Goal: Information Seeking & Learning: Find specific fact

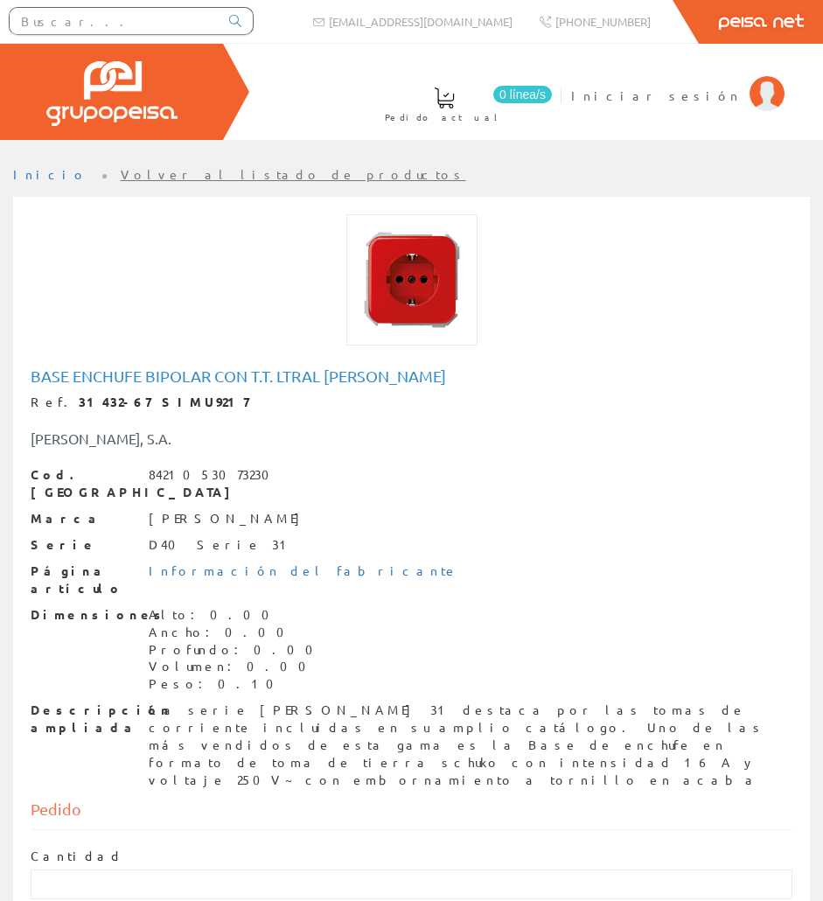
click at [131, 18] on input "text" at bounding box center [114, 21] width 209 height 26
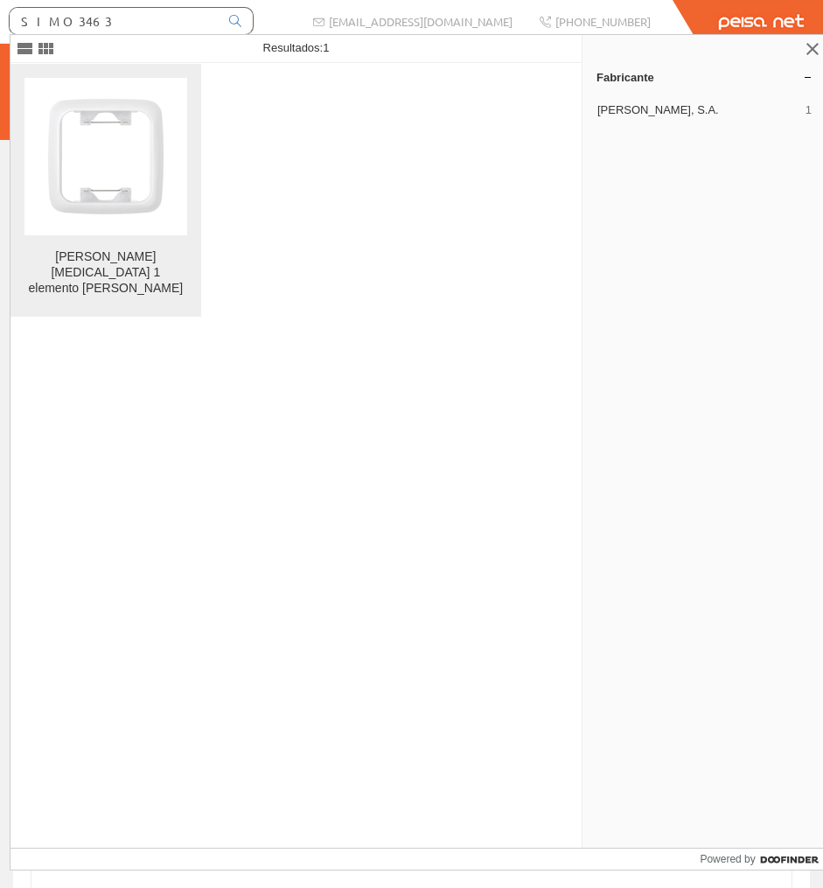
type input "SIMO3463"
click at [136, 129] on img at bounding box center [105, 156] width 157 height 157
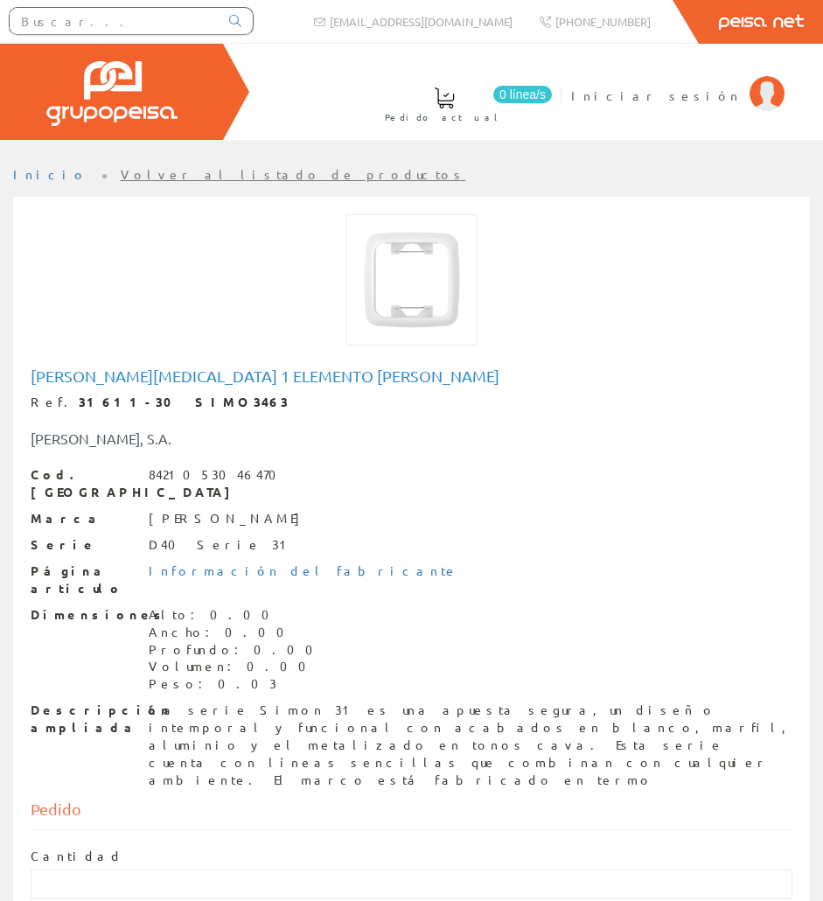
click at [116, 391] on div "[PERSON_NAME][MEDICAL_DATA] 1 elemento [PERSON_NAME]. 31611-30 SIMO3463 [PERSON…" at bounding box center [412, 578] width 762 height 422
click at [115, 379] on h1 "[PERSON_NAME][MEDICAL_DATA] 1 elemento [PERSON_NAME]" at bounding box center [412, 375] width 762 height 17
click at [116, 379] on h1 "[PERSON_NAME][MEDICAL_DATA] 1 elemento [PERSON_NAME]" at bounding box center [412, 375] width 762 height 17
copy h1 "[PERSON_NAME][MEDICAL_DATA] 1 elemento [PERSON_NAME]"
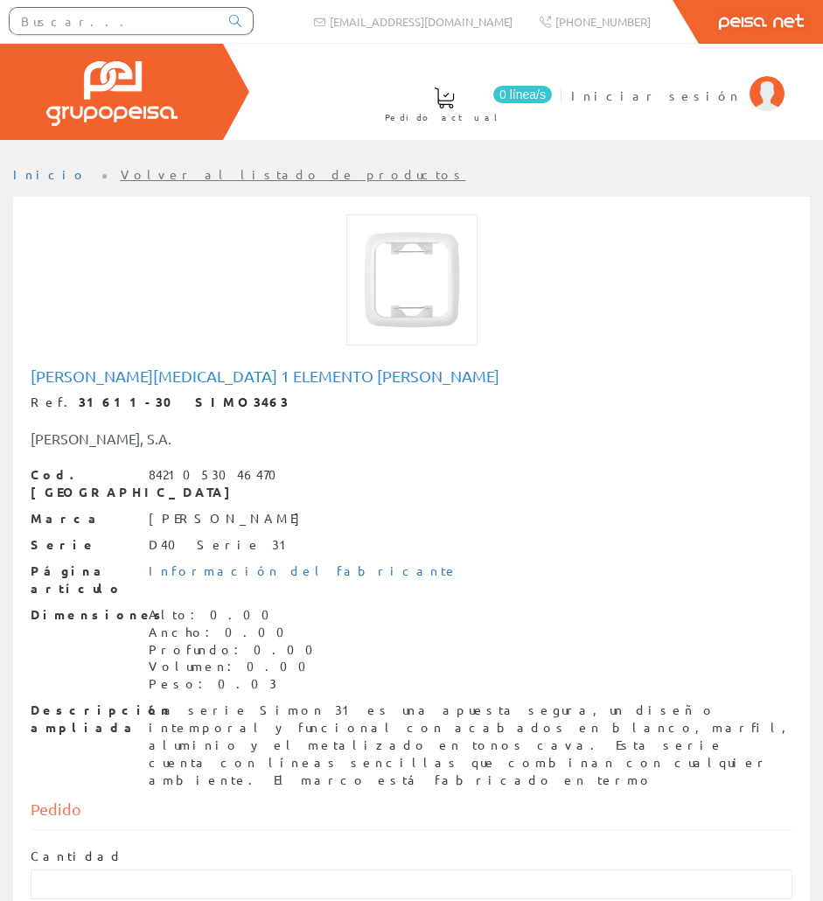
click at [210, 702] on div "La serie Simon 31 es una apuesta segura, un diseño intemporal y funcional con a…" at bounding box center [471, 745] width 644 height 87
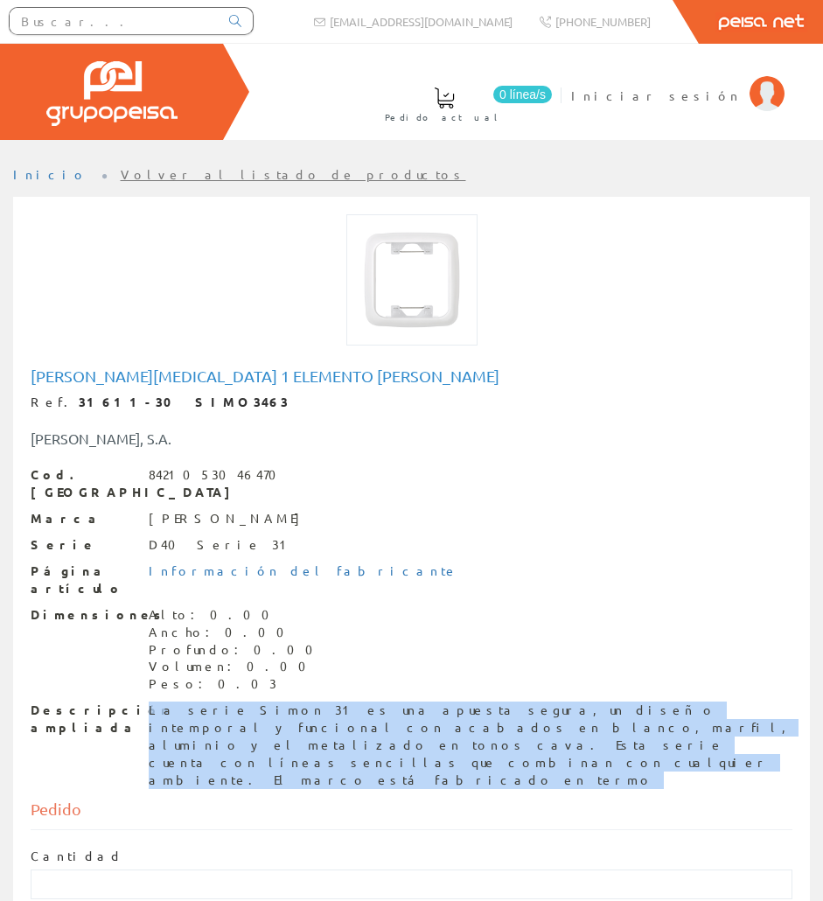
click at [210, 702] on div "La serie Simon 31 es una apuesta segura, un diseño intemporal y funcional con a…" at bounding box center [471, 745] width 644 height 87
copy div "La serie Simon 31 es una apuesta segura, un diseño intemporal y funcional con a…"
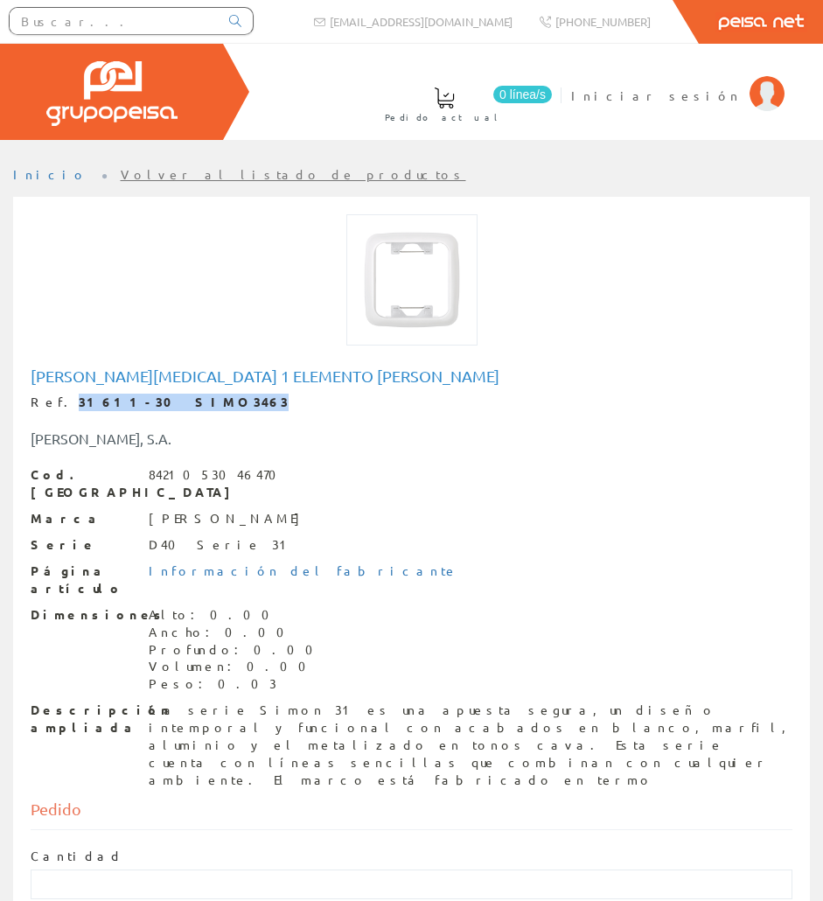
drag, startPoint x: 175, startPoint y: 395, endPoint x: 53, endPoint y: 398, distance: 121.6
click at [53, 398] on div "Ref. 31611-30 SIMO3463" at bounding box center [412, 402] width 762 height 17
copy div "31611-30 SIMO3463"
click at [138, 21] on input "text" at bounding box center [114, 21] width 209 height 26
paste input "A0029825"
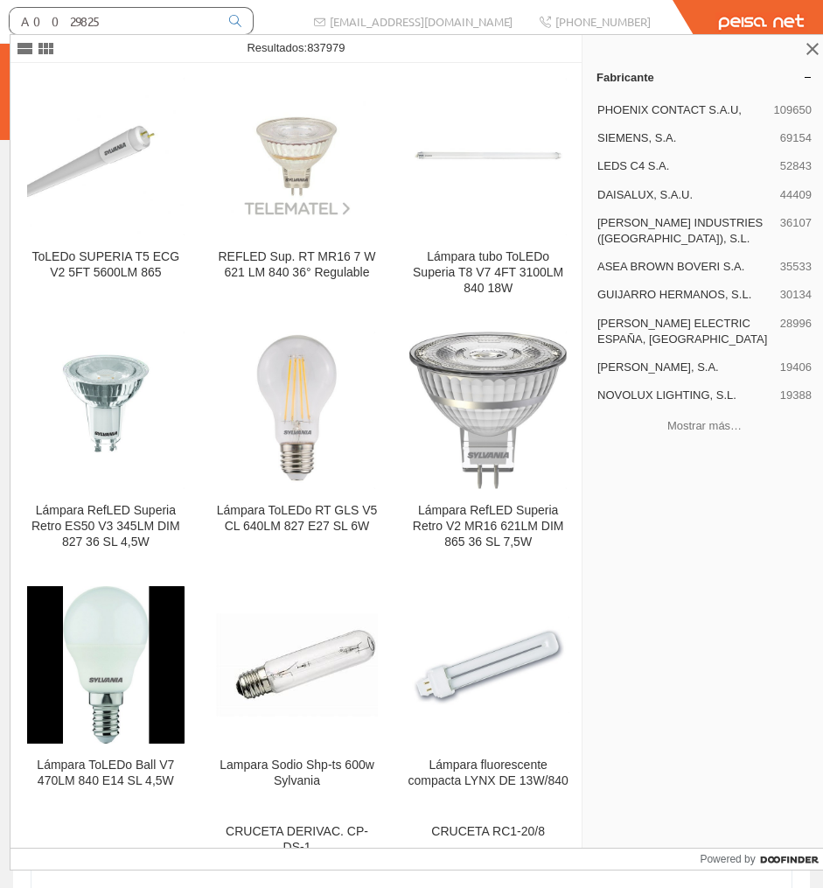
drag, startPoint x: 104, startPoint y: 28, endPoint x: -3, endPoint y: 2, distance: 109.9
click at [0, 2] on html "A0029825 info@peisa.com" at bounding box center [411, 444] width 823 height 888
type input "316"
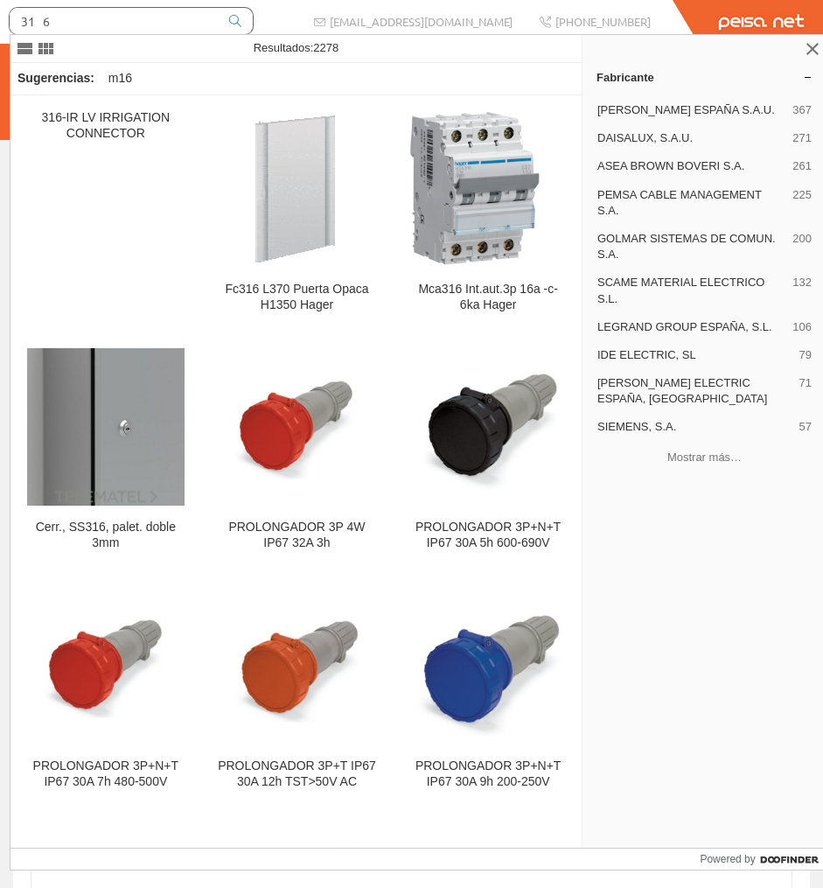
drag, startPoint x: 88, startPoint y: 19, endPoint x: -3, endPoint y: -5, distance: 94.2
click at [0, 0] on html "316 info@peisa.com Peisa Net" at bounding box center [411, 444] width 823 height 888
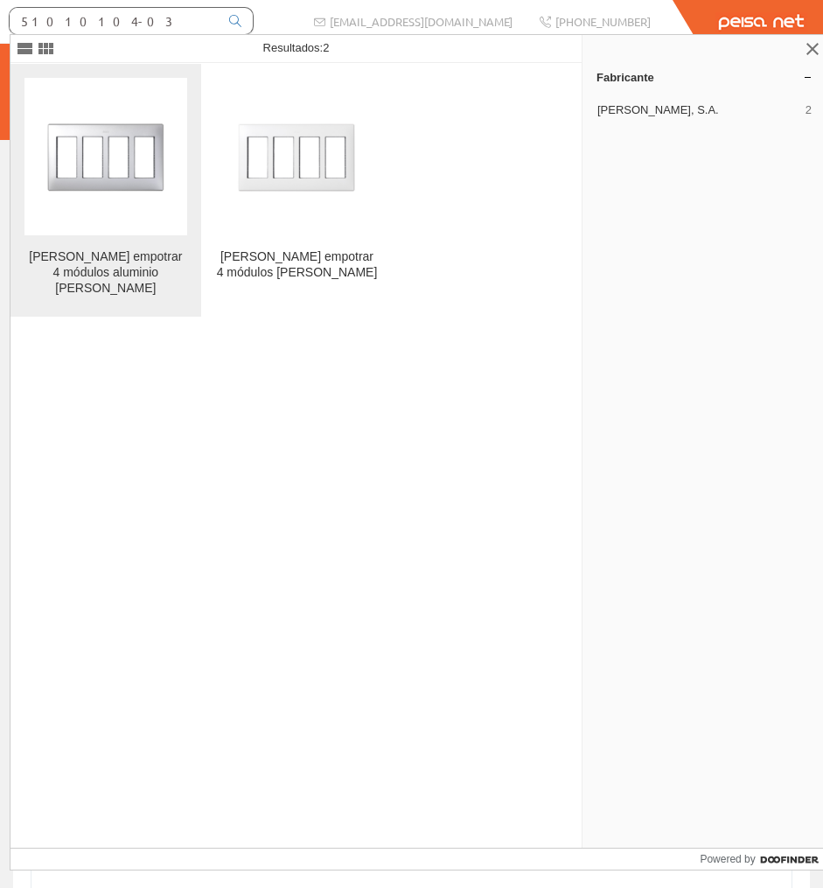
type input "51010104-03"
click at [82, 136] on img at bounding box center [105, 156] width 157 height 157
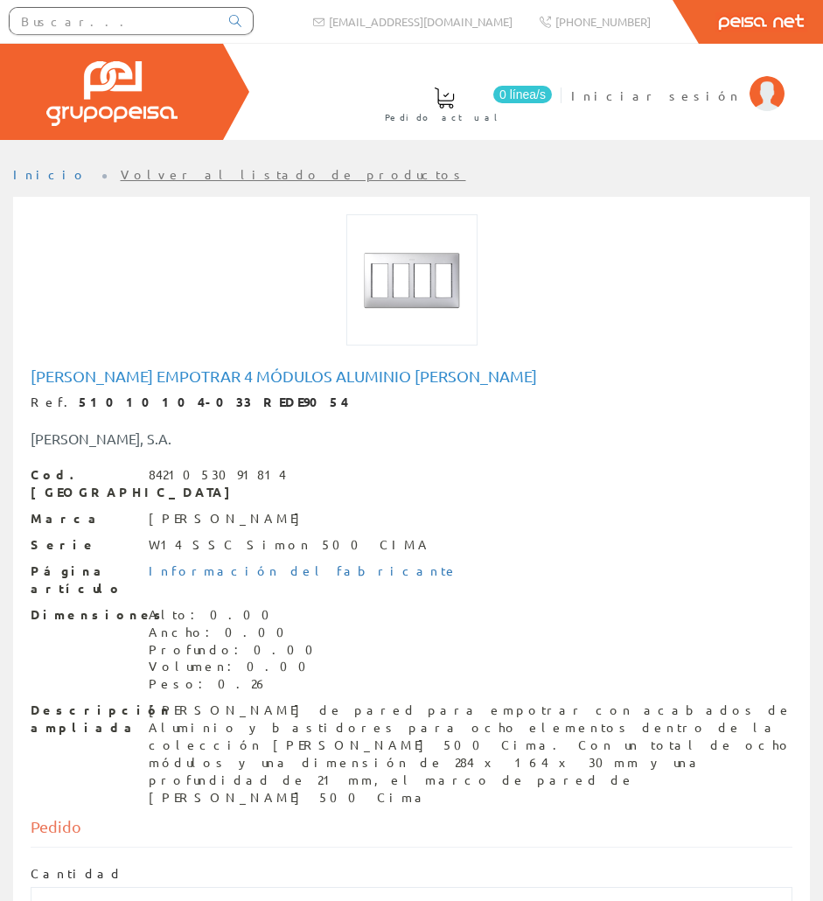
click at [359, 358] on div at bounding box center [411, 288] width 788 height 149
click at [354, 367] on h1 "Marco empotrar 4 módulos aluminio simon" at bounding box center [412, 375] width 762 height 17
copy h1 "Marco empotrar 4 módulos aluminio simon"
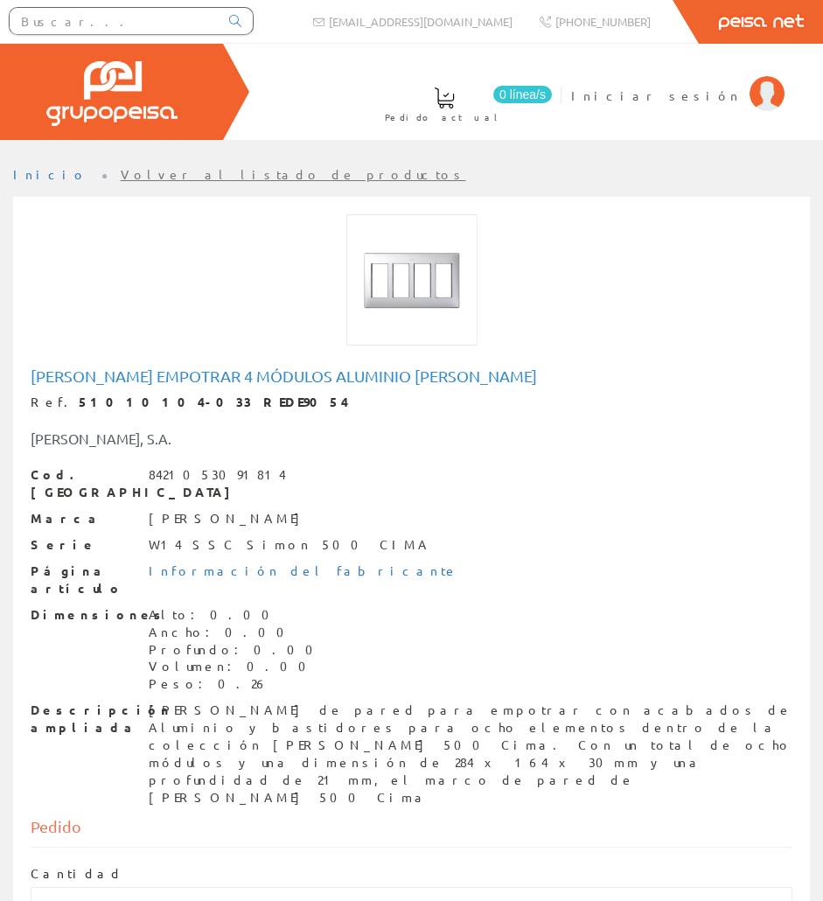
click at [127, 15] on input "text" at bounding box center [114, 21] width 209 height 26
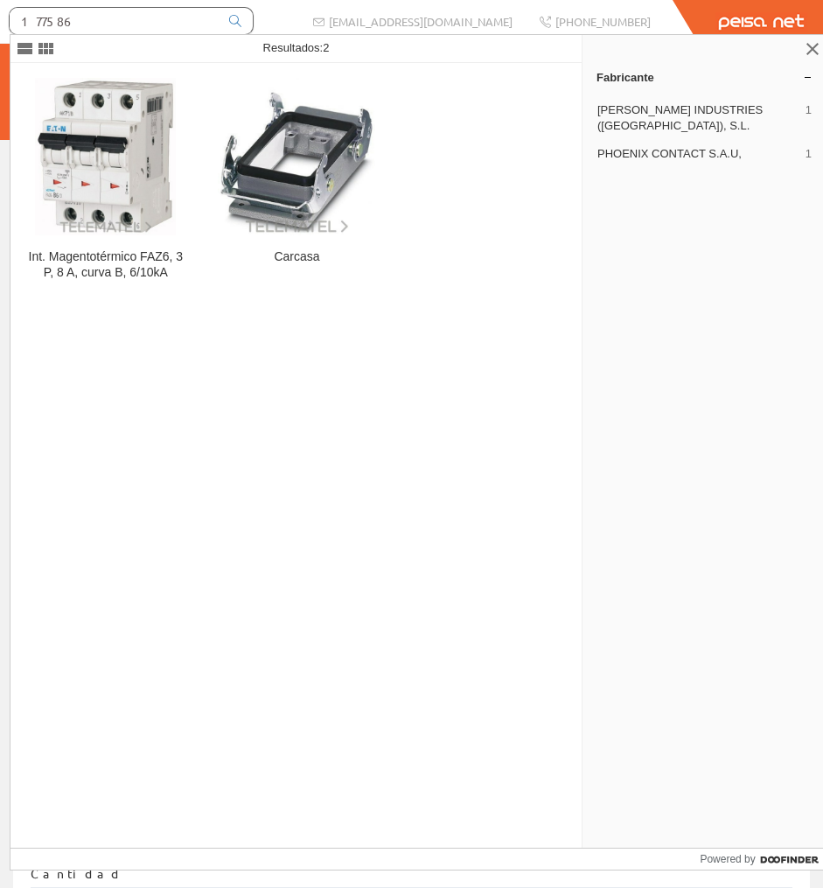
type input "177586"
click at [219, 22] on link at bounding box center [235, 20] width 35 height 21
drag, startPoint x: 165, startPoint y: 15, endPoint x: 177, endPoint y: 21, distance: 12.9
click at [165, 17] on input "177586" at bounding box center [114, 21] width 209 height 26
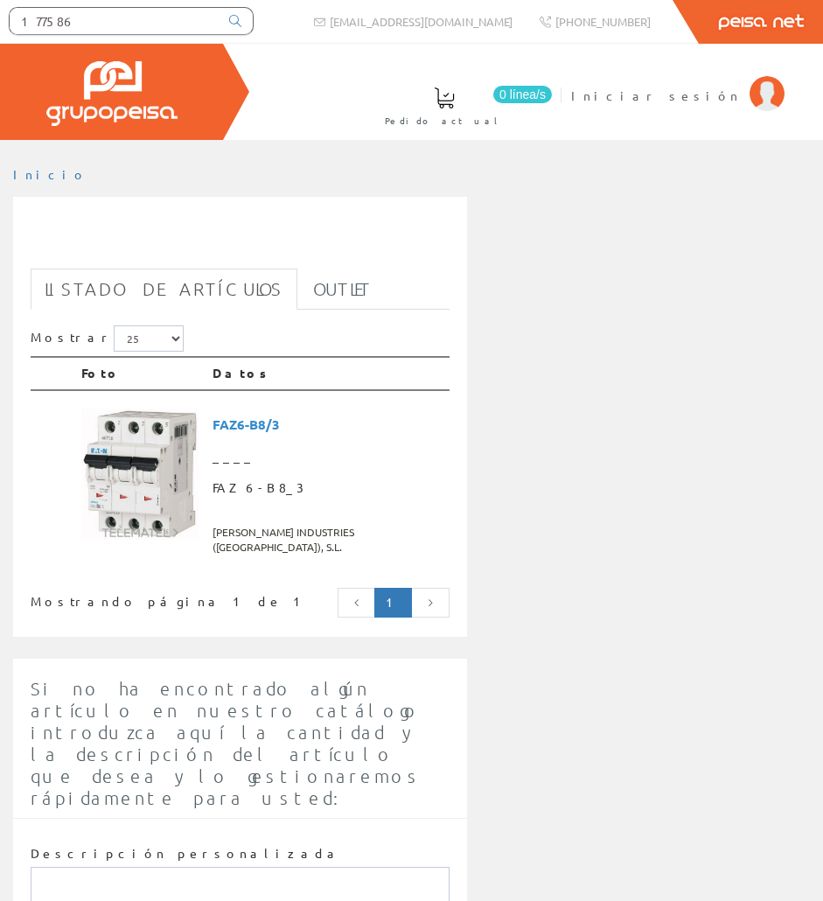
drag, startPoint x: 73, startPoint y: 14, endPoint x: -3, endPoint y: 26, distance: 77.1
click at [0, 26] on html "177586 info@peisa.com" at bounding box center [411, 450] width 823 height 901
paste input "REDE9009"
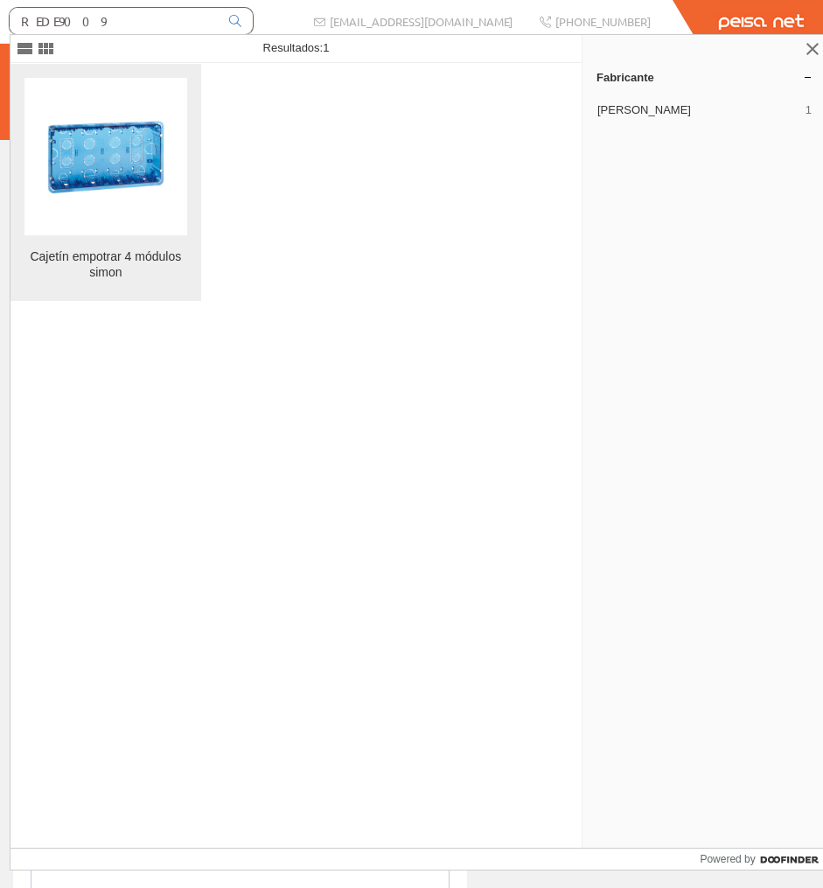
type input "REDE9009"
click at [112, 104] on img at bounding box center [105, 156] width 157 height 157
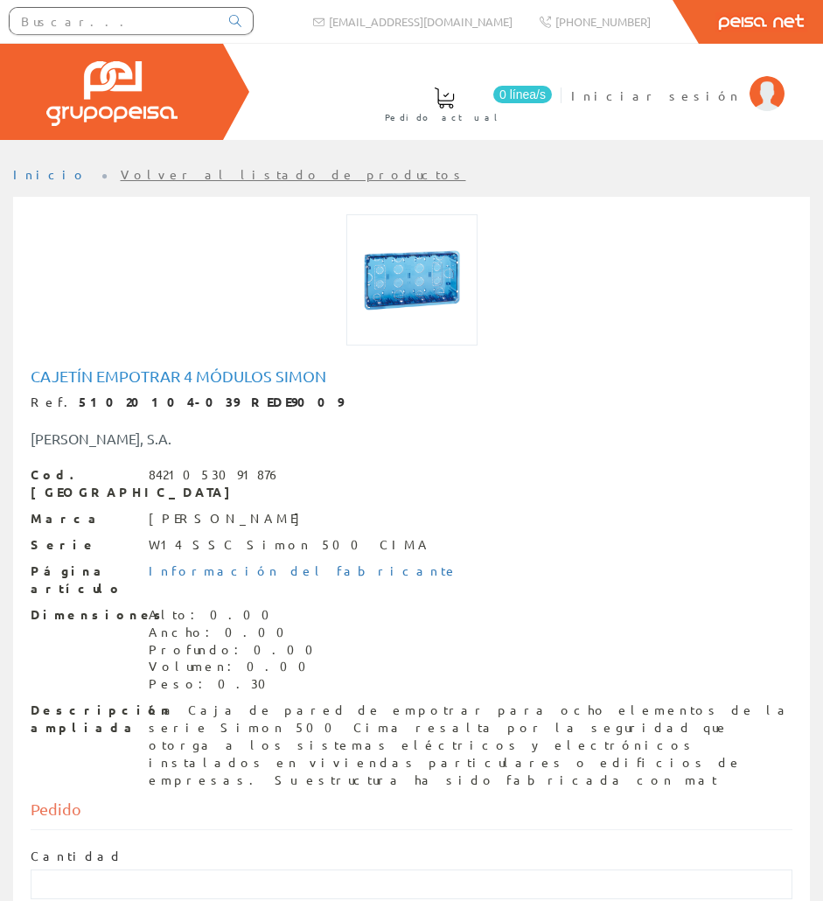
click at [120, 378] on h1 "Cajetín empotrar 4 módulos simon" at bounding box center [412, 375] width 762 height 17
copy h1 "Cajetín empotrar 4 módulos simon"
click at [245, 664] on div "Cod. Barras 8421053091876 [PERSON_NAME] Serie W14 SSC [PERSON_NAME] 500 CIMA Pá…" at bounding box center [412, 628] width 762 height 324
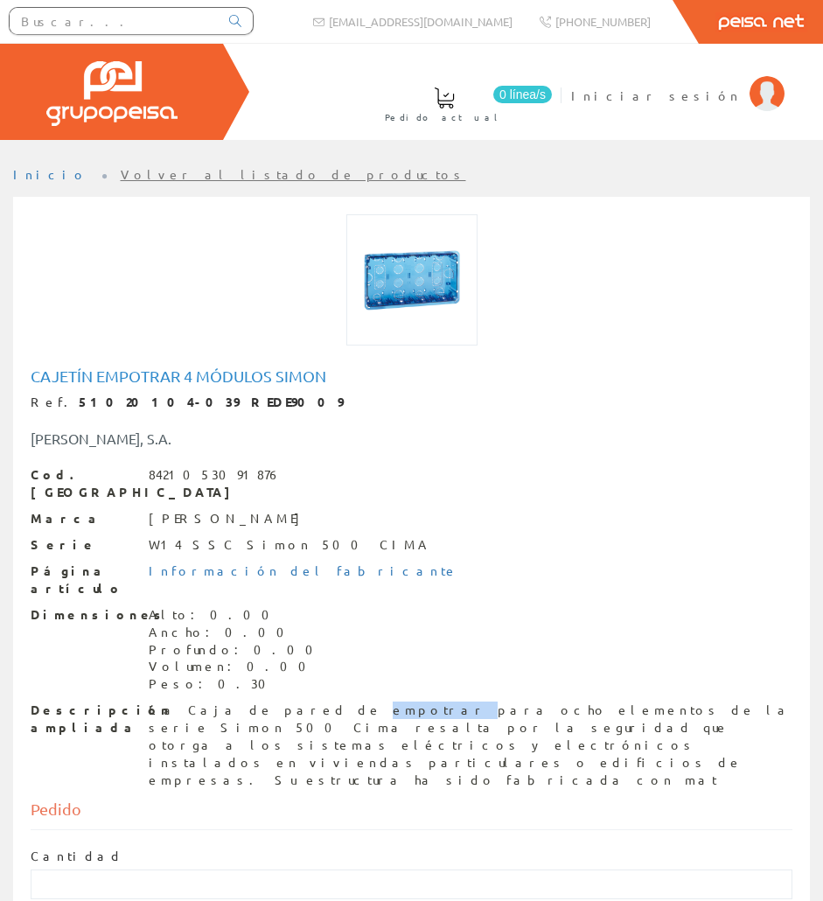
click at [245, 664] on div "Cod. Barras 8421053091876 [PERSON_NAME] Serie W14 SSC [PERSON_NAME] 500 CIMA Pá…" at bounding box center [412, 628] width 762 height 324
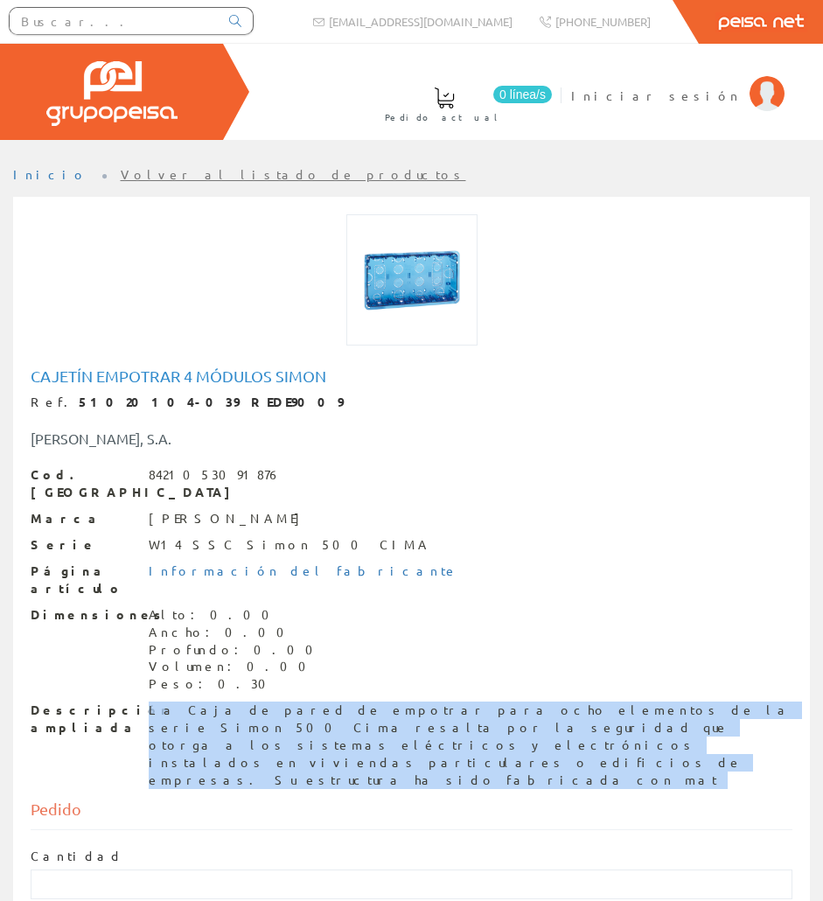
click at [245, 664] on div "Cod. Barras 8421053091876 [PERSON_NAME] Serie W14 SSC [PERSON_NAME] 500 CIMA Pá…" at bounding box center [412, 628] width 762 height 324
copy div "La Caja de pared de empotrar para ocho elementos de la serie Simon 500 Cima res…"
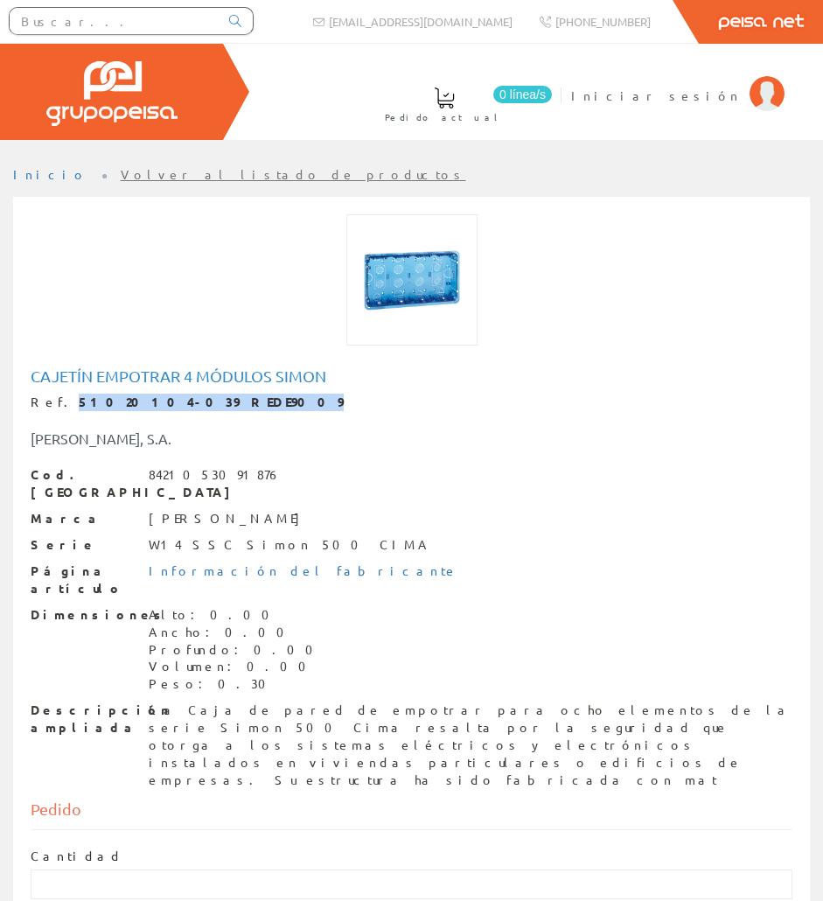
drag, startPoint x: 201, startPoint y: 400, endPoint x: 58, endPoint y: 400, distance: 143.5
click at [58, 400] on div "Ref. 51020104-039 REDE9009" at bounding box center [412, 402] width 762 height 17
copy strong "51020104-039 REDE9009"
click at [171, 24] on input "text" at bounding box center [114, 21] width 209 height 26
paste input "A0085363"
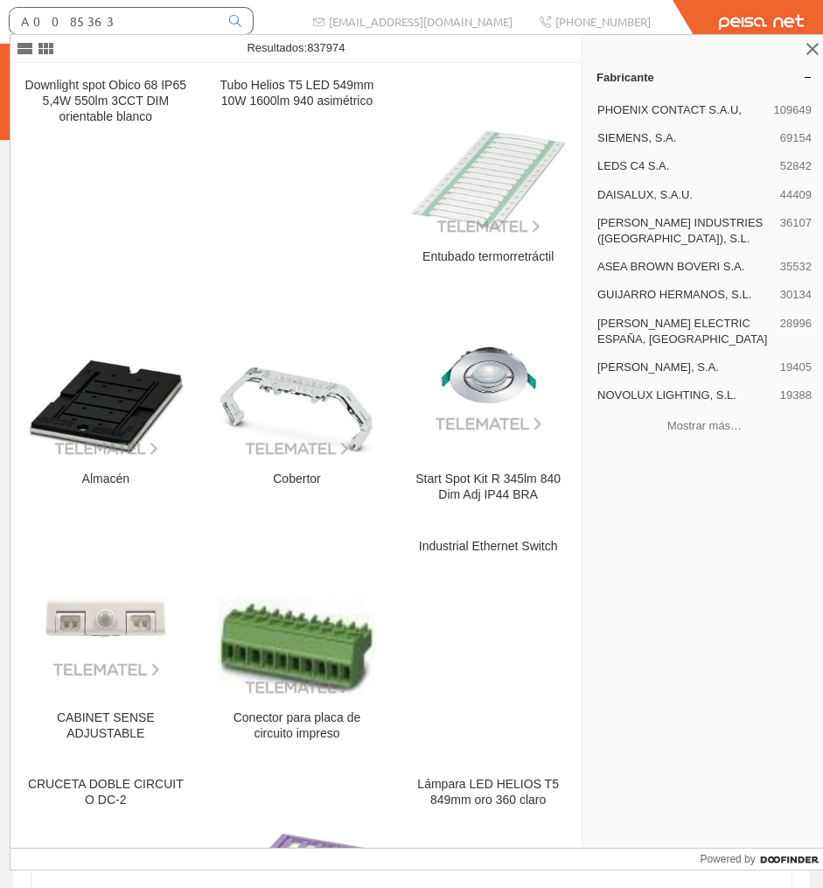
type input "A0085363"
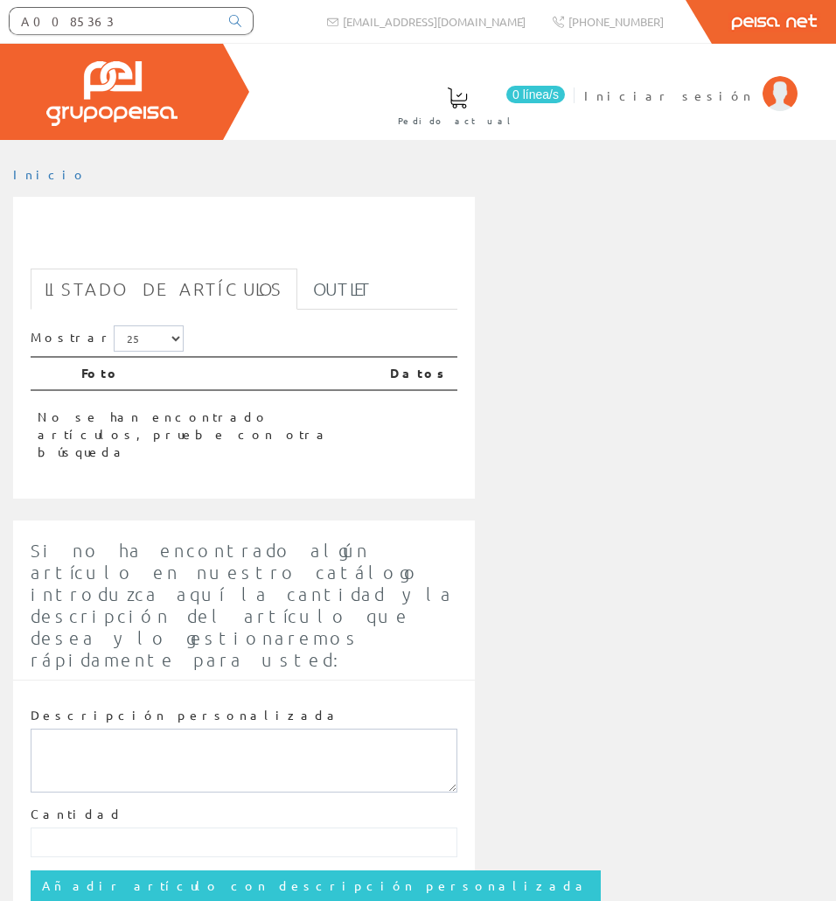
click at [92, 11] on input "A0085363" at bounding box center [114, 21] width 209 height 26
drag, startPoint x: 93, startPoint y: 26, endPoint x: -3, endPoint y: 24, distance: 95.4
click at [0, 24] on html "A0085363 info@peisa.com" at bounding box center [418, 450] width 836 height 901
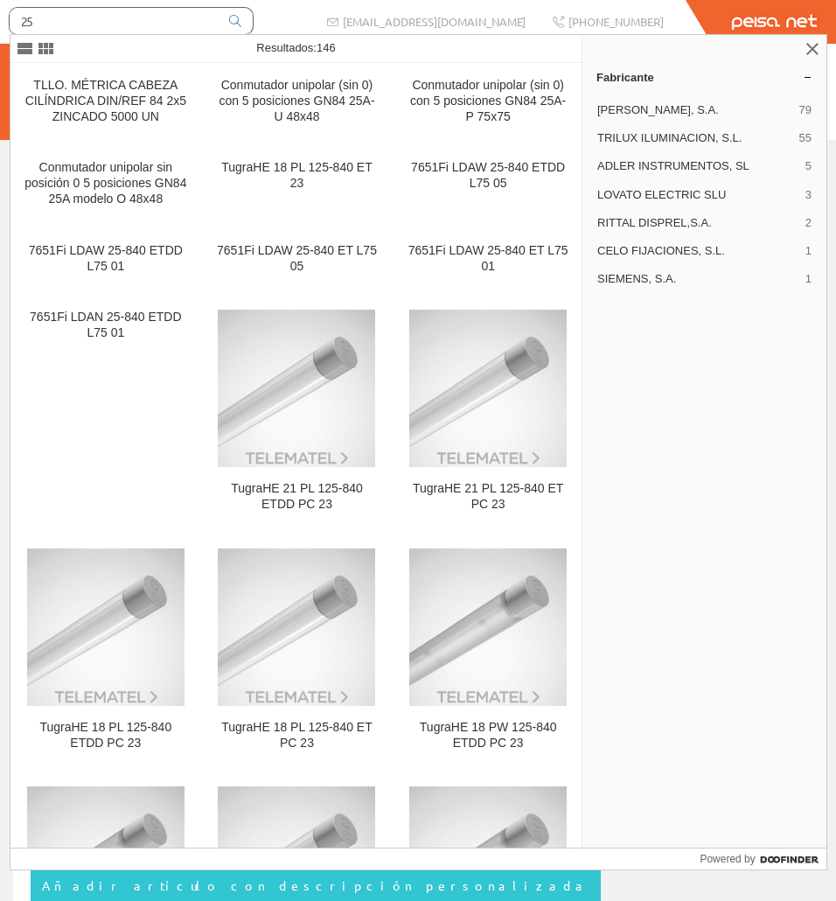
type input "2"
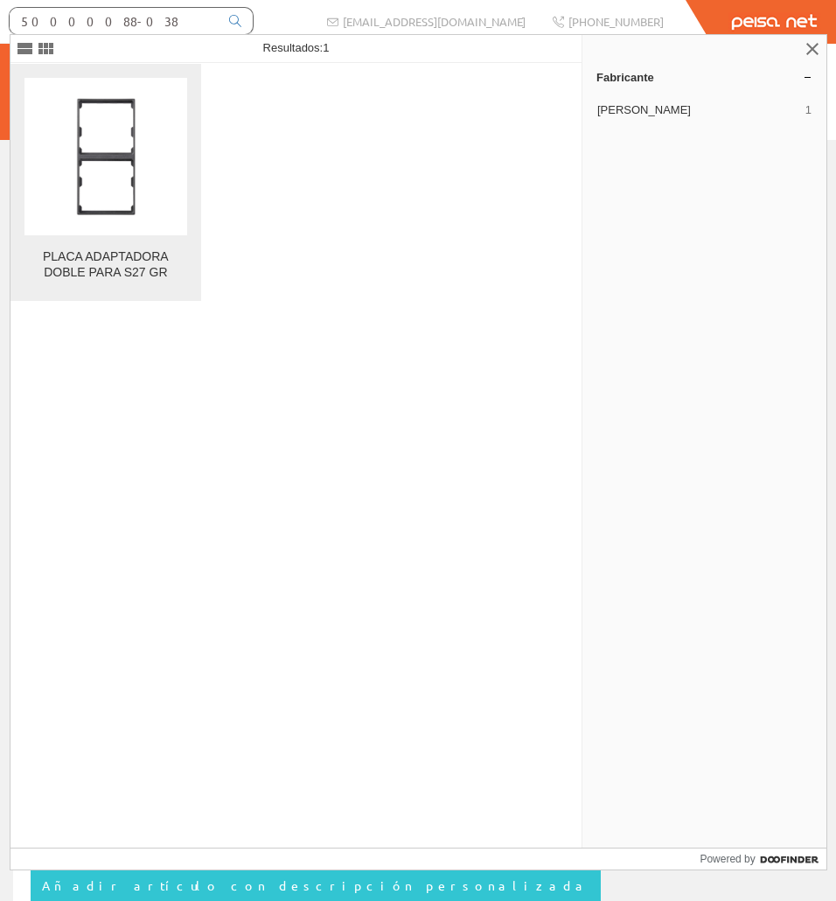
type input "50000088-038"
click at [178, 129] on img at bounding box center [105, 156] width 157 height 157
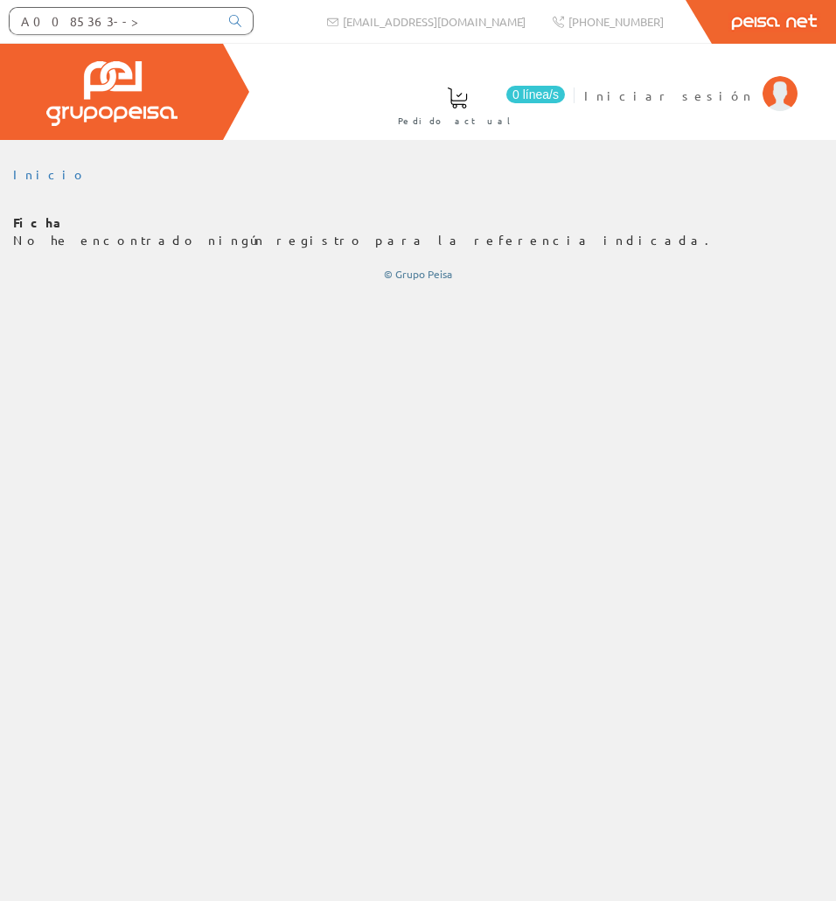
click at [89, 24] on input "A0085363-->" at bounding box center [114, 21] width 209 height 26
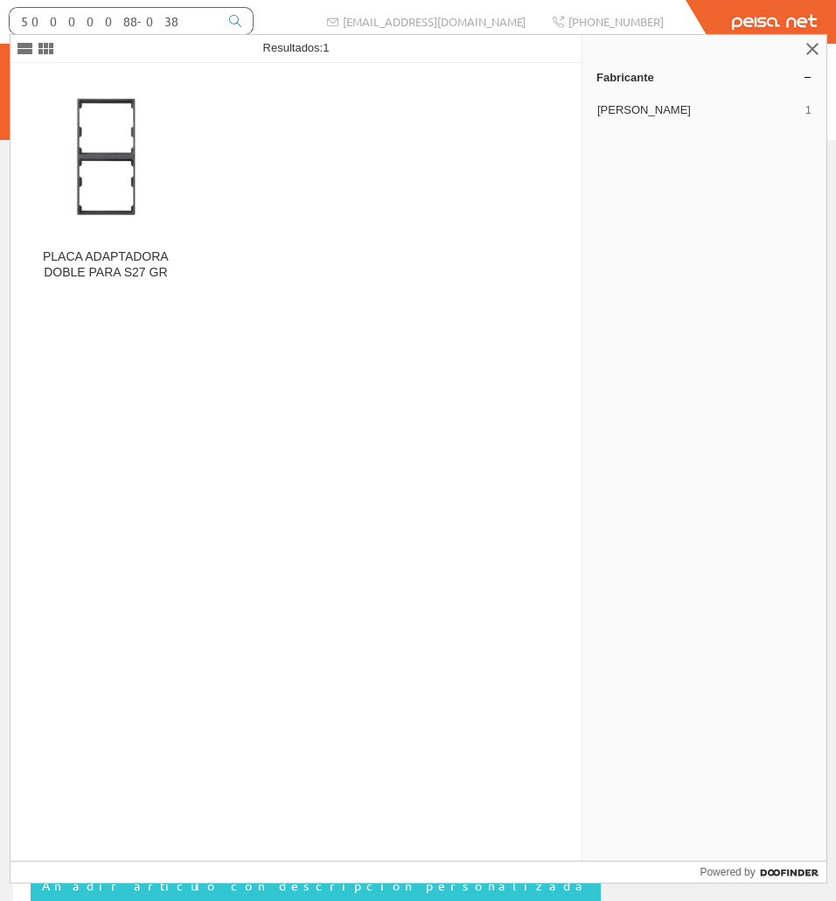
paste input "SIMU2464"
drag, startPoint x: 177, startPoint y: 23, endPoint x: -3, endPoint y: 42, distance: 180.4
click at [0, 42] on html "SIMU2464 [EMAIL_ADDRESS][DOMAIN_NAME]" at bounding box center [418, 450] width 836 height 901
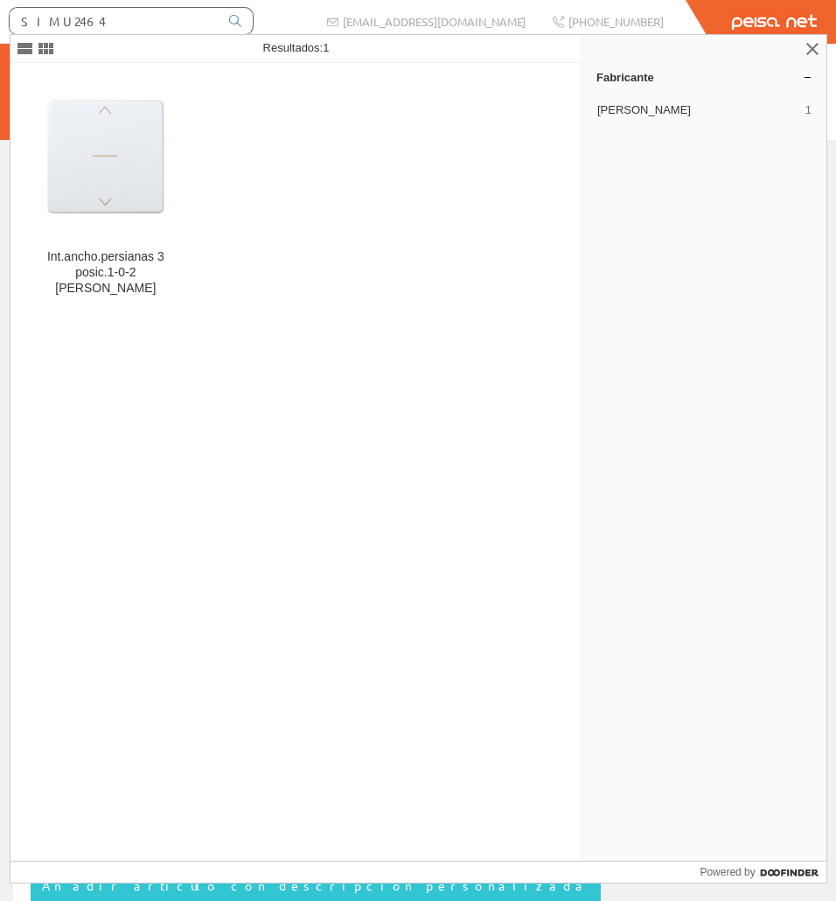
type input "SIMU2464"
click at [156, 105] on img at bounding box center [105, 156] width 157 height 157
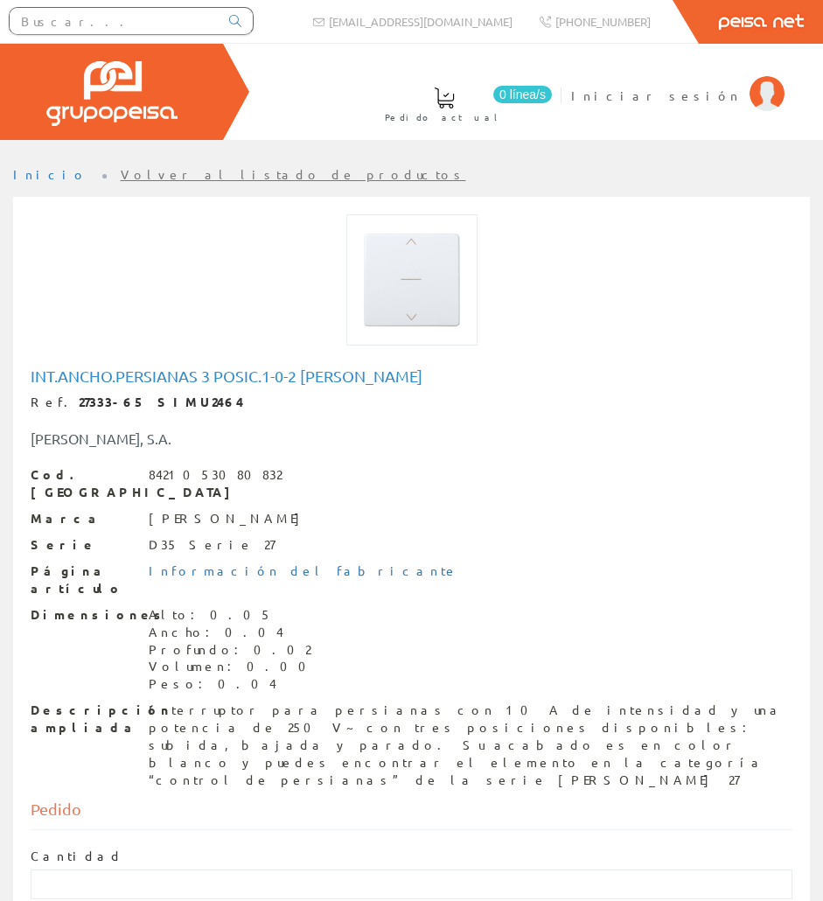
click at [181, 370] on h1 "Int.ancho.persianas 3 posic.1-0-2 [PERSON_NAME]" at bounding box center [412, 375] width 762 height 17
copy h1 "Int.ancho.persianas 3 posic.1-0-2 blanco simon"
click at [278, 702] on div "Interruptor para persianas con 10 A de intensidad y una potencia de 250 V~ con …" at bounding box center [471, 745] width 644 height 87
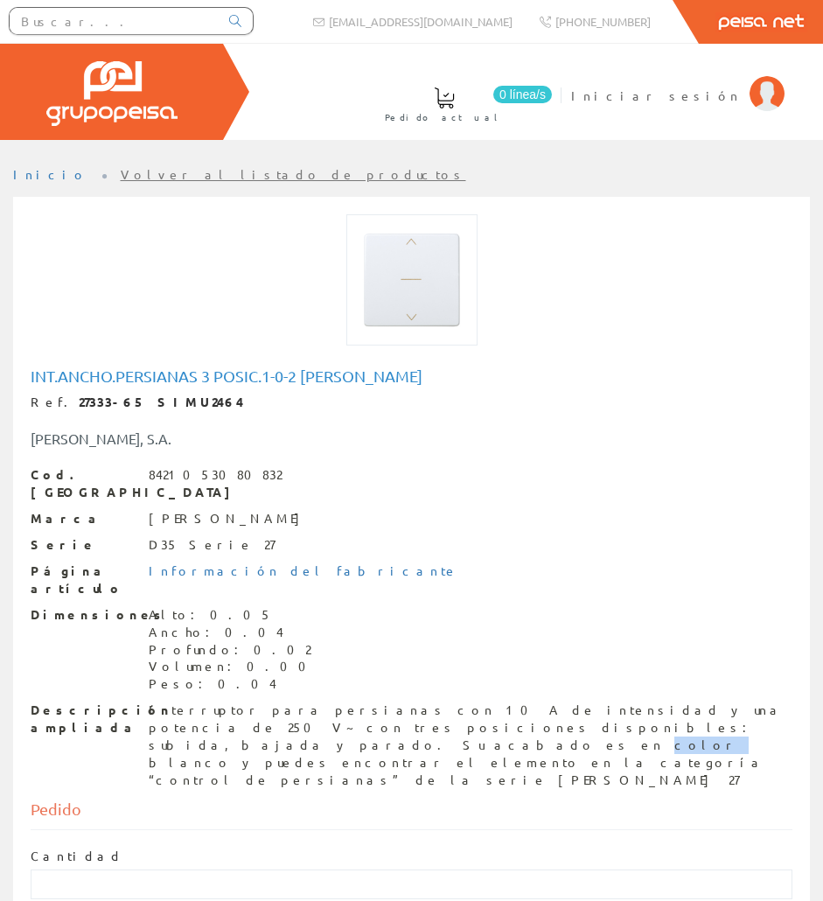
click at [278, 702] on div "Interruptor para persianas con 10 A de intensidad y una potencia de 250 V~ con …" at bounding box center [471, 745] width 644 height 87
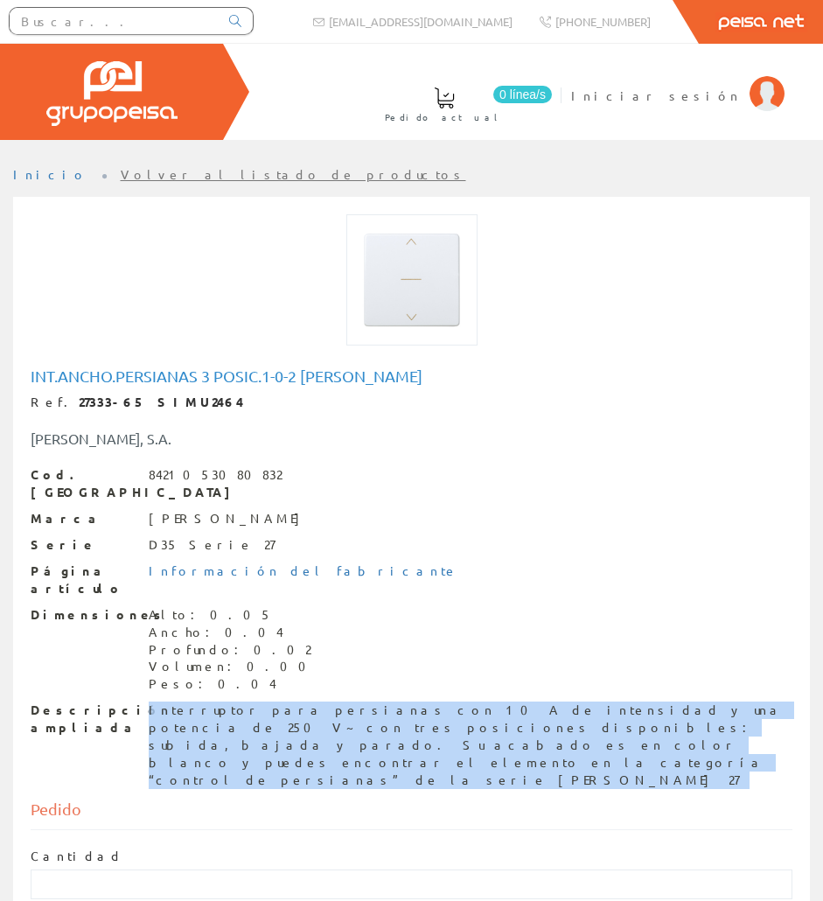
click at [278, 702] on div "Interruptor para persianas con 10 A de intensidad y una potencia de 250 V~ con …" at bounding box center [471, 745] width 644 height 87
copy div "Interruptor para persianas con 10 A de intensidad y una potencia de 250 V~ con …"
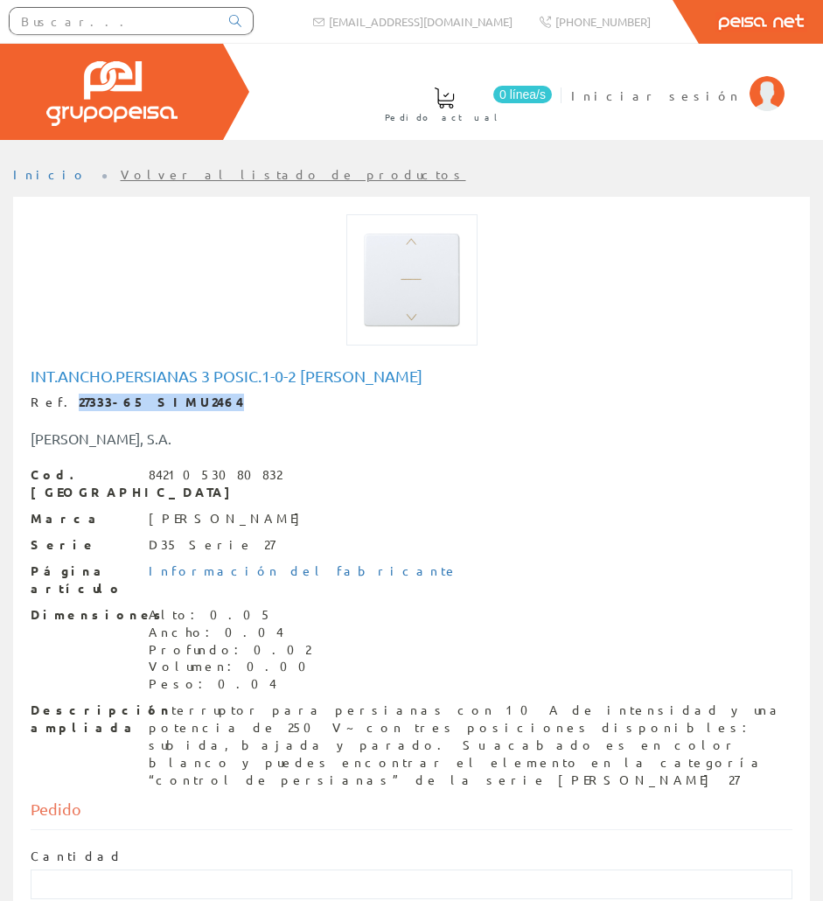
drag, startPoint x: 170, startPoint y: 400, endPoint x: 56, endPoint y: 391, distance: 114.1
click at [56, 391] on div "Int.ancho.persianas 3 posic.1-0-2 blanco simon Ref. 27333-65 SIMU2464 SIMON, S.…" at bounding box center [412, 578] width 762 height 422
copy strong "27333-65 SIMU2464"
click at [118, 5] on div at bounding box center [131, 23] width 262 height 47
click at [118, 15] on input "text" at bounding box center [114, 21] width 209 height 26
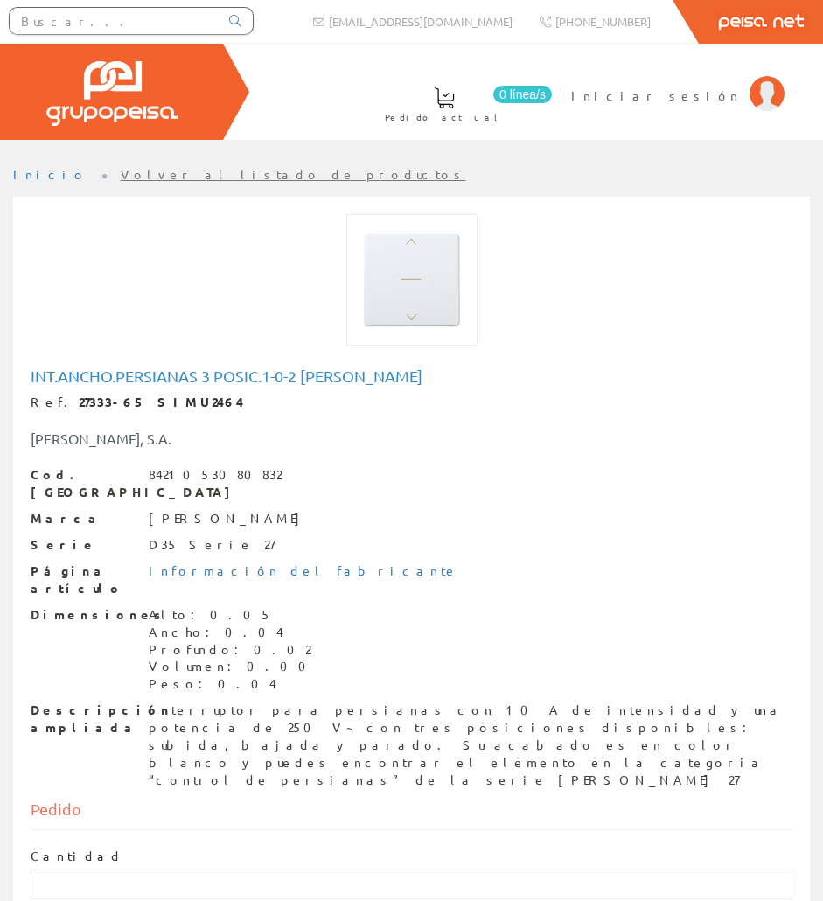
paste input "SIMO8139"
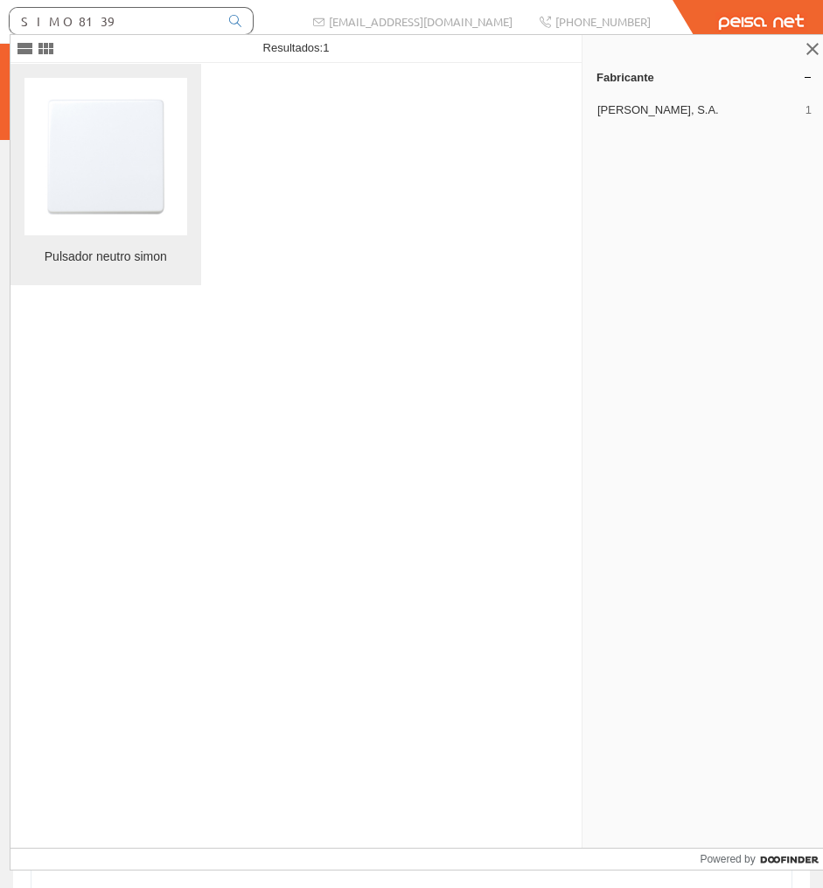
type input "SIMO8139"
click at [104, 150] on img at bounding box center [105, 156] width 157 height 157
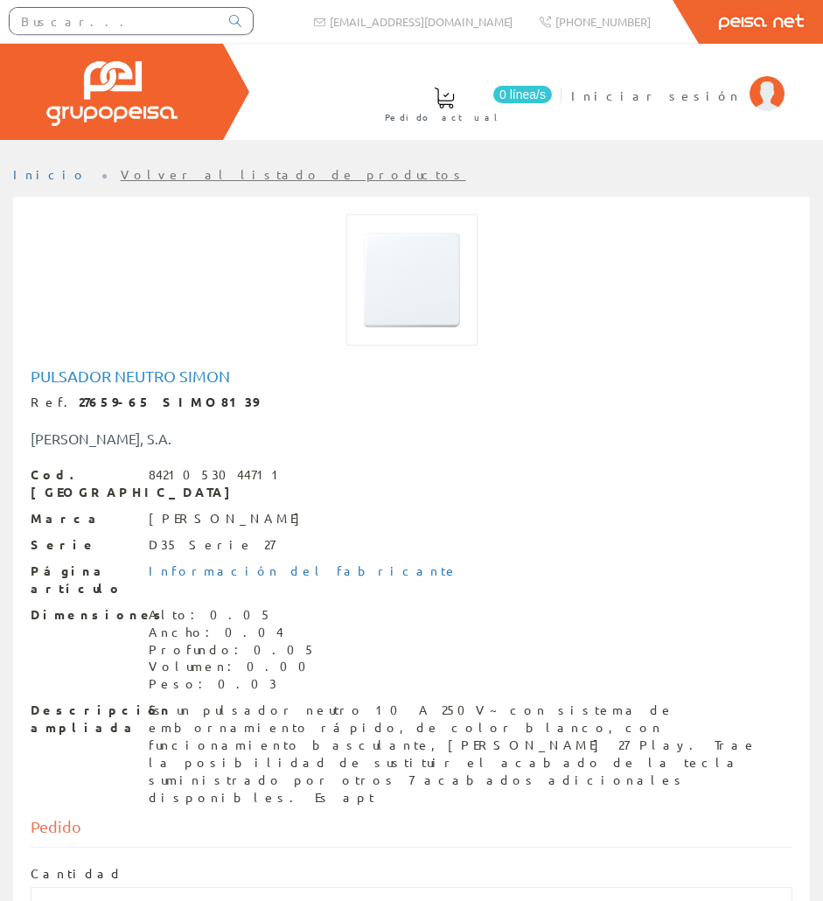
click at [128, 367] on h1 "Pulsador neutro simon" at bounding box center [412, 375] width 762 height 17
copy h1 "Pulsador neutro simon"
click at [269, 647] on div "Dimensiones Alto: 0.05 Ancho: 0.04 Profundo: 0.05 Volumen: 0.00 Peso: 0.03" at bounding box center [412, 649] width 762 height 87
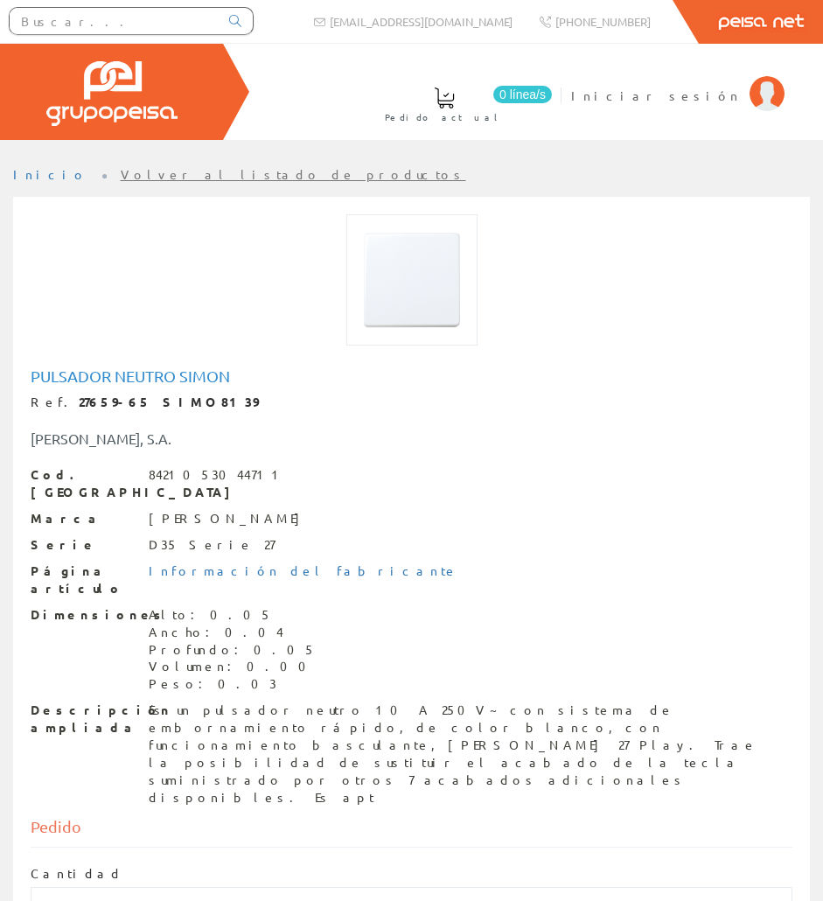
click at [269, 649] on div "Dimensiones Alto: 0.05 Ancho: 0.04 Profundo: 0.05 Volumen: 0.00 Peso: 0.03" at bounding box center [412, 649] width 762 height 87
click at [267, 702] on div "Es un pulsador neutro 10 A 250V~ con sistema de embornamiento rápido, de color …" at bounding box center [471, 754] width 644 height 105
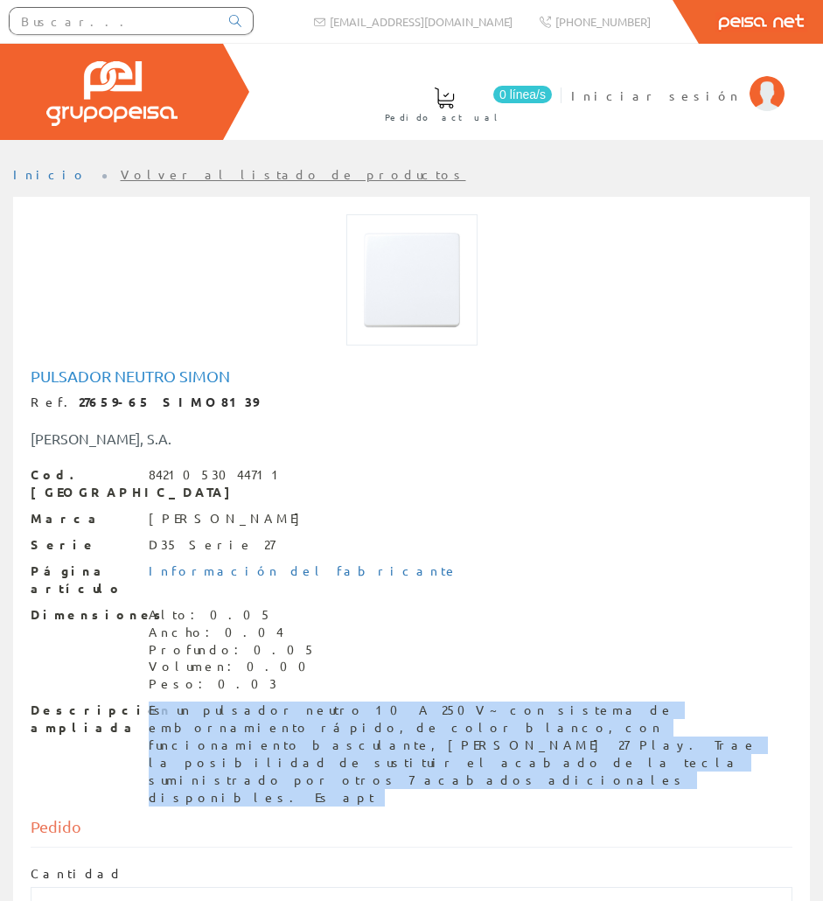
click at [267, 702] on div "Es un pulsador neutro 10 A 250V~ con sistema de embornamiento rápido, de color …" at bounding box center [471, 754] width 644 height 105
copy div "Es un pulsador neutro 10 A 250V~ con sistema de embornamiento rápido, de color …"
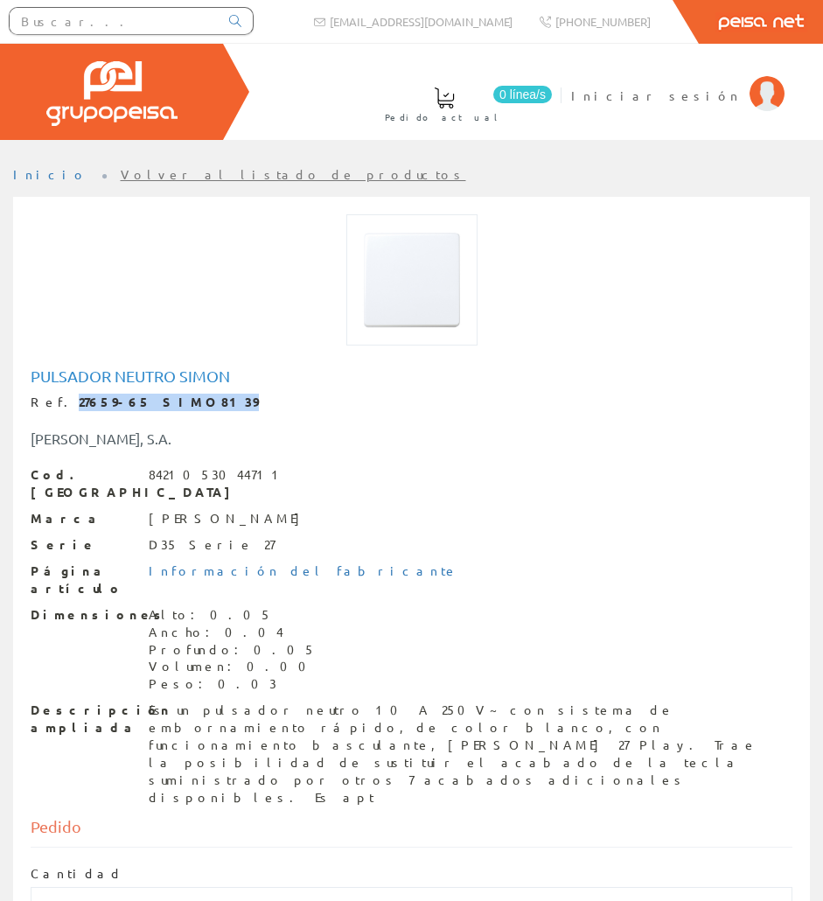
drag, startPoint x: 174, startPoint y: 400, endPoint x: 57, endPoint y: 396, distance: 117.3
click at [57, 396] on div "Ref. 27659-65 SIMO8139" at bounding box center [412, 402] width 762 height 17
copy strong "27659-65 SIMO8139"
click at [26, 18] on input "text" at bounding box center [114, 21] width 209 height 26
paste input "LEGR5883"
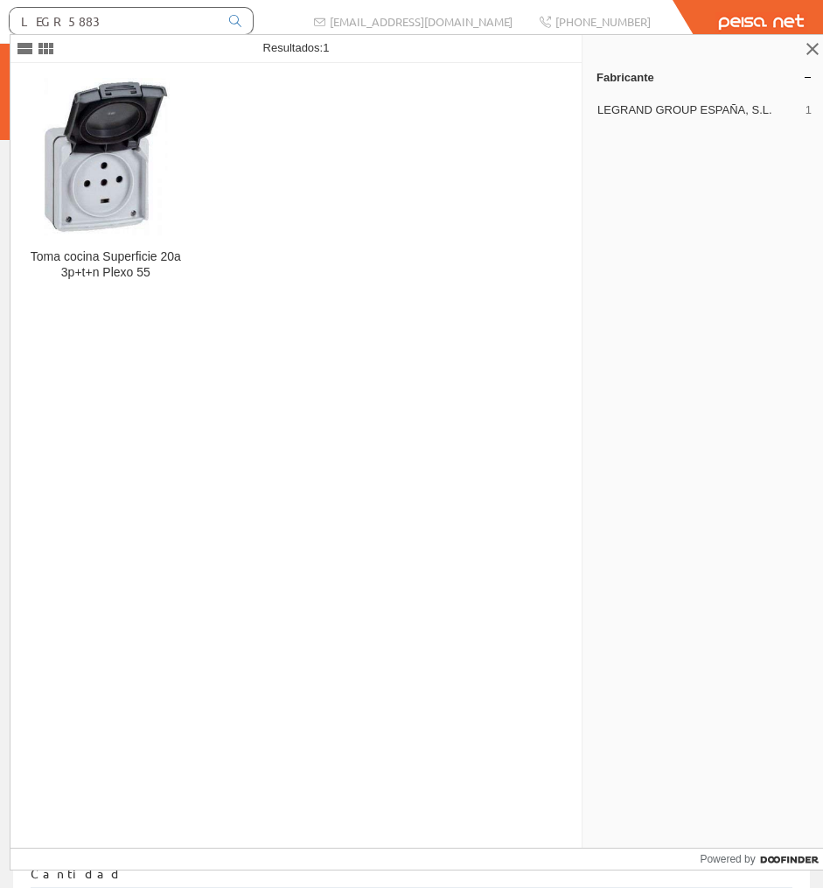
type input "LEGR5883"
click at [155, 151] on img at bounding box center [105, 156] width 157 height 157
drag, startPoint x: 144, startPoint y: 18, endPoint x: 17, endPoint y: 31, distance: 128.4
click at [17, 31] on input "LEGR5883" at bounding box center [114, 21] width 209 height 26
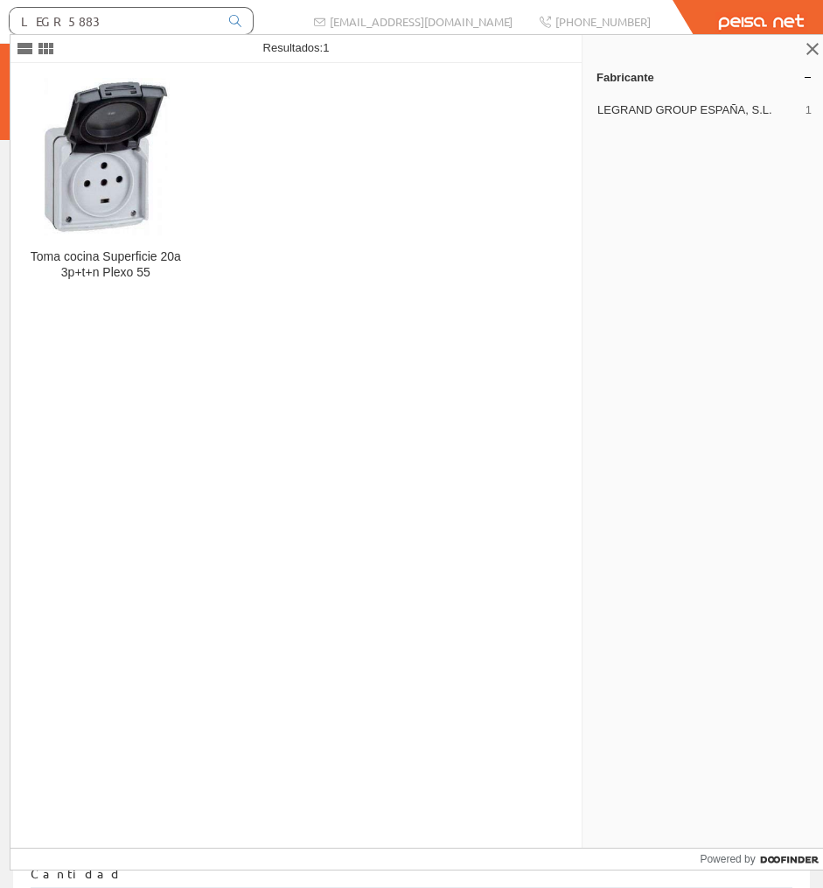
click at [18, 31] on input "LEGR5883" at bounding box center [114, 21] width 209 height 26
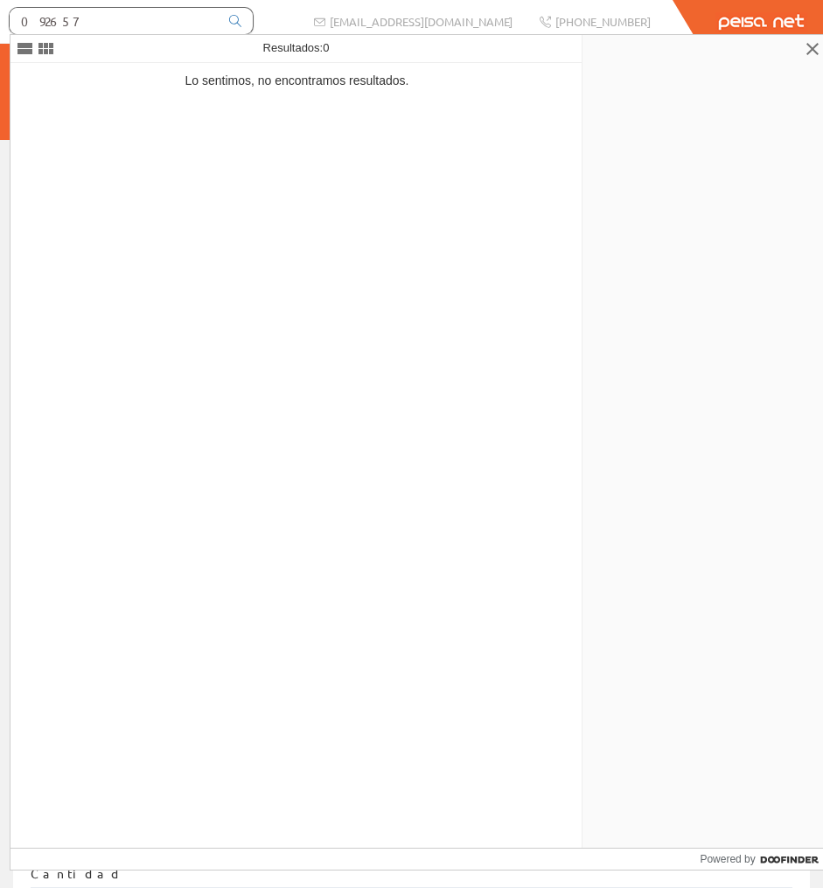
click at [42, 18] on input "092657" at bounding box center [114, 21] width 209 height 26
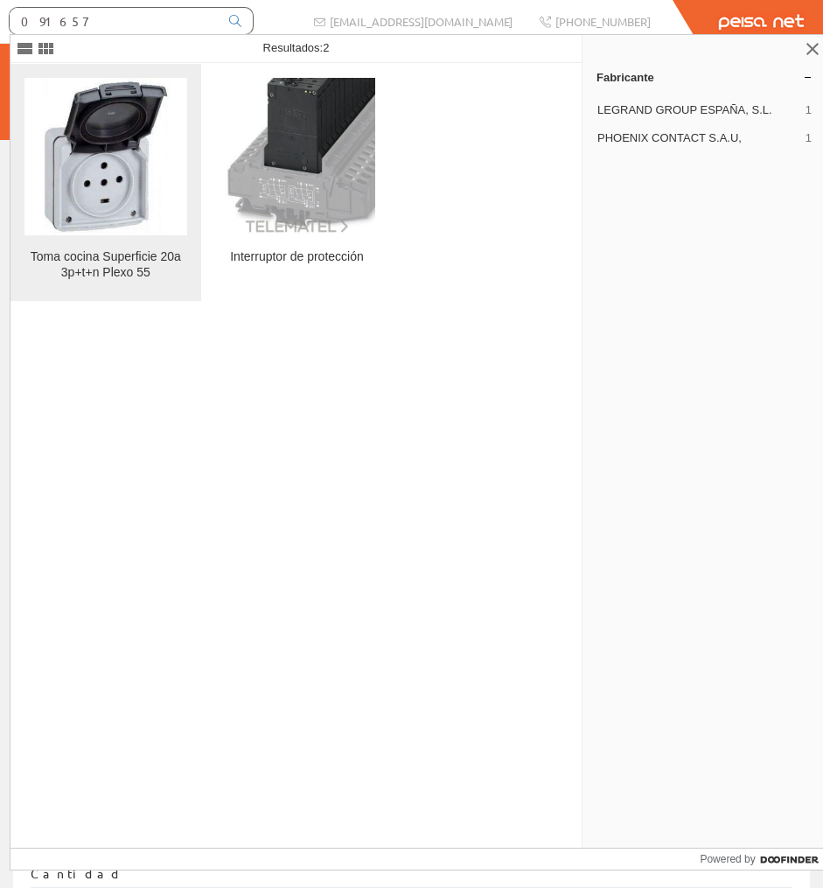
type input "091657"
click at [98, 115] on img at bounding box center [105, 156] width 157 height 157
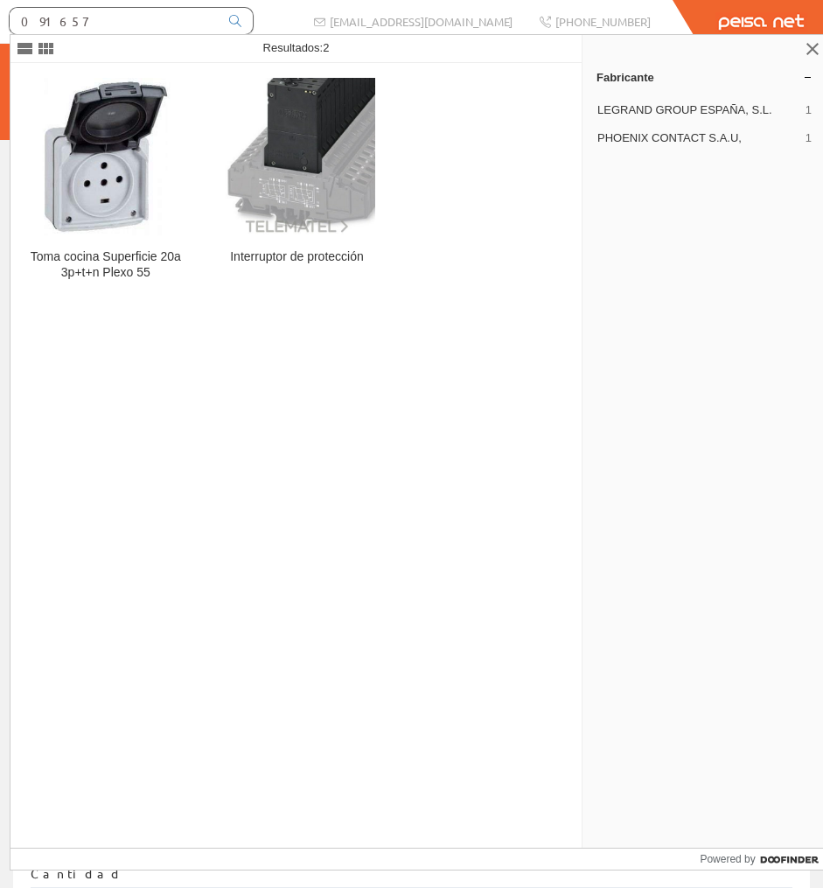
click at [107, 25] on input "091657" at bounding box center [114, 21] width 209 height 26
drag, startPoint x: 87, startPoint y: 21, endPoint x: -3, endPoint y: 27, distance: 89.4
click at [0, 27] on html "091657 info@peisa.com" at bounding box center [411, 444] width 823 height 888
click at [98, 10] on input "091657" at bounding box center [114, 21] width 209 height 26
paste input "GARY7841"
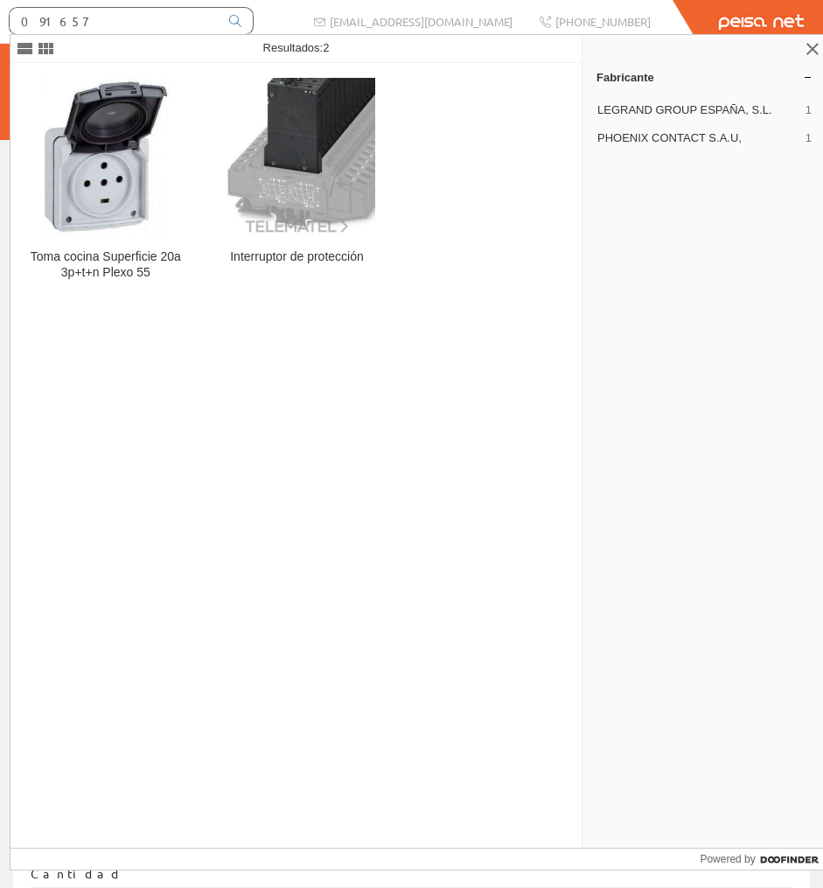
drag, startPoint x: 87, startPoint y: 19, endPoint x: -3, endPoint y: 20, distance: 89.2
click at [0, 20] on html "091657 info@peisa.com" at bounding box center [411, 444] width 823 height 888
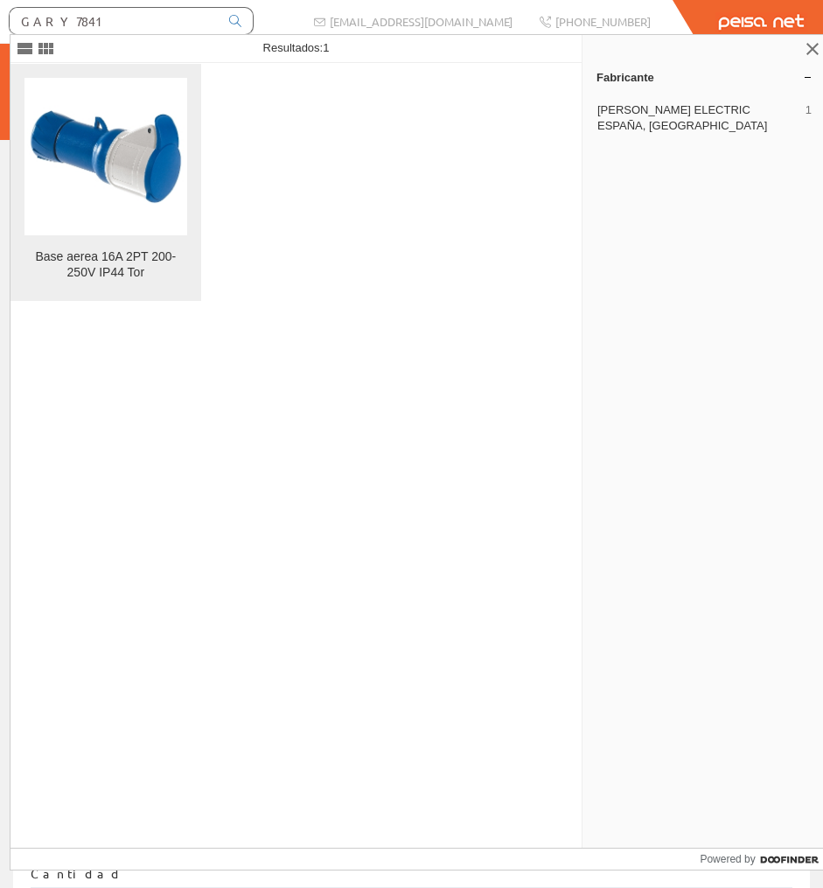
type input "GARY7841"
click at [103, 118] on figure at bounding box center [105, 156] width 163 height 157
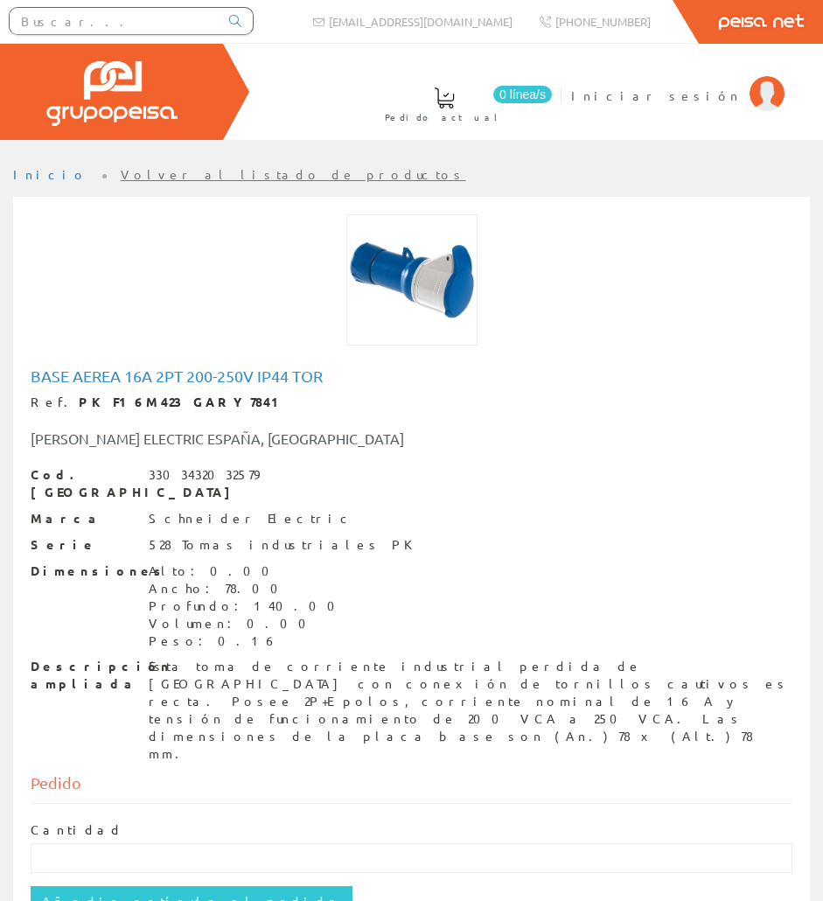
click at [132, 381] on h1 "Base aerea 16A 2PT 200-250V IP44 Tor" at bounding box center [412, 375] width 762 height 17
copy h1 "Base aerea 16A 2PT 200-250V IP44 Tor"
click at [354, 658] on div "Esta toma de corriente industrial perdida de [GEOGRAPHIC_DATA] con conexión de …" at bounding box center [471, 710] width 644 height 105
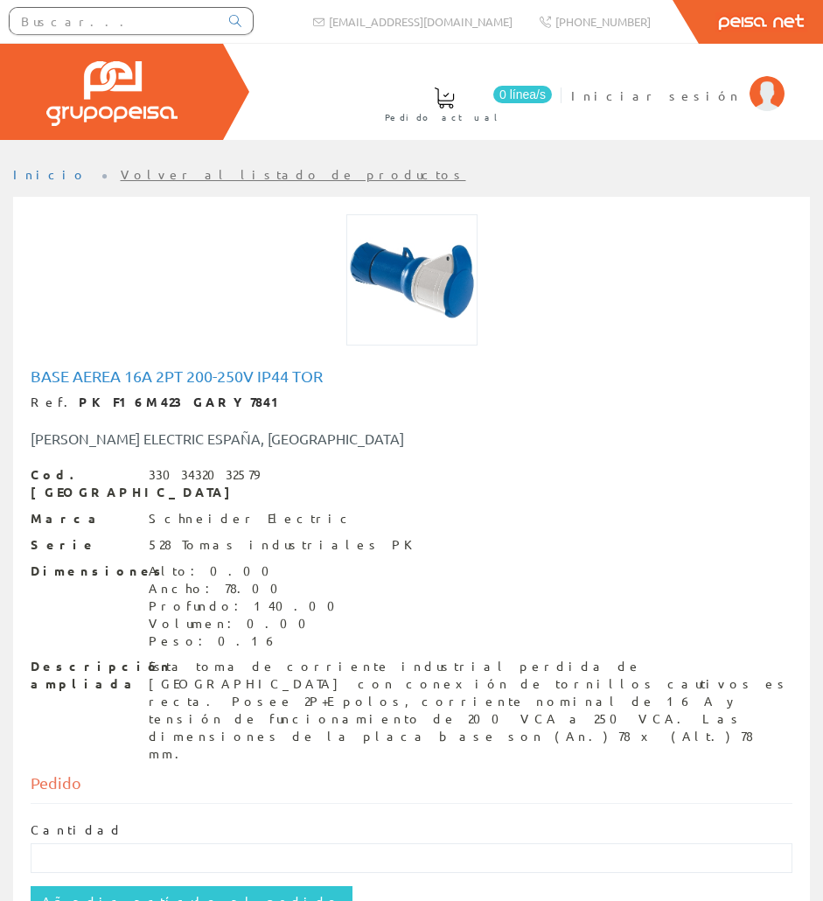
click at [355, 658] on div "Esta toma de corriente industrial perdida de [GEOGRAPHIC_DATA] con conexión de …" at bounding box center [471, 710] width 644 height 105
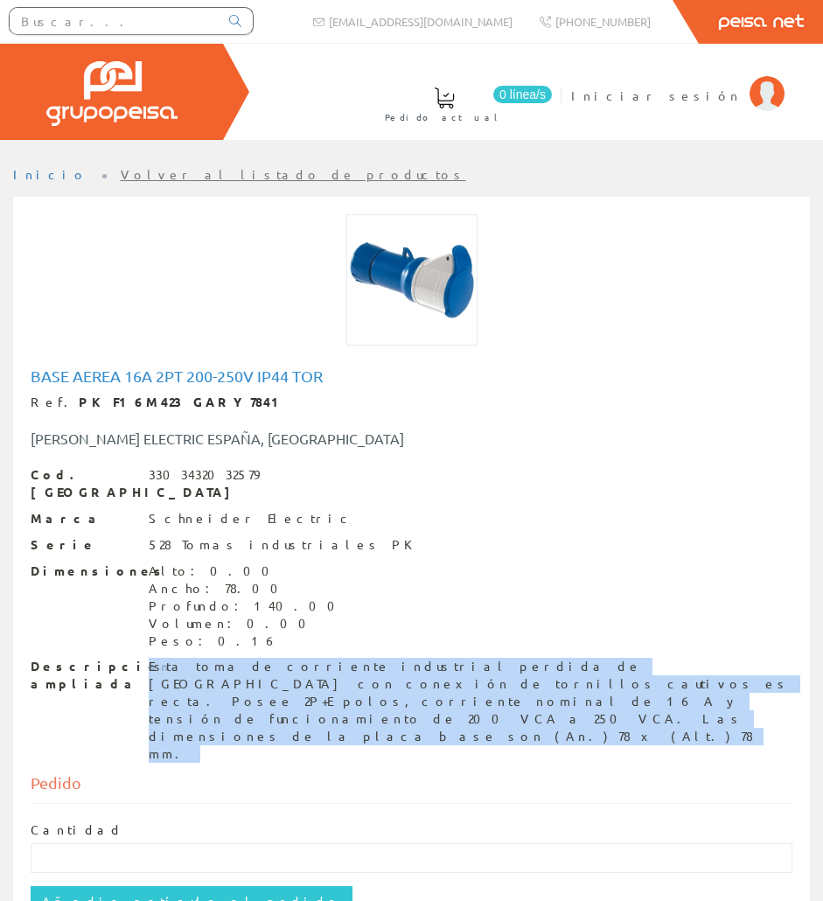
click at [355, 658] on div "Esta toma de corriente industrial perdida de [GEOGRAPHIC_DATA] con conexión de …" at bounding box center [471, 710] width 644 height 105
copy div "Esta toma de corriente industrial perdida de [GEOGRAPHIC_DATA] con conexión de …"
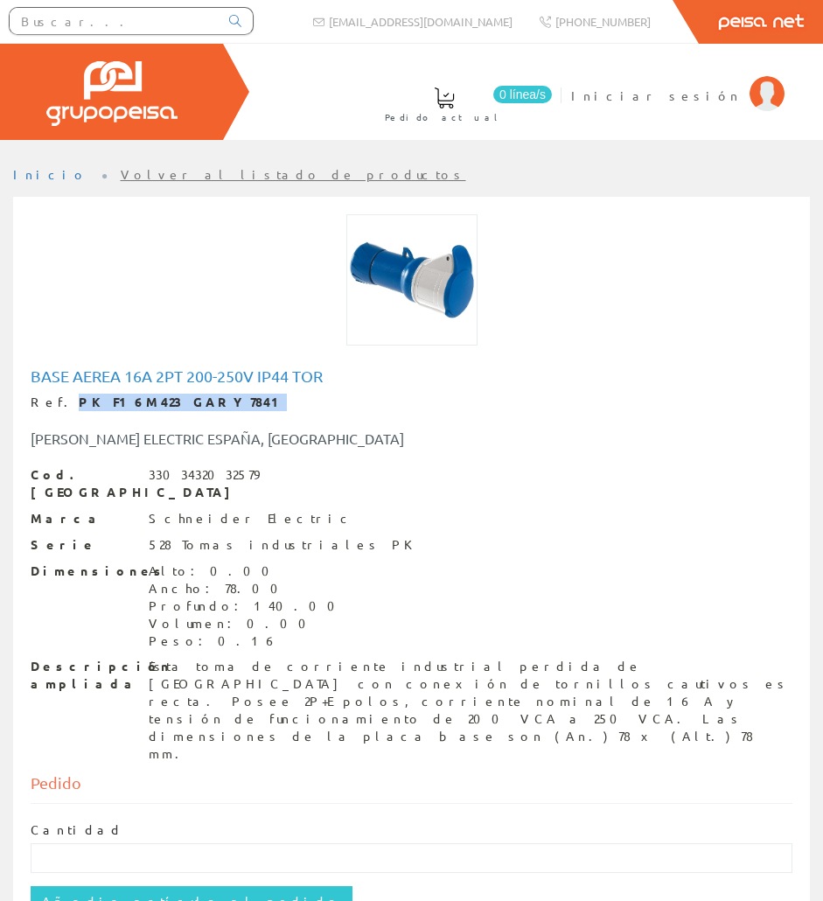
drag, startPoint x: 204, startPoint y: 402, endPoint x: 53, endPoint y: 406, distance: 150.5
click at [53, 406] on div "Ref. PKF16M423 GARY7841" at bounding box center [412, 402] width 762 height 17
copy div "PKF16M423 GARY7841"
click at [208, 28] on input "text" at bounding box center [114, 21] width 209 height 26
paste input "GARY7537"
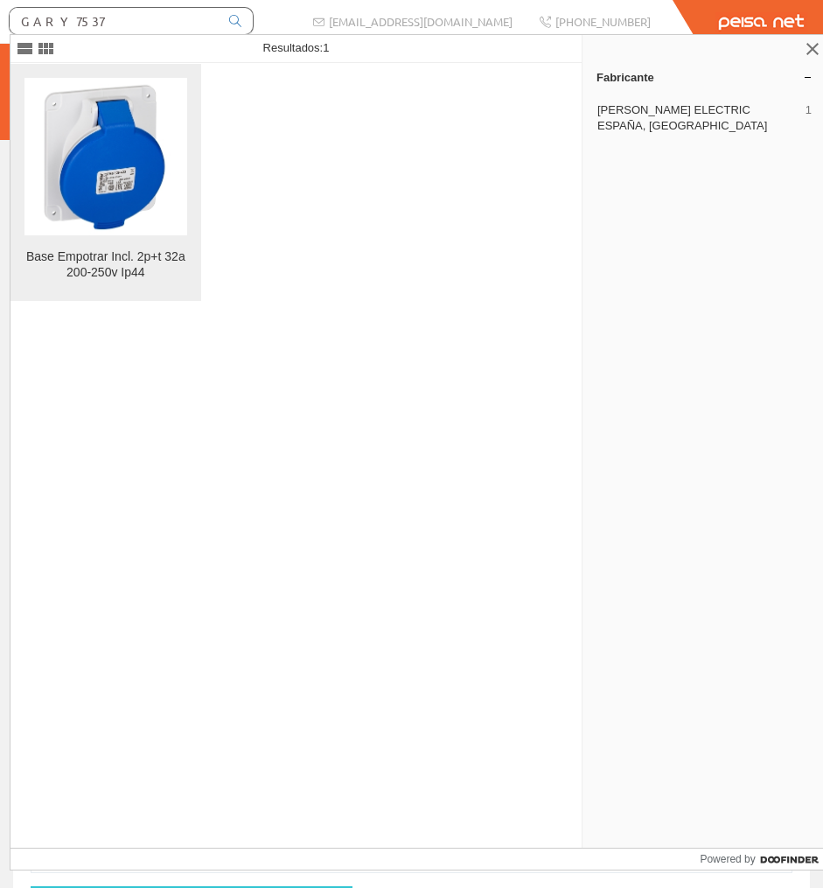
type input "GARY7537"
click at [117, 136] on img at bounding box center [105, 156] width 157 height 157
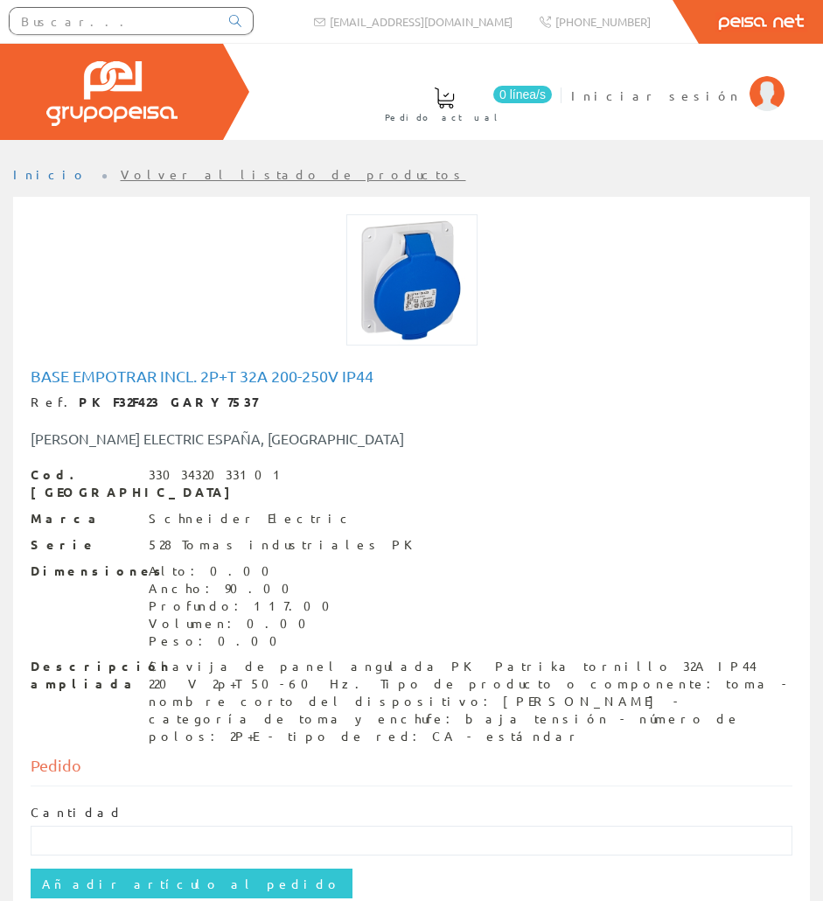
click at [157, 363] on div "Base Empotrar Incl. 2p+t 32a 200-250v Ip44 Ref. PKF32F423 GARY7537 [PERSON_NAME…" at bounding box center [411, 558] width 788 height 391
click at [156, 363] on div "Base Empotrar Incl. 2p+t 32a 200-250v Ip44 Ref. PKF32F423 GARY7537 [PERSON_NAME…" at bounding box center [411, 558] width 788 height 391
click at [156, 363] on div "Base Empotrar Incl. 2p+t 32a 200-250v Ip44 Ref. PKF32F423 GARY7537 SCHNEIDER EL…" at bounding box center [411, 558] width 788 height 391
copy h1 "Base Empotrar Incl. 2p+t 32a 200-250v Ip44"
click at [321, 658] on div "Clavija de panel angulada PK Patrika tornillo 32A IP44 220 V 2p+T 50-60 Hz. Tip…" at bounding box center [471, 701] width 644 height 87
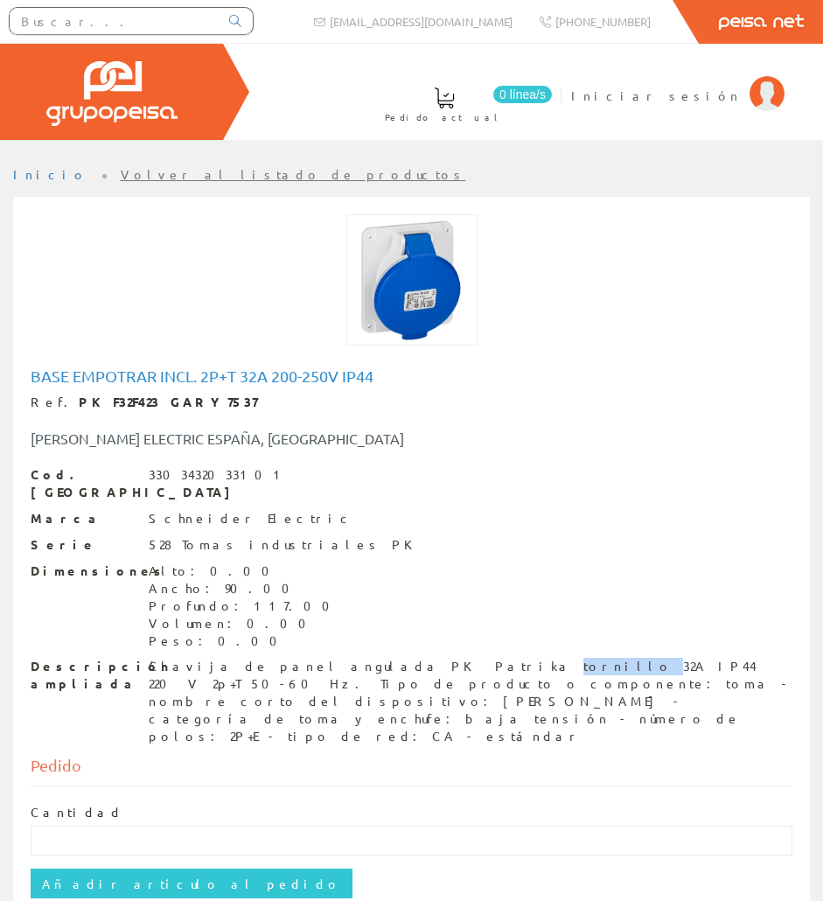
click at [321, 658] on div "Clavija de panel angulada PK Patrika tornillo 32A IP44 220 V 2p+T 50-60 Hz. Tip…" at bounding box center [471, 701] width 644 height 87
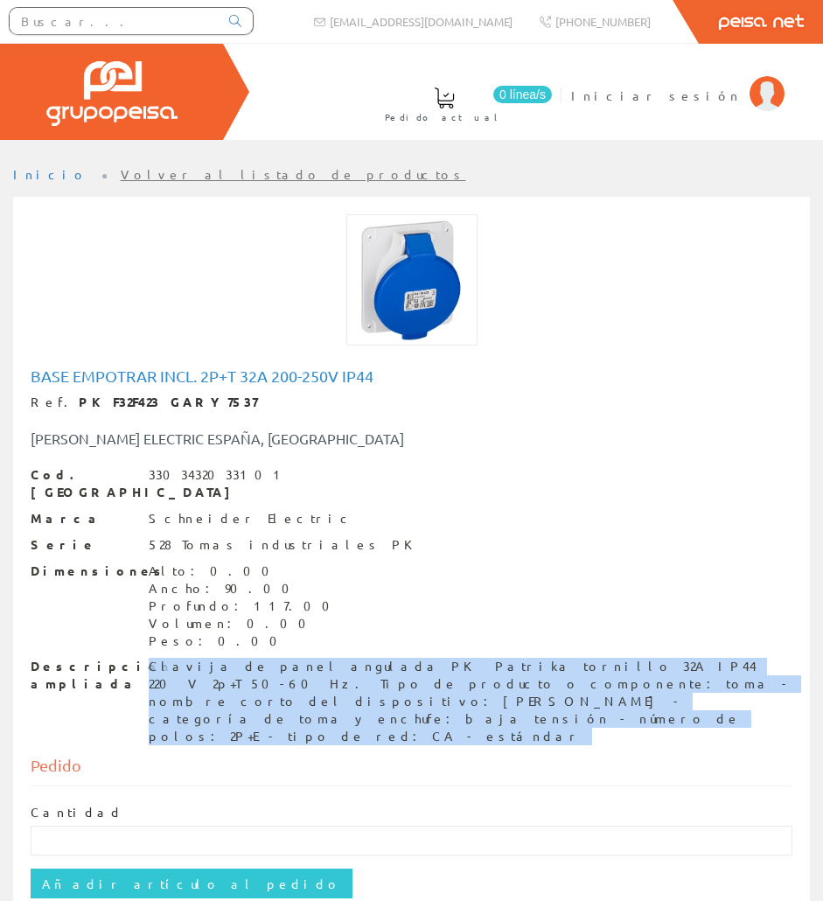
click at [321, 658] on div "Clavija de panel angulada PK Patrika tornillo 32A IP44 220 V 2p+T 50-60 Hz. Tip…" at bounding box center [471, 701] width 644 height 87
copy div "Clavija de panel angulada PK Patrika tornillo 32A IP44 220 V 2p+T 50-60 Hz. Tip…"
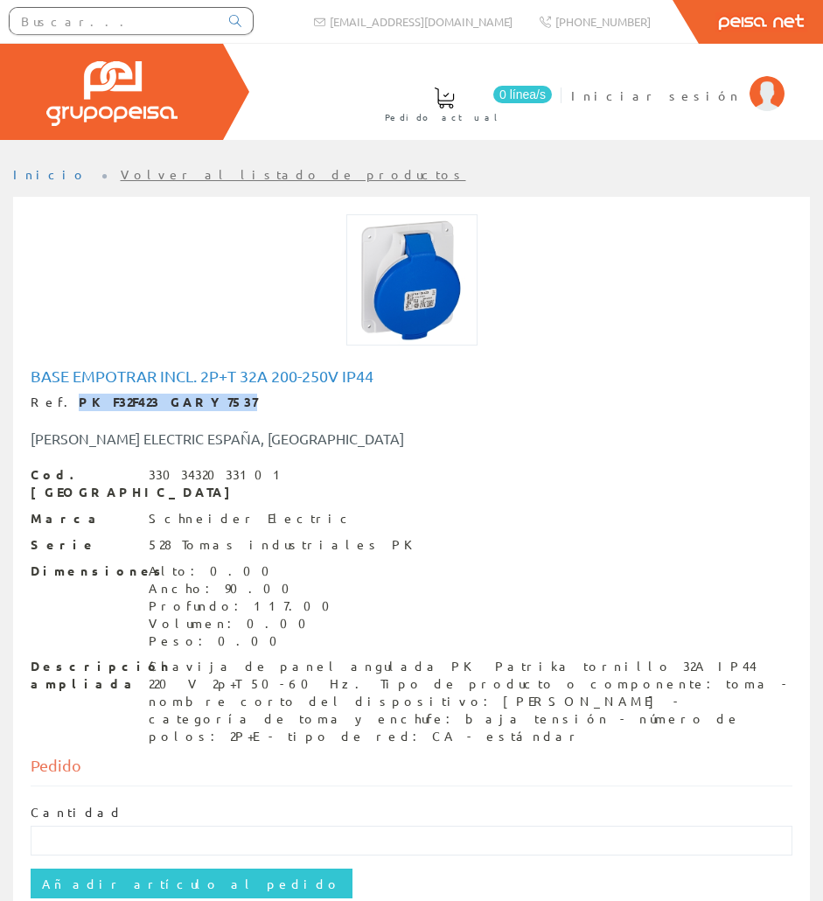
drag, startPoint x: 154, startPoint y: 398, endPoint x: 56, endPoint y: 393, distance: 98.1
click at [56, 394] on div "Ref. PKF32F423 GARY7537" at bounding box center [412, 402] width 762 height 17
copy strong "PKF32F423 GARY7537"
click at [44, 23] on input "text" at bounding box center [114, 21] width 209 height 26
paste input "SIMO3853"
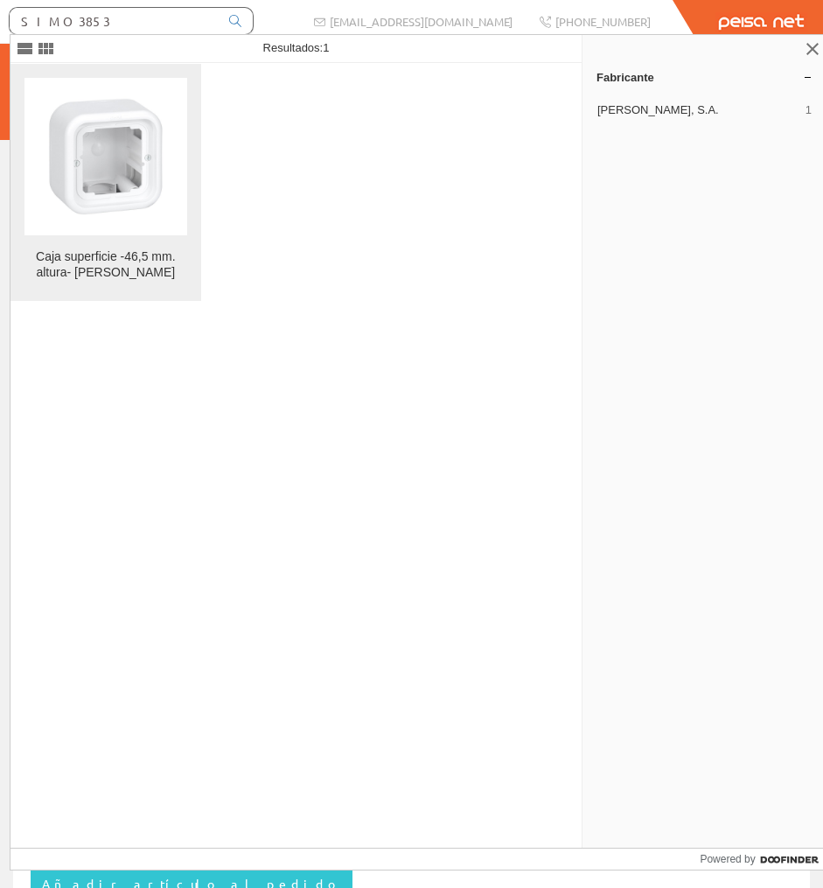
type input "SIMO3853"
click at [79, 168] on img at bounding box center [105, 156] width 157 height 157
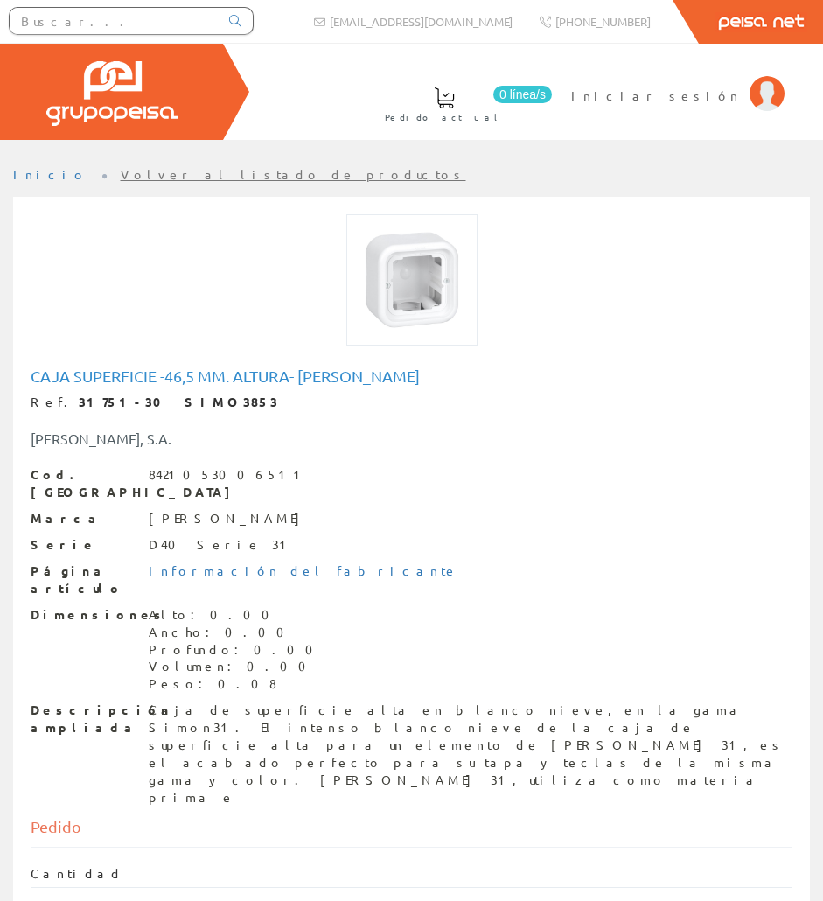
click at [88, 384] on h1 "Caja superficie -46,5 mm. altura- [PERSON_NAME]" at bounding box center [412, 375] width 762 height 17
copy h1 "Caja superficie -46,5 mm. altura- [PERSON_NAME]"
click at [271, 662] on div "Cod. Barras 8421053006511 Marca SIMON S.A. Serie D40 Serie 31 Página artículo I…" at bounding box center [412, 636] width 762 height 341
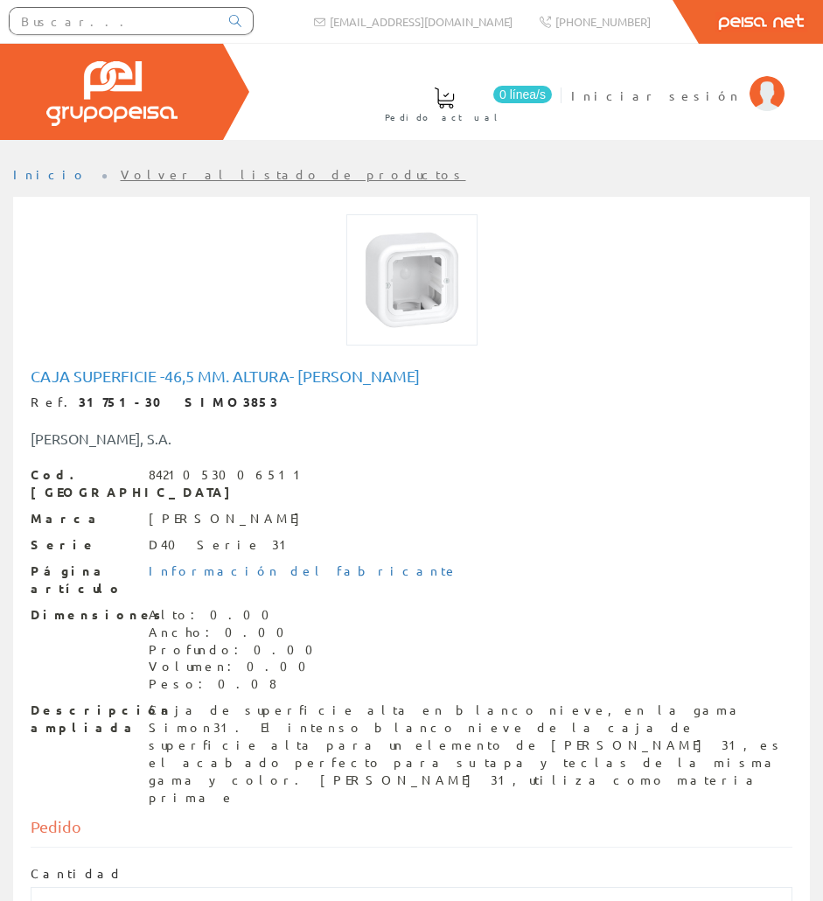
click at [271, 663] on div "Cod. Barras 8421053006511 Marca SIMON S.A. Serie D40 Serie 31 Página artículo I…" at bounding box center [412, 636] width 762 height 341
click at [270, 702] on div "Caja de superficie alta en blanco nieve, en la gama Simon31. El intenso blanco …" at bounding box center [471, 754] width 644 height 105
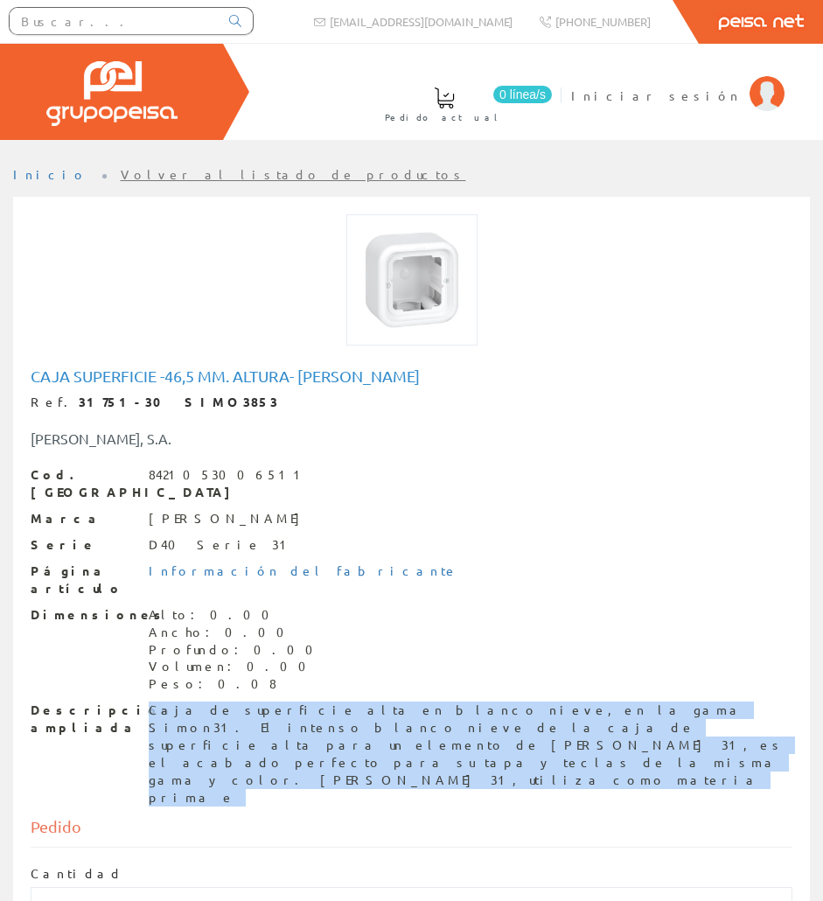
click at [269, 702] on div "Caja de superficie alta en blanco nieve, en la gama Simon31. El intenso blanco …" at bounding box center [471, 754] width 644 height 105
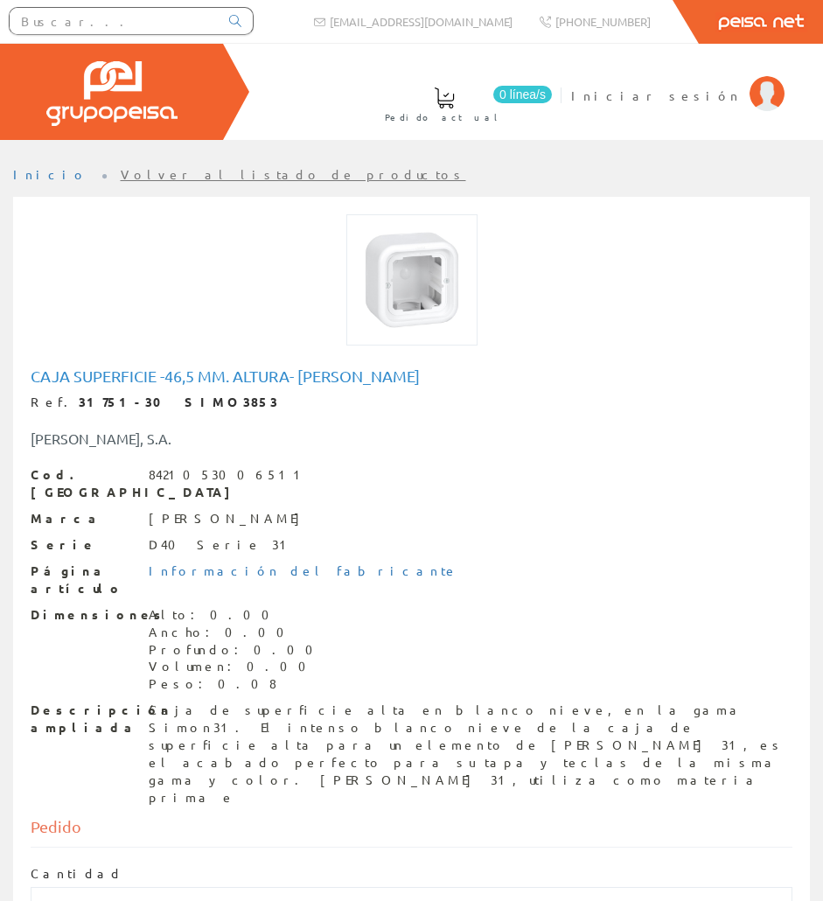
click at [309, 702] on div "Caja de superficie alta en blanco nieve, en la gama Simon31. El intenso blanco …" at bounding box center [471, 754] width 644 height 105
copy div "nieve"
click at [185, 702] on div "Caja de superficie alta en blanco nieve, en la gama Simon31. El intenso blanco …" at bounding box center [471, 754] width 644 height 105
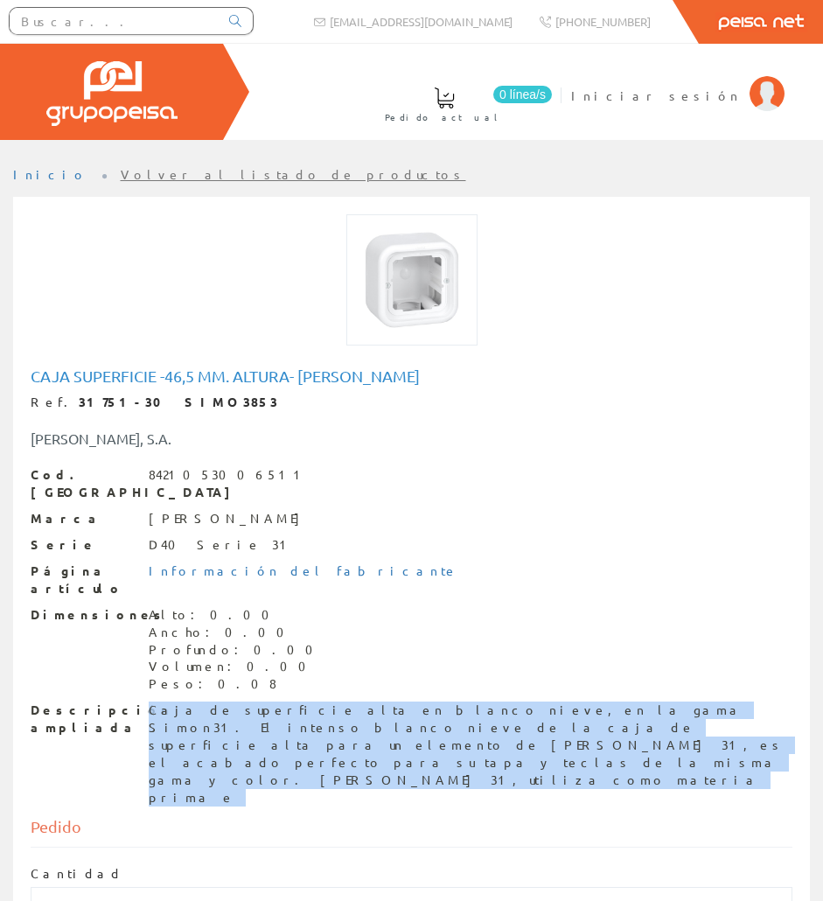
click at [185, 702] on div "Caja de superficie alta en blanco nieve, en la gama Simon31. El intenso blanco …" at bounding box center [471, 754] width 644 height 105
copy div "Caja de superficie alta en blanco nieve, en la gama Simon31. El intenso blanco …"
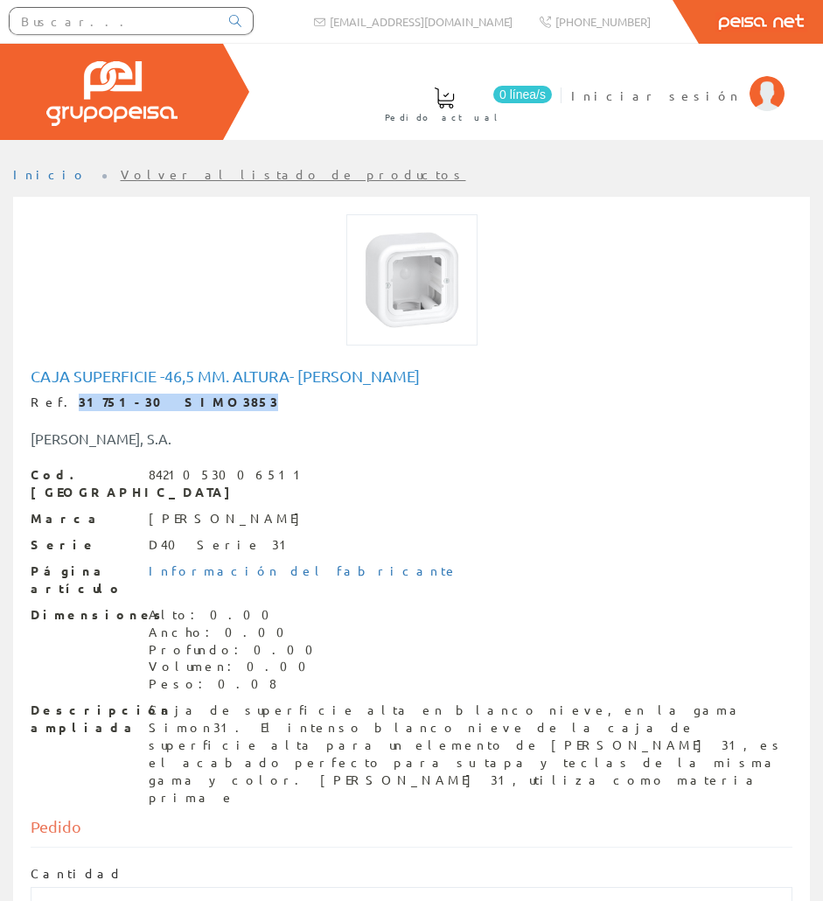
drag, startPoint x: 181, startPoint y: 404, endPoint x: 55, endPoint y: 395, distance: 126.3
click at [55, 395] on div "Ref. 31751-30 SIMO3853" at bounding box center [412, 402] width 762 height 17
copy strong "31751-30 SIMO3853"
click at [179, 17] on input "text" at bounding box center [114, 21] width 209 height 26
paste input "REDE9012"
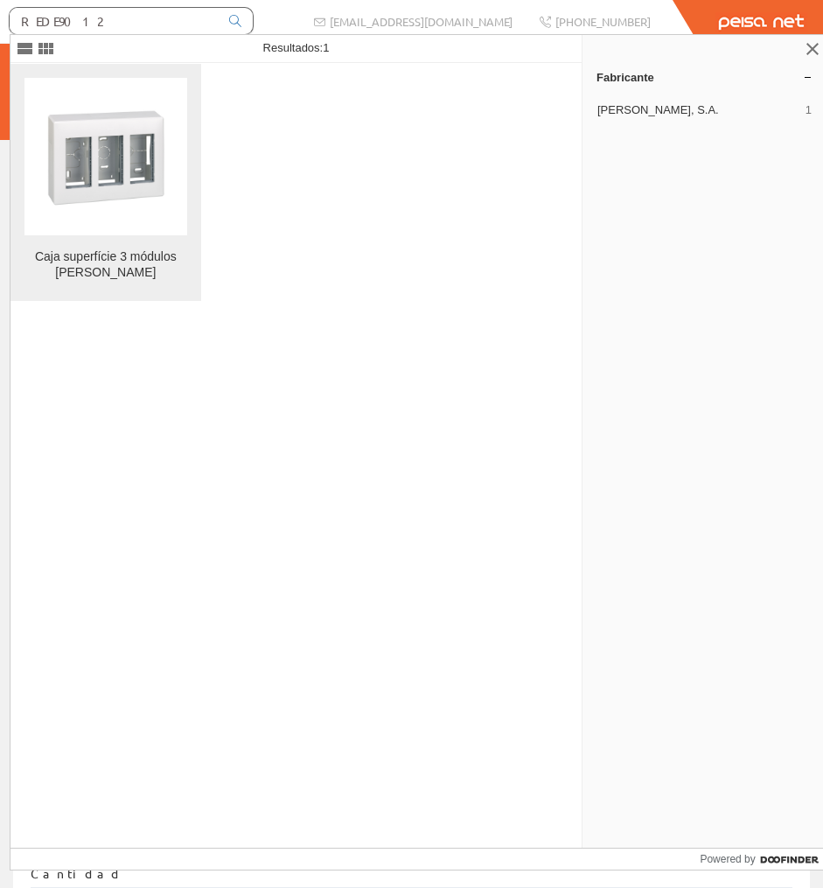
type input "REDE9012"
click at [115, 157] on img at bounding box center [105, 156] width 157 height 157
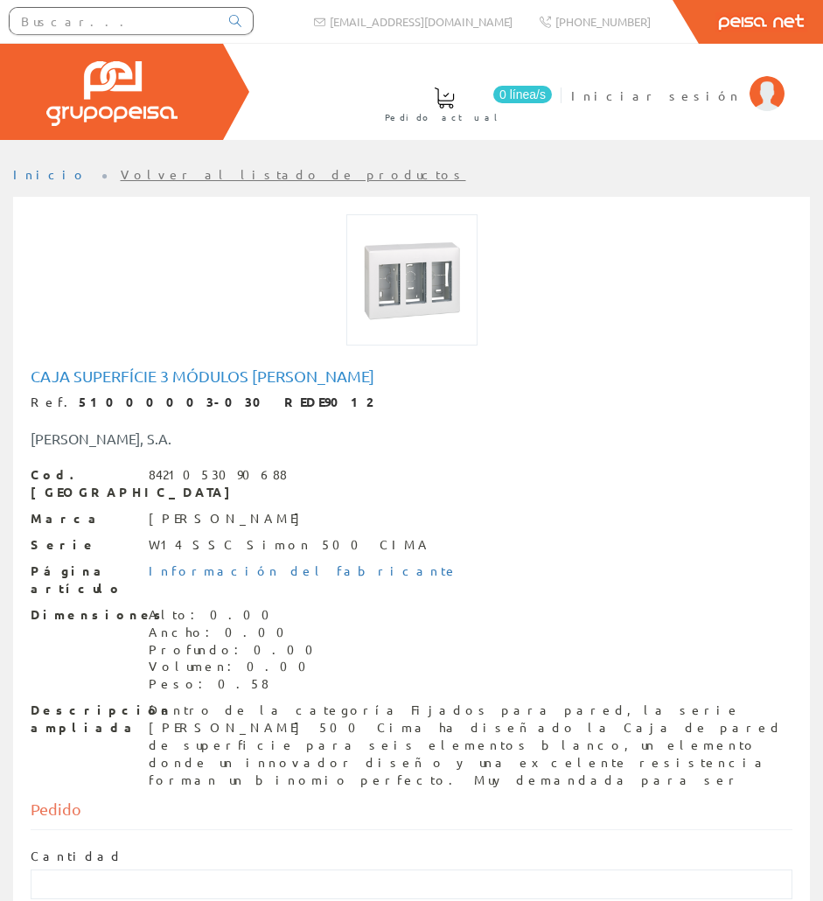
click at [174, 381] on h1 "Caja superfície 3 módulos [PERSON_NAME]" at bounding box center [412, 375] width 762 height 17
copy h1 "Caja superfície 3 módulos [PERSON_NAME]"
click at [226, 702] on div "Dentro de la categoría Fijados para pared, la serie [PERSON_NAME] 500 Cima ha d…" at bounding box center [471, 745] width 644 height 87
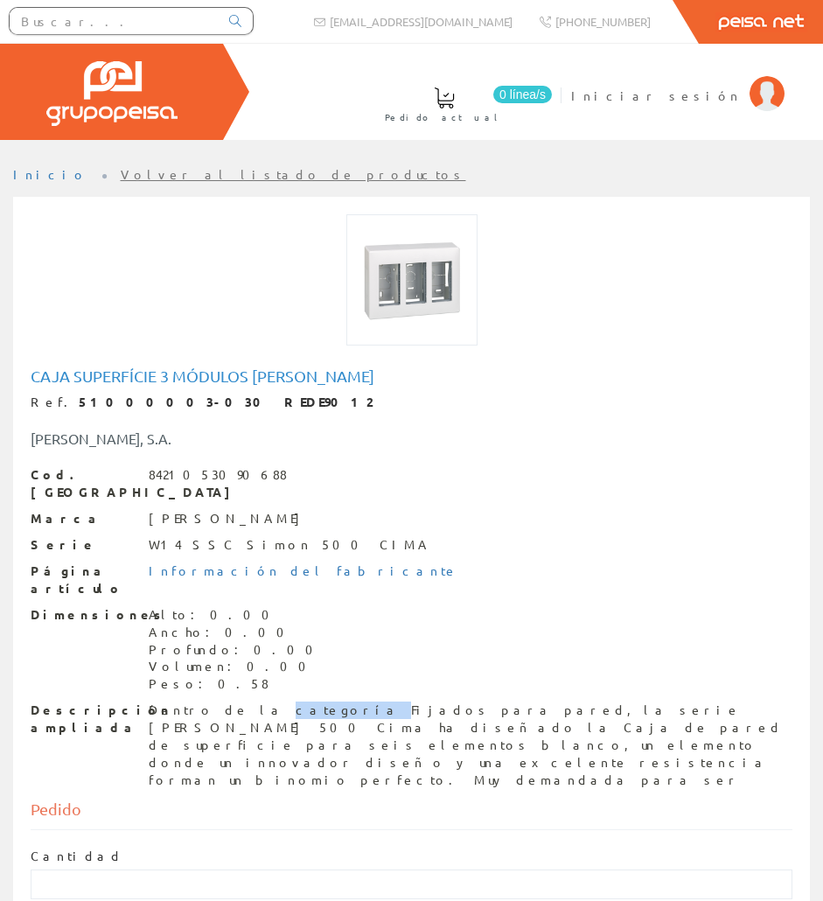
click at [225, 702] on div "Dentro de la categoría Fijados para pared, la serie [PERSON_NAME] 500 Cima ha d…" at bounding box center [471, 745] width 644 height 87
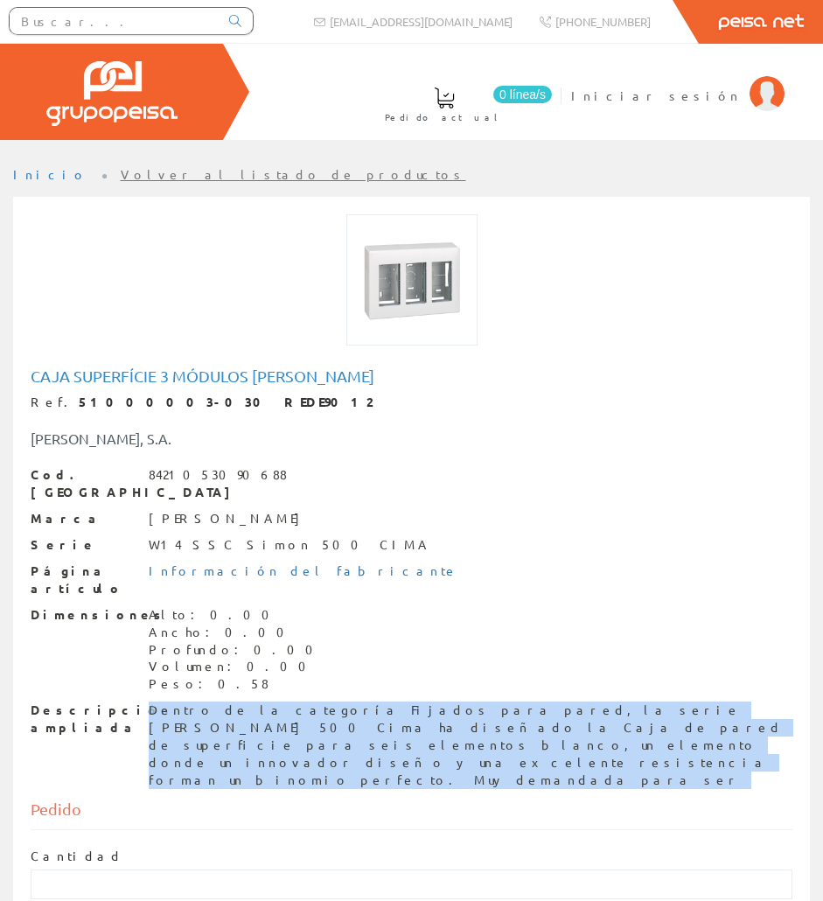
click at [225, 702] on div "Dentro de la categoría Fijados para pared, la serie [PERSON_NAME] 500 Cima ha d…" at bounding box center [471, 745] width 644 height 87
copy div "Dentro de la categoría Fijados para pared, la serie [PERSON_NAME] 500 Cima ha d…"
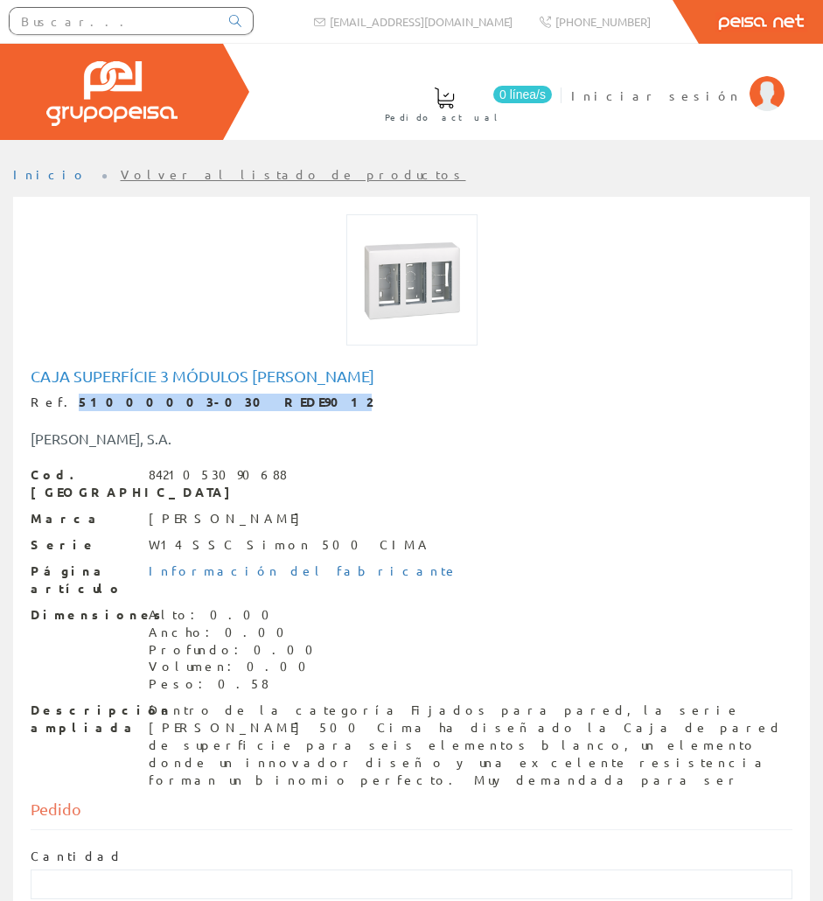
drag, startPoint x: 199, startPoint y: 405, endPoint x: 56, endPoint y: 402, distance: 143.5
click at [56, 402] on div "Ref. 51000003-030 REDE9012" at bounding box center [412, 402] width 762 height 17
copy strong "51000003-030 REDE9012"
click at [82, 28] on input "text" at bounding box center [114, 21] width 209 height 26
paste input "SIMO2795"
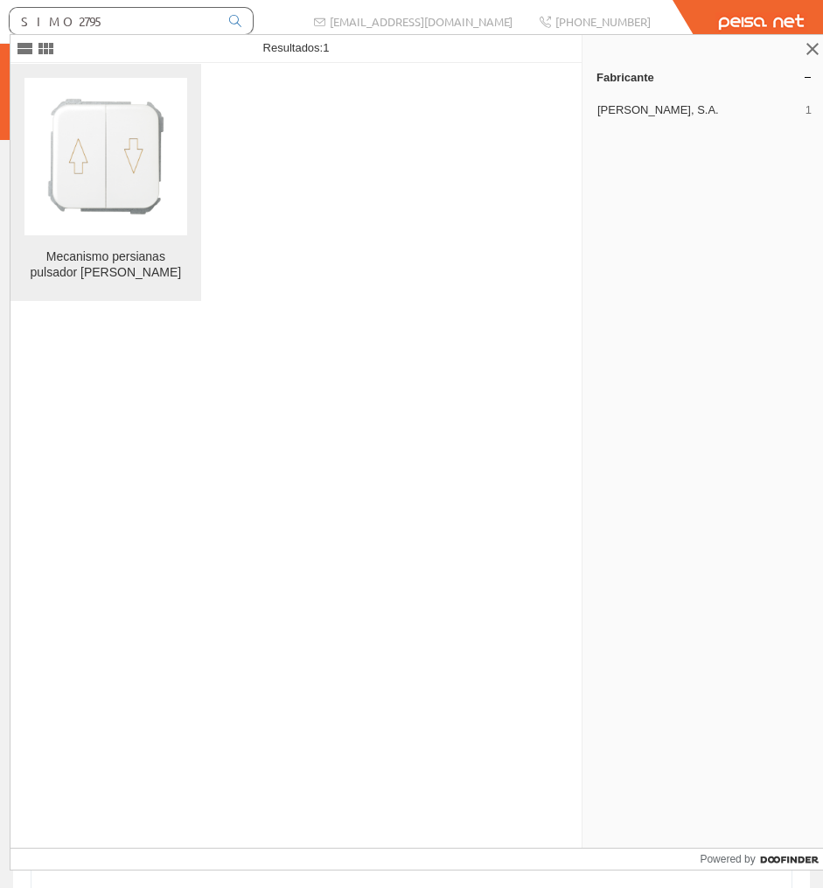
type input "SIMO2795"
click at [170, 218] on img at bounding box center [105, 156] width 157 height 157
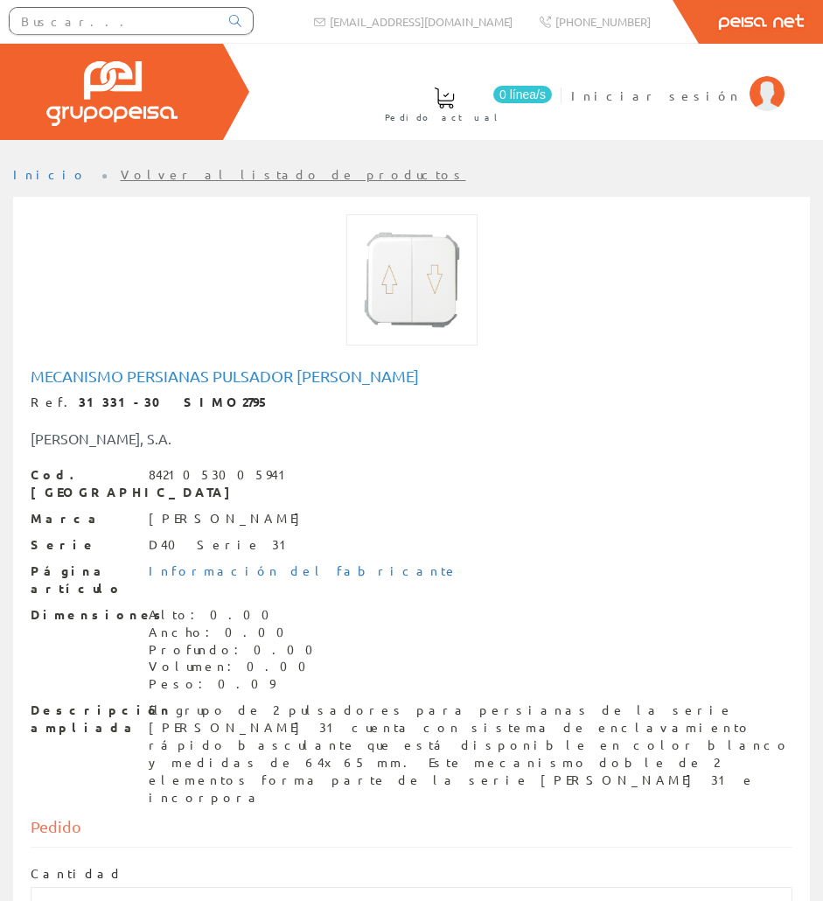
click at [157, 404] on strong "31331-30 SIMO2795" at bounding box center [175, 402] width 192 height 16
click at [168, 378] on h1 "Mecanismo persianas pulsador [PERSON_NAME]" at bounding box center [412, 375] width 762 height 17
click at [168, 378] on h1 "Mecanismo persianas pulsador simon" at bounding box center [412, 375] width 762 height 17
copy h1 "persianas"
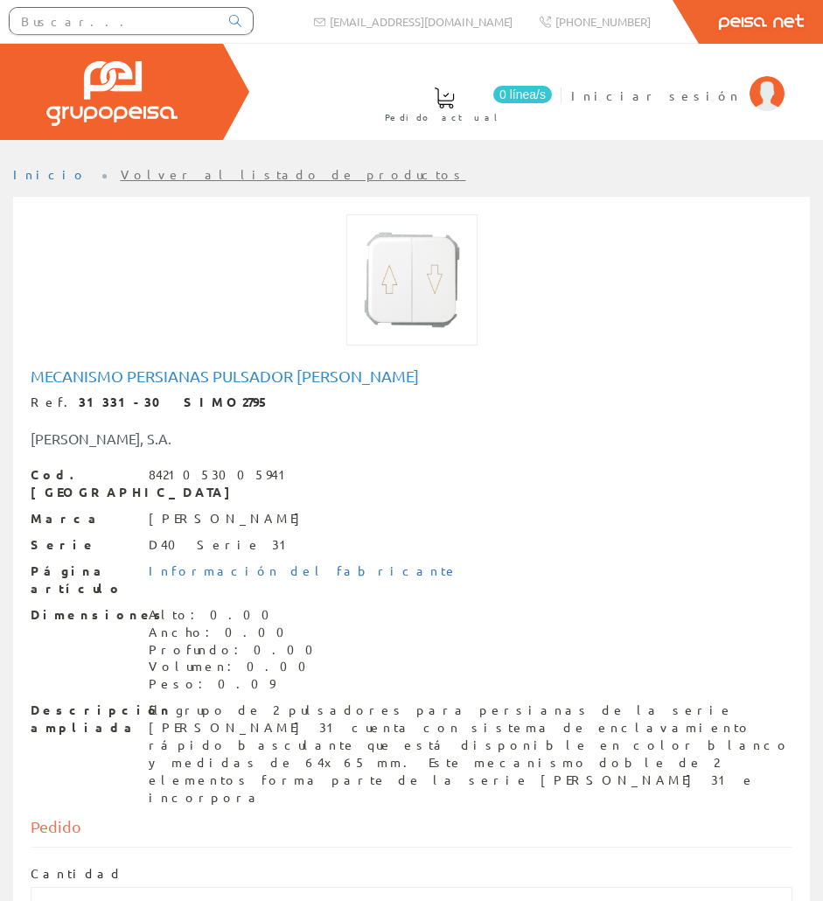
click at [109, 374] on h1 "Mecanismo persianas pulsador simon" at bounding box center [412, 375] width 762 height 17
copy h1 "Mecanismo"
click at [121, 381] on h1 "Mecanismo persianas pulsador simon" at bounding box center [412, 375] width 762 height 17
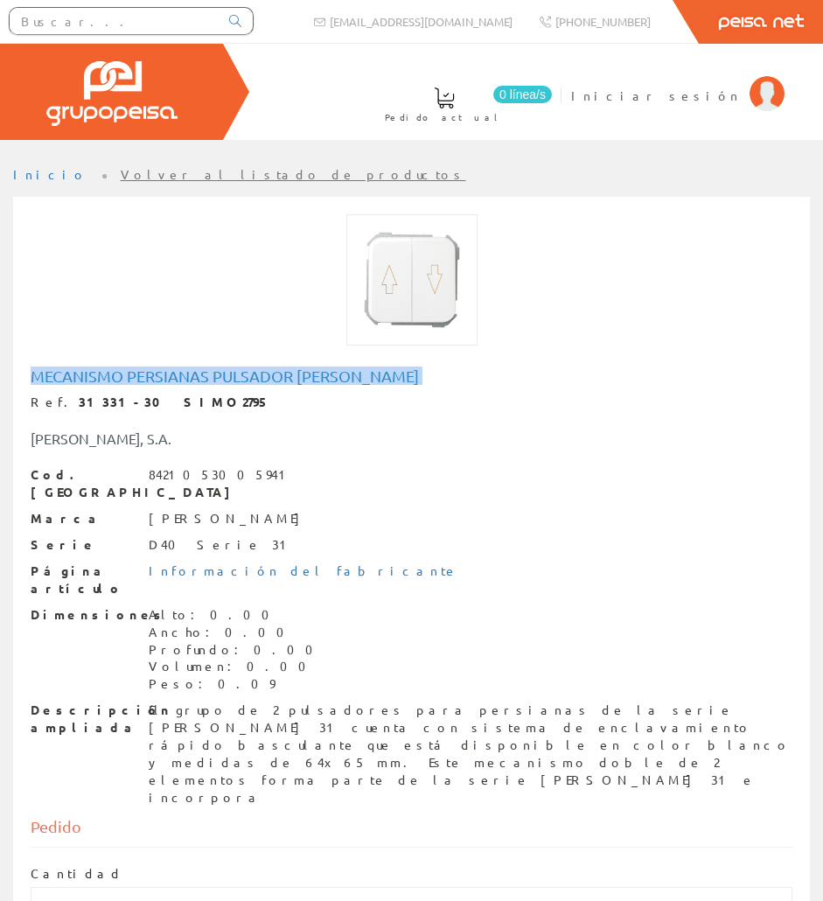
click at [121, 381] on h1 "Mecanismo persianas pulsador simon" at bounding box center [412, 375] width 762 height 17
click at [234, 702] on div "El grupo de 2 pulsadores para persianas de la serie Simon 31 cuenta con sistema…" at bounding box center [471, 754] width 644 height 105
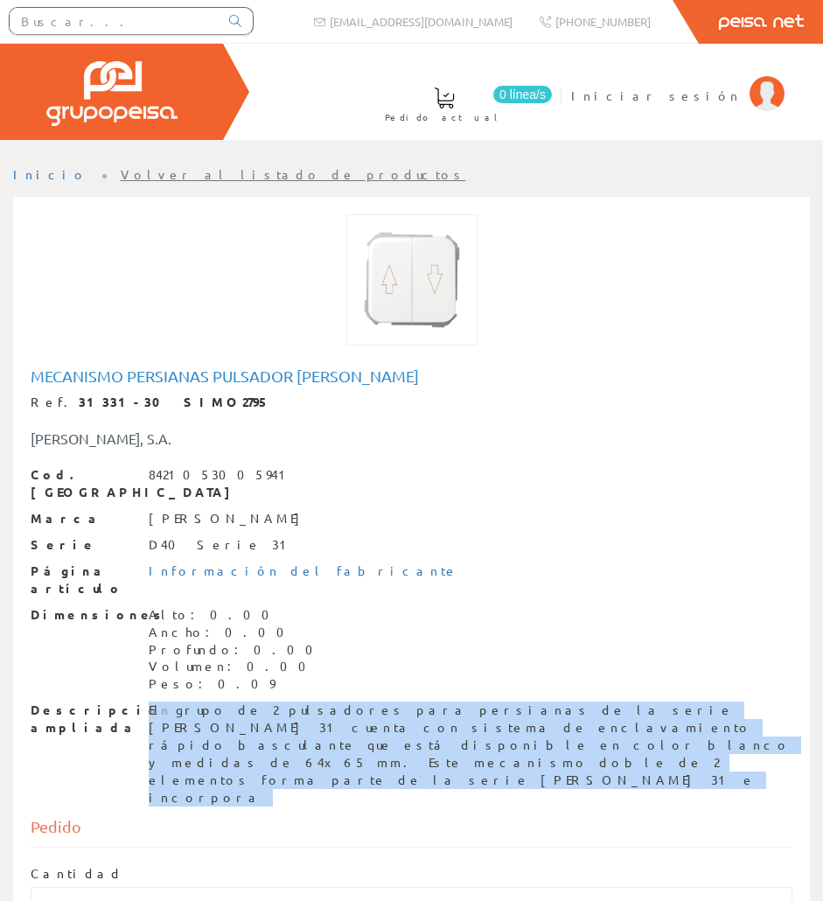
click at [234, 702] on div "El grupo de 2 pulsadores para persianas de la serie Simon 31 cuenta con sistema…" at bounding box center [471, 754] width 644 height 105
copy div "El grupo de 2 pulsadores para persianas de la serie Simon 31 cuenta con sistema…"
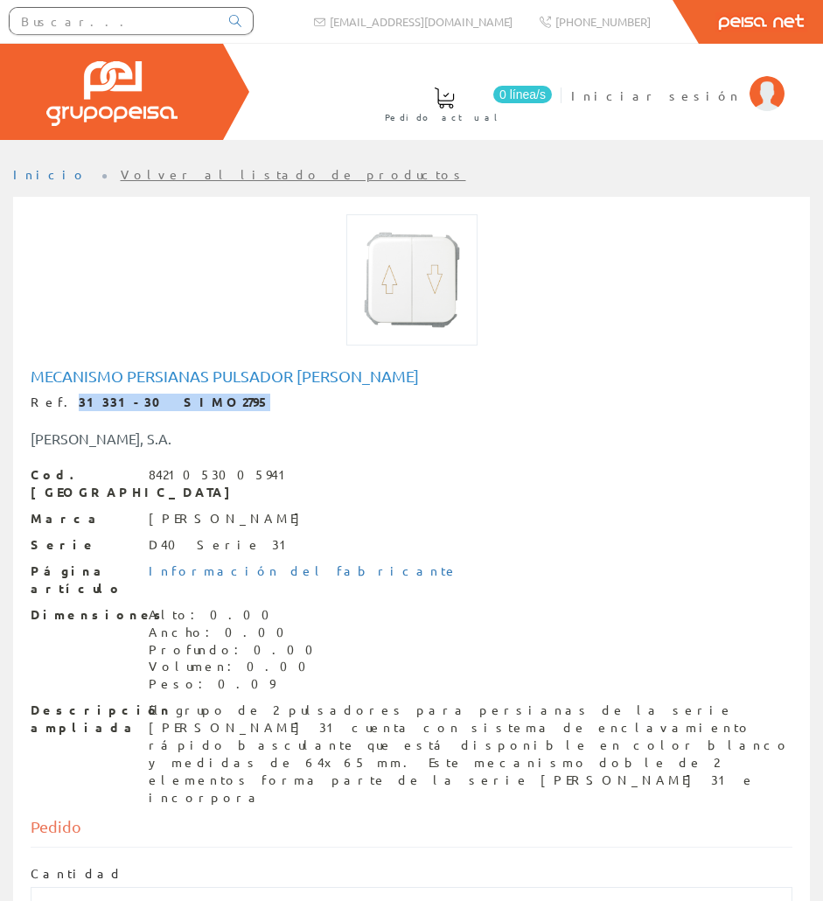
drag, startPoint x: 173, startPoint y: 397, endPoint x: 54, endPoint y: 405, distance: 119.2
click at [54, 405] on div "Ref. 31331-30 SIMO2795" at bounding box center [412, 402] width 762 height 17
copy strong "31331-30 SIMO2795"
click at [59, 23] on input "text" at bounding box center [114, 21] width 209 height 26
paste input "SIMO3578"
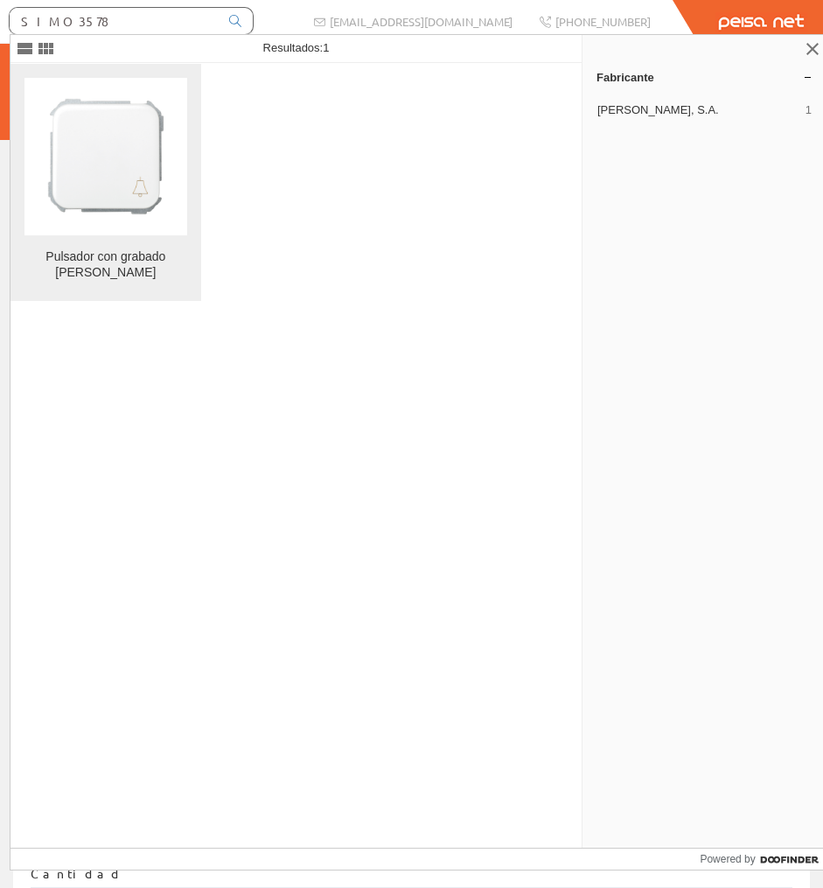
type input "SIMO3578"
click at [150, 104] on img at bounding box center [105, 156] width 157 height 157
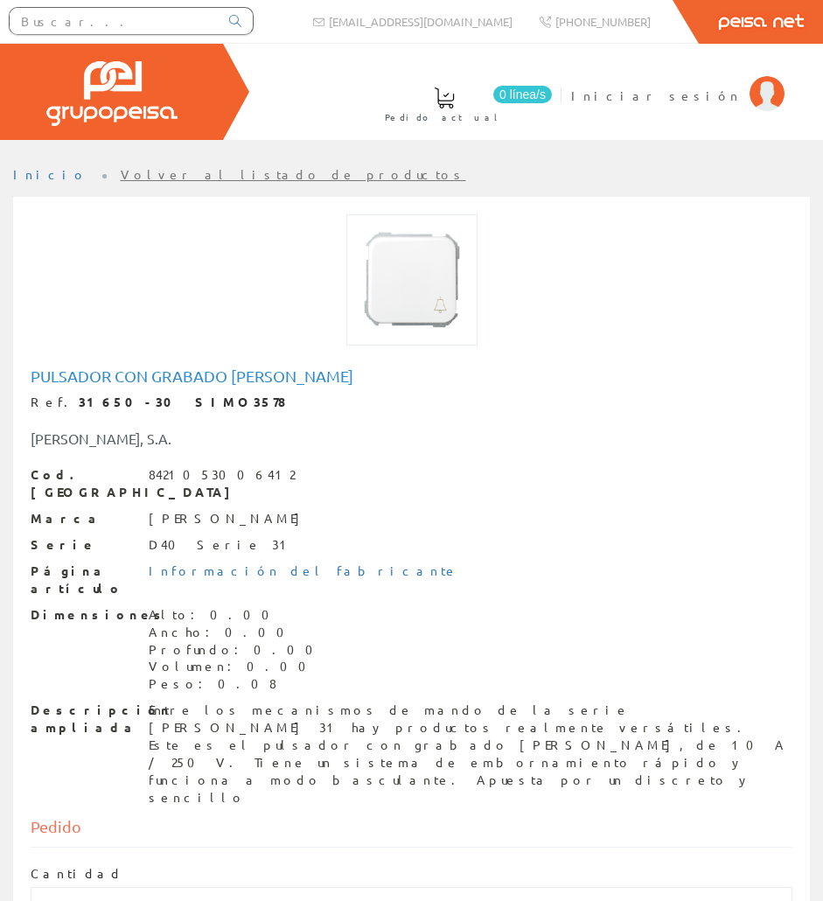
click at [139, 371] on h1 "Pulsador con grabado [PERSON_NAME]" at bounding box center [412, 375] width 762 height 17
copy h1 "Pulsador con grabado [PERSON_NAME]"
click at [224, 675] on div "Peso: 0.08" at bounding box center [236, 683] width 175 height 17
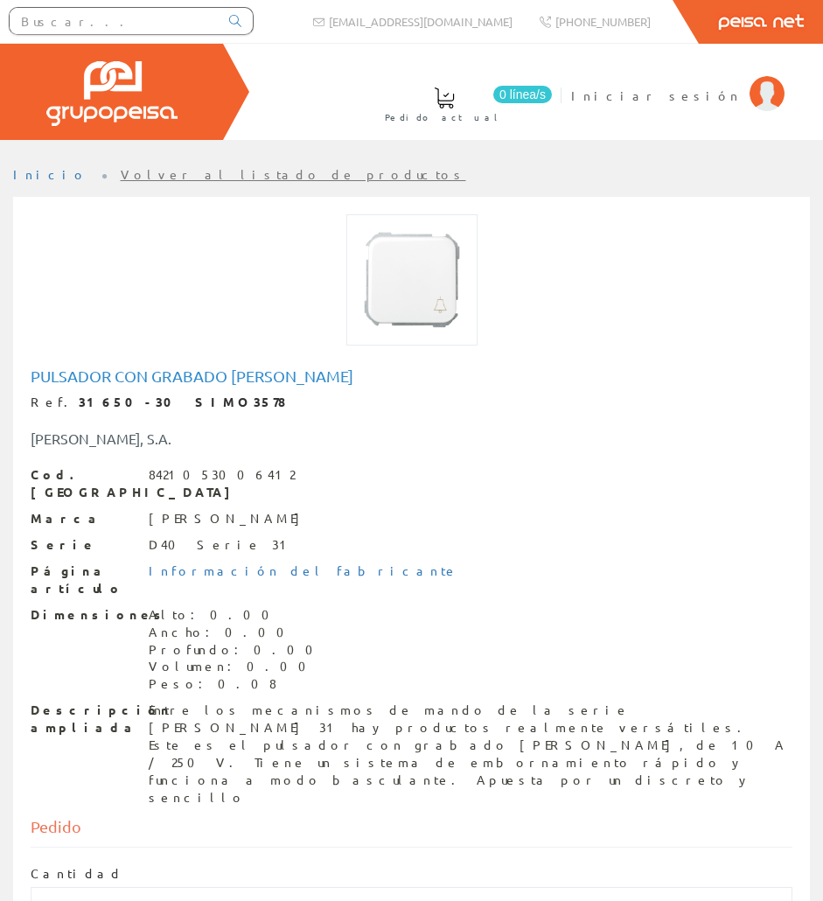
click at [224, 659] on div "Cod. Barras 8421053006412 [PERSON_NAME] S.A. Serie D40 Serie 31 Página artículo…" at bounding box center [412, 636] width 762 height 341
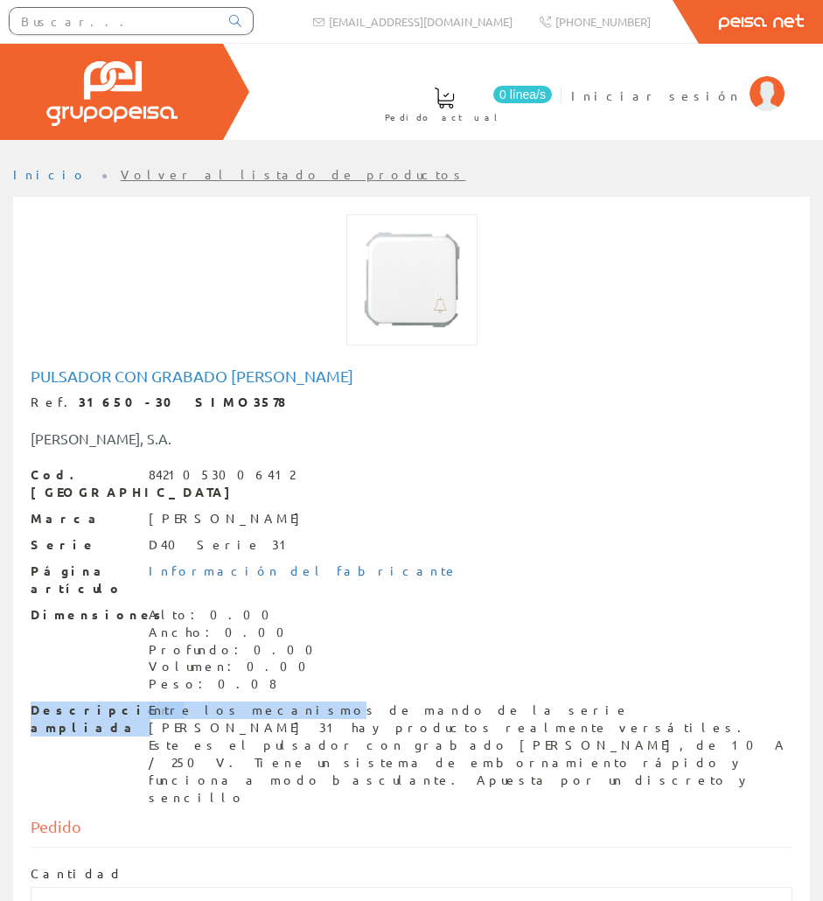
click at [223, 702] on div "Entre los mecanismos de mando de la serie [PERSON_NAME] 31 hay productos realme…" at bounding box center [471, 754] width 644 height 105
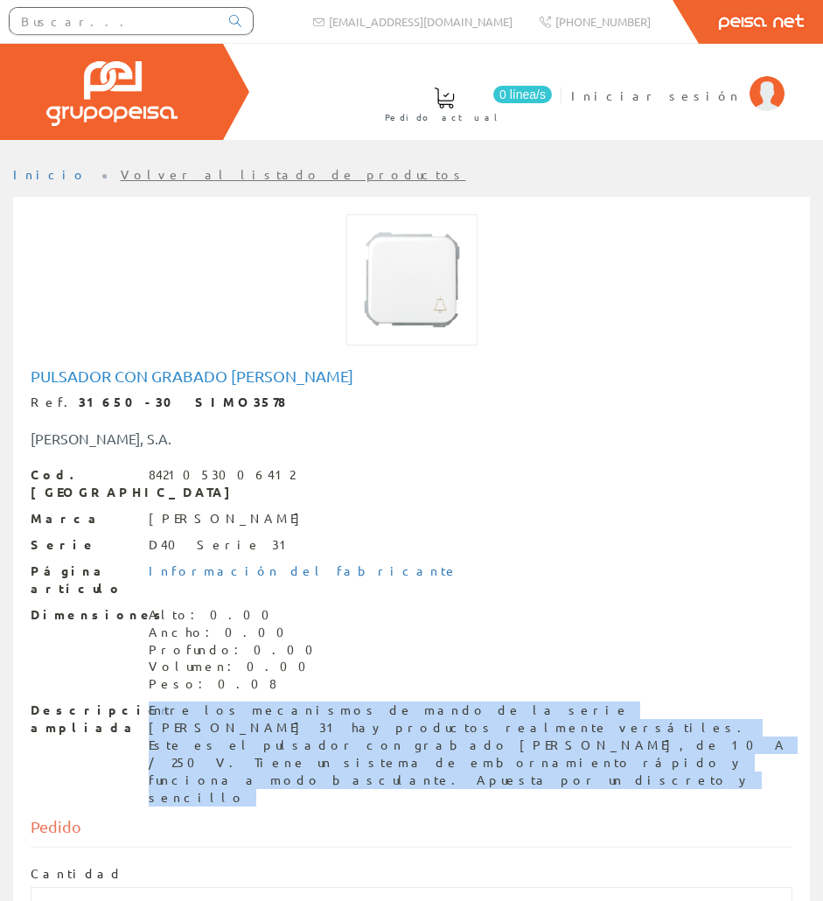
click at [223, 702] on div "Entre los mecanismos de mando de la serie [PERSON_NAME] 31 hay productos realme…" at bounding box center [471, 754] width 644 height 105
copy div "Entre los mecanismos de mando de la serie [PERSON_NAME] 31 hay productos realme…"
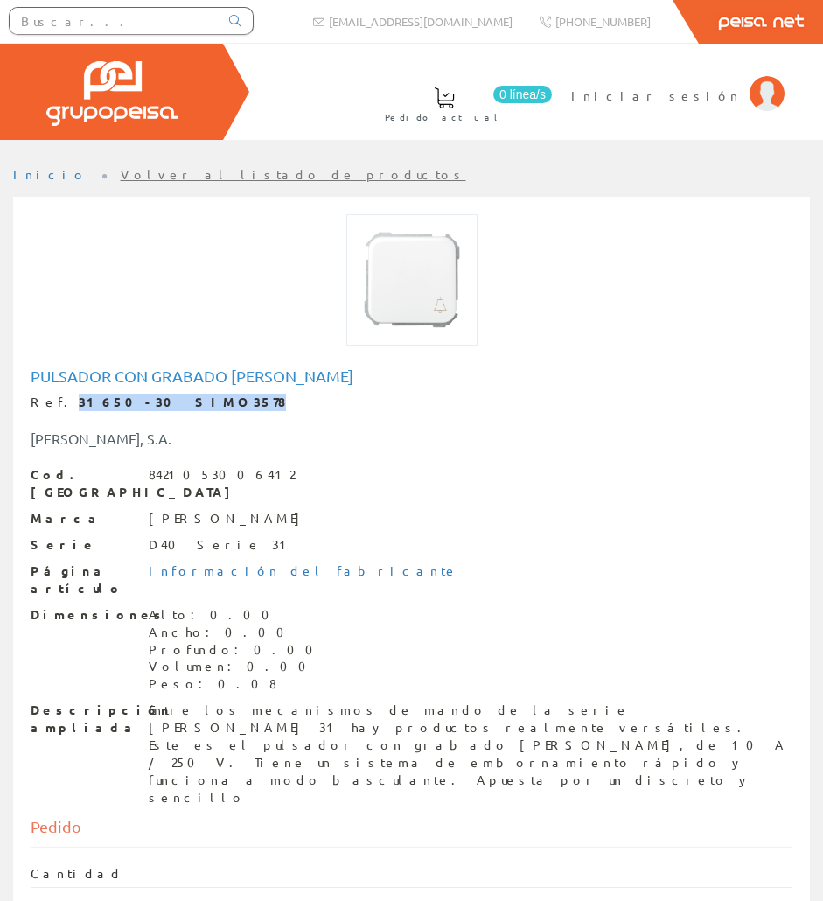
drag, startPoint x: 173, startPoint y: 401, endPoint x: 54, endPoint y: 395, distance: 119.1
click at [54, 395] on div "Ref. 31650-30 SIMO3578" at bounding box center [412, 402] width 762 height 17
copy strong "31650-30 SIMO3578"
paste input "SIMU3300"
click at [151, 33] on input "SIMU3300" at bounding box center [114, 21] width 209 height 26
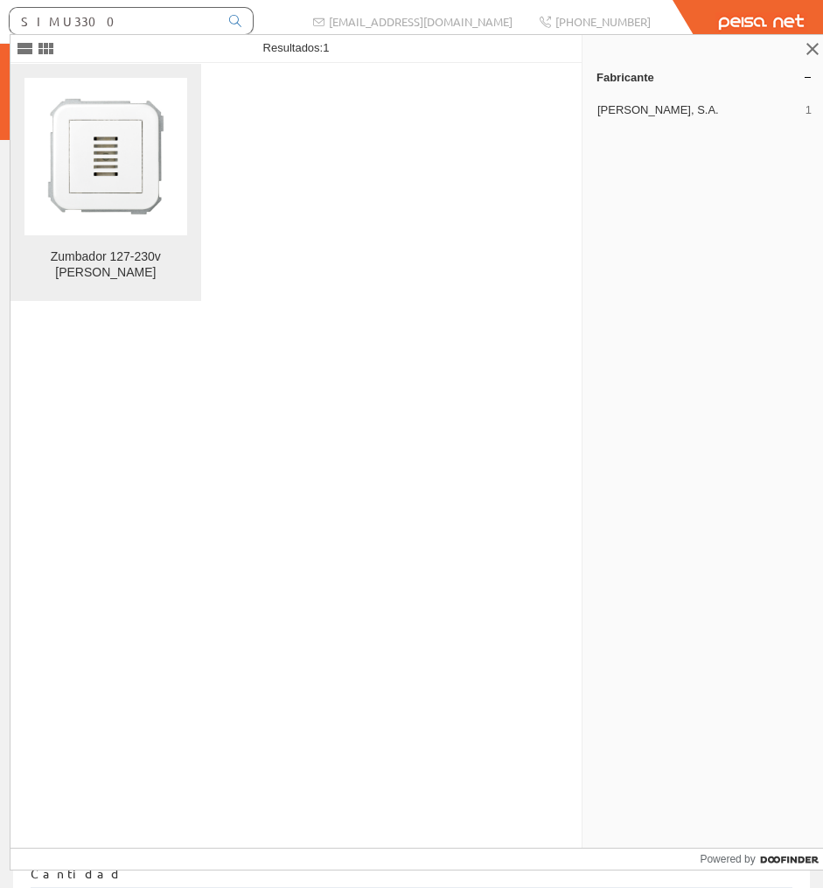
type input "SIMU3300"
click at [151, 97] on img at bounding box center [105, 156] width 157 height 157
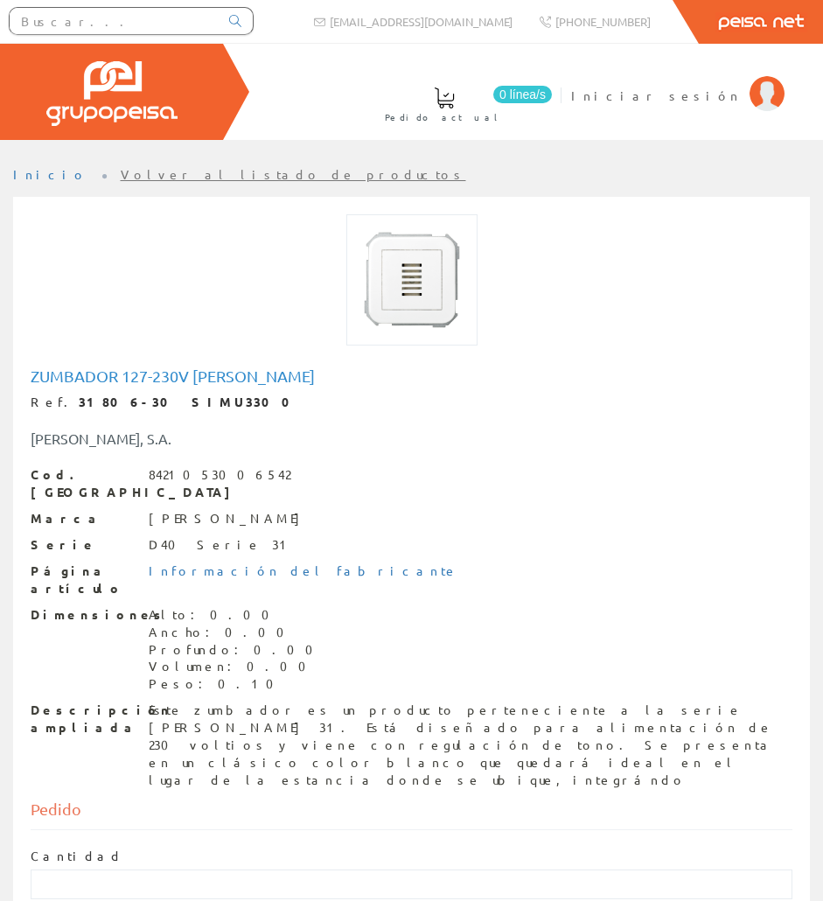
click at [132, 369] on h1 "Zumbador 127-230v [PERSON_NAME]" at bounding box center [412, 375] width 762 height 17
copy h1 "Zumbador 127-230v [PERSON_NAME]"
click at [259, 702] on div "Este zumbador es un producto perteneciente a la serie [PERSON_NAME] 31. Está di…" at bounding box center [471, 745] width 644 height 87
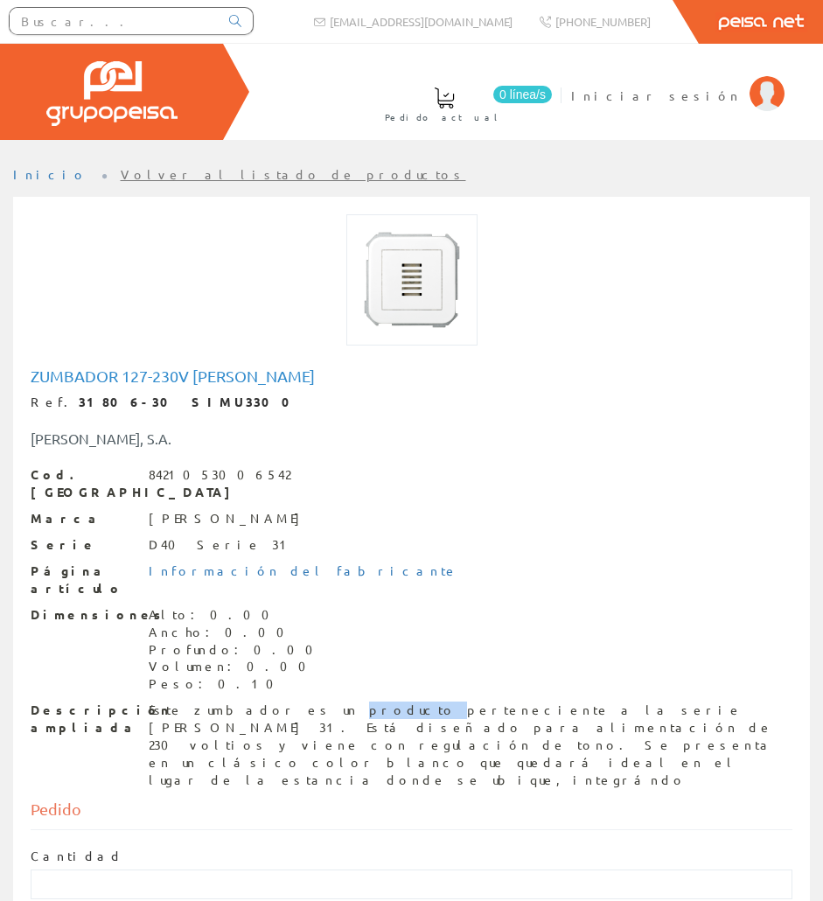
click at [259, 702] on div "Este zumbador es un producto perteneciente a la serie [PERSON_NAME] 31. Está di…" at bounding box center [471, 745] width 644 height 87
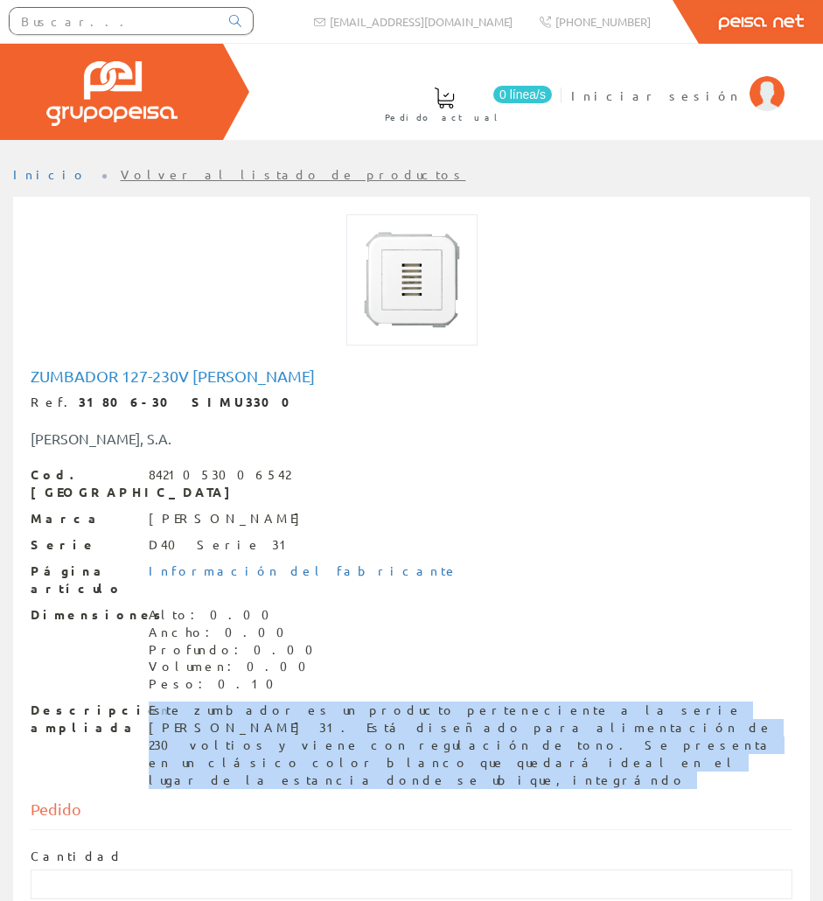
click at [259, 702] on div "Este zumbador es un producto perteneciente a la serie [PERSON_NAME] 31. Está di…" at bounding box center [471, 745] width 644 height 87
copy div "Este zumbador es un producto perteneciente a la serie [PERSON_NAME] 31. Está di…"
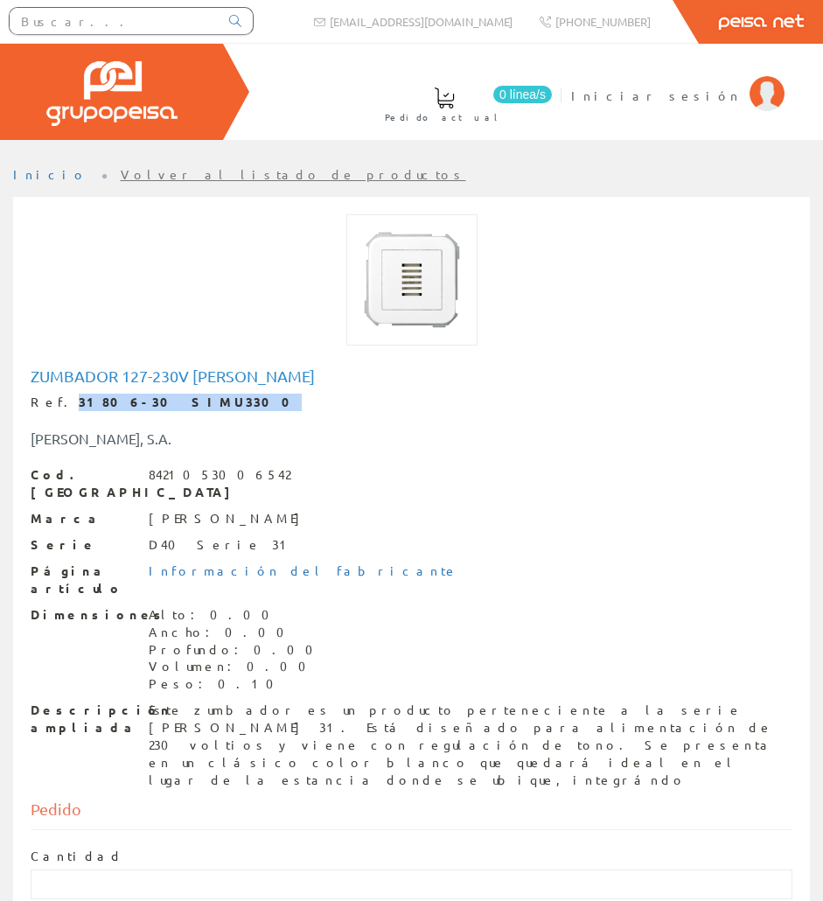
drag, startPoint x: 179, startPoint y: 401, endPoint x: 54, endPoint y: 405, distance: 125.2
click at [54, 405] on div "Ref. 31806-30 SIMU3300" at bounding box center [412, 402] width 762 height 17
copy strong "31806-30 SIMU3300"
click at [192, 17] on input "text" at bounding box center [114, 21] width 209 height 26
paste input "BAND0121"
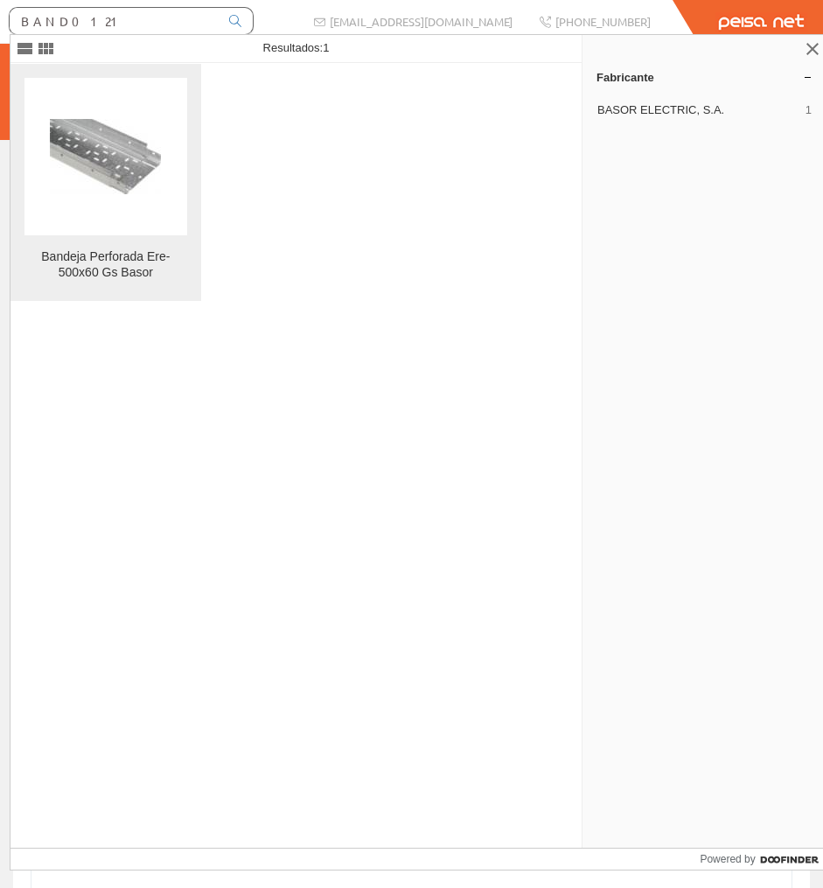
type input "BAND0121"
click at [159, 203] on figure at bounding box center [105, 156] width 163 height 157
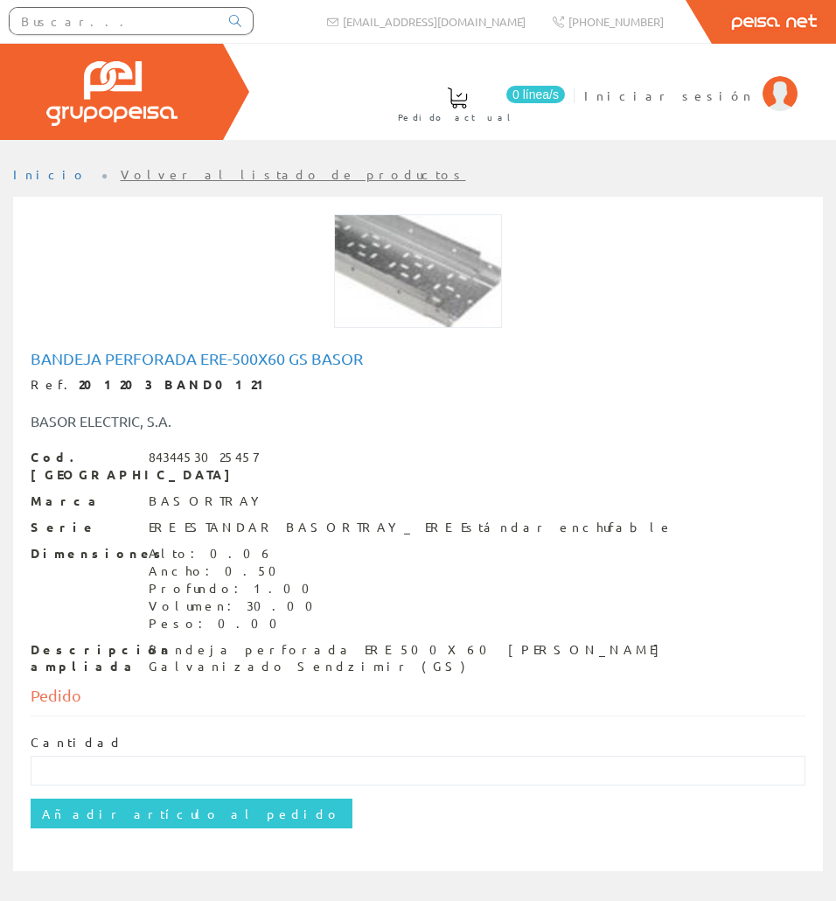
click at [156, 362] on h1 "Bandeja Perforada Ere-500x60 Gs Basor" at bounding box center [418, 358] width 775 height 17
copy h1 "Bandeja Perforada Ere-500x60 Gs Basor"
click at [431, 641] on div "Bandeja perforada ERE 500X60 [PERSON_NAME] Galvanizado Sendzimir (GS)" at bounding box center [477, 658] width 657 height 35
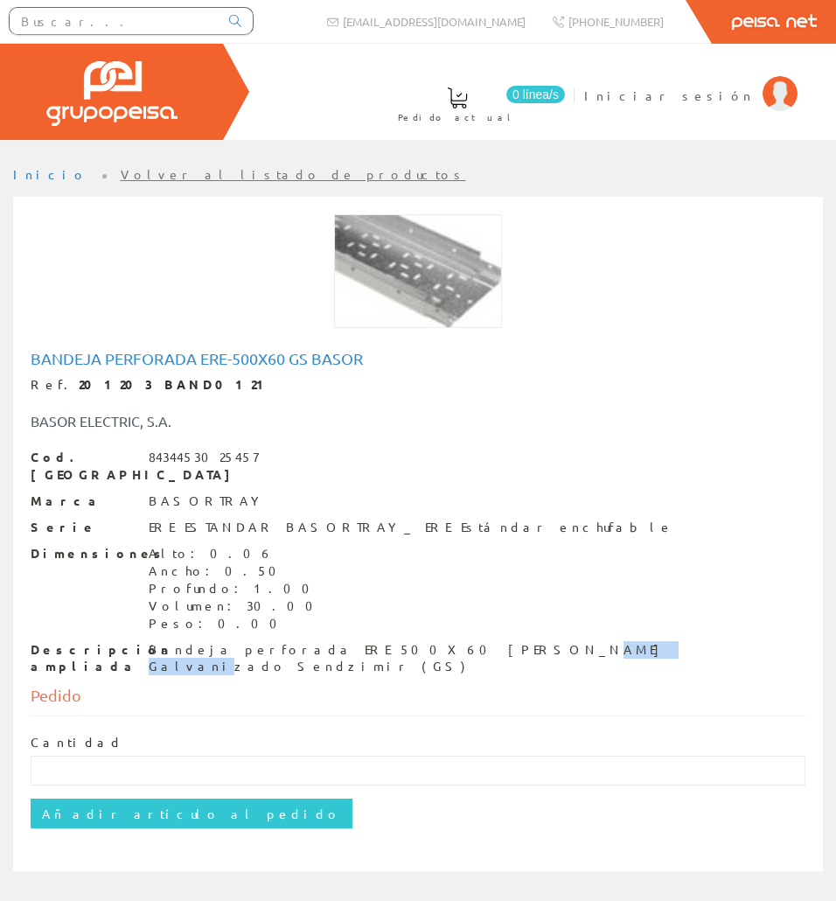
click at [431, 641] on div "Bandeja perforada ERE 500X60 [PERSON_NAME] Galvanizado Sendzimir (GS)" at bounding box center [477, 658] width 657 height 35
copy div "Galvanizado"
click at [412, 641] on div "Bandeja perforada ERE 500X60 GS Acero Galvanizado Sendzimir (GS)" at bounding box center [477, 658] width 657 height 35
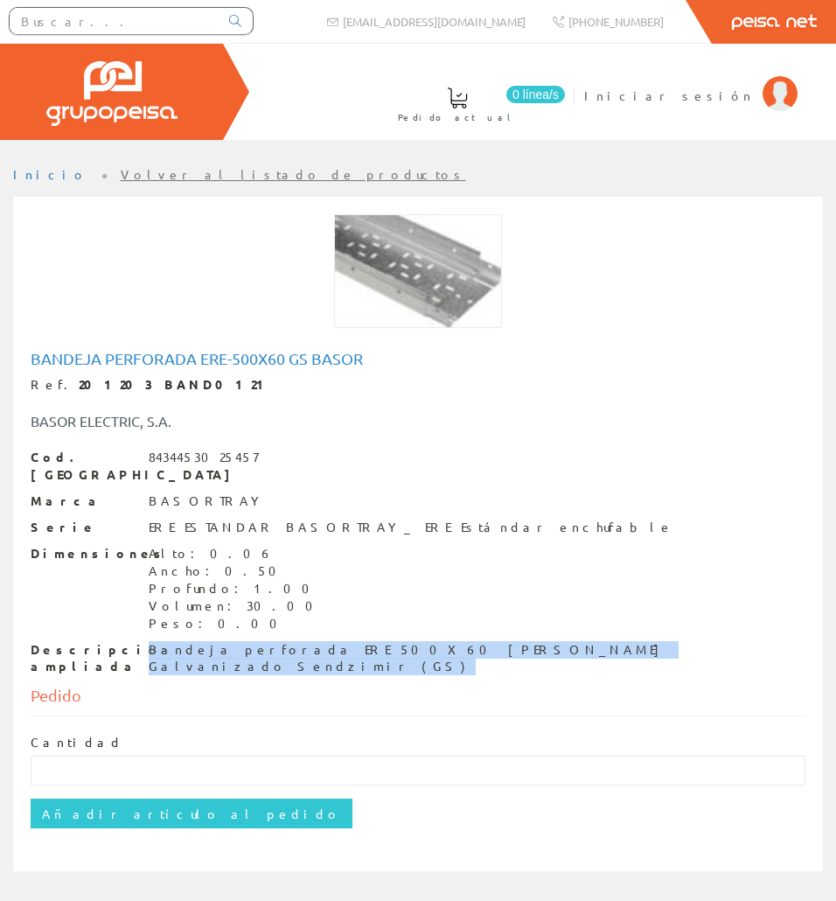
click at [412, 641] on div "Bandeja perforada ERE 500X60 GS Acero Galvanizado Sendzimir (GS)" at bounding box center [477, 658] width 657 height 35
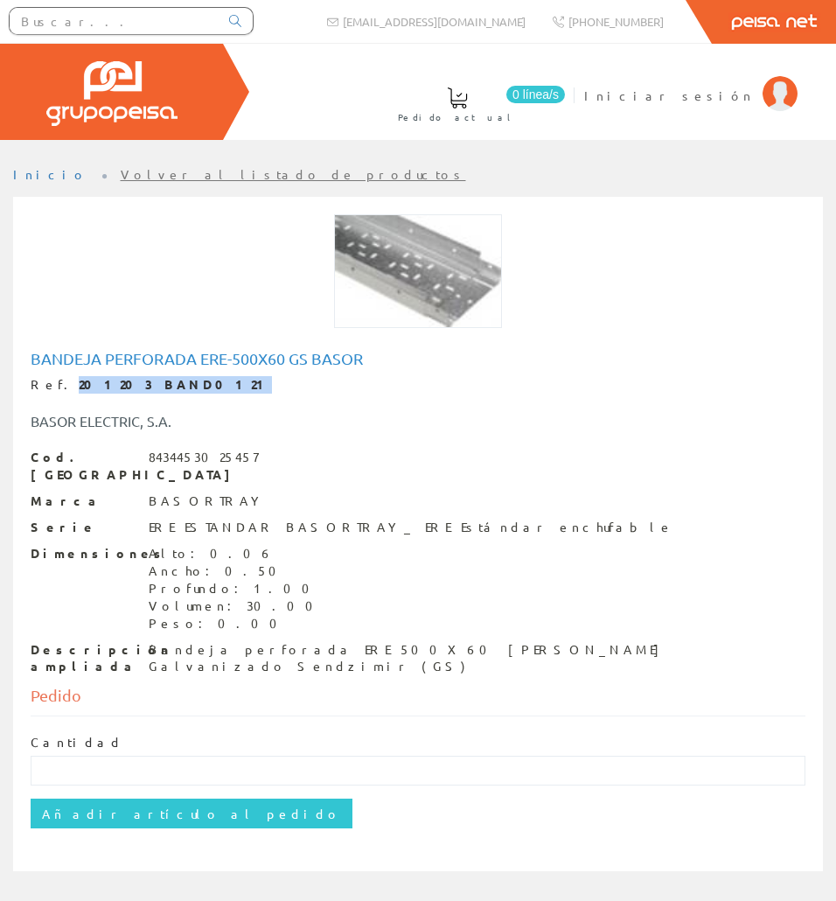
drag, startPoint x: 160, startPoint y: 388, endPoint x: 54, endPoint y: 392, distance: 105.9
click at [54, 392] on div "Ref. 201203 BAND0121" at bounding box center [418, 384] width 775 height 17
copy strong "201203 BAND0121"
click at [180, 25] on input "text" at bounding box center [114, 21] width 209 height 26
paste input "BAND0156"
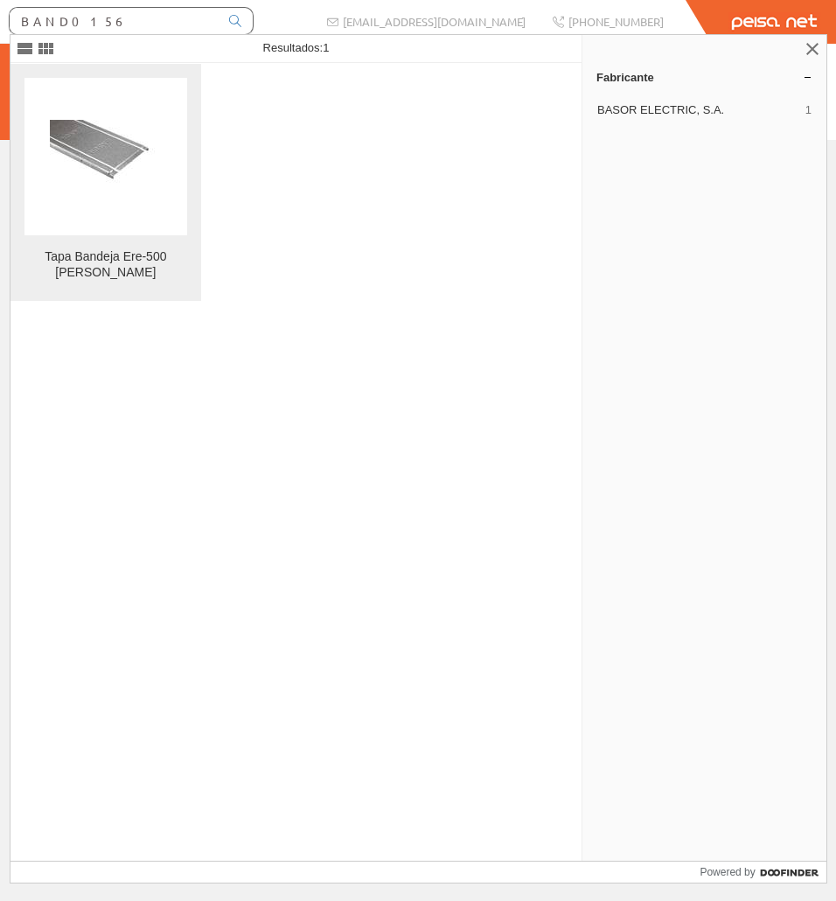
type input "BAND0156"
click at [126, 159] on img at bounding box center [105, 157] width 111 height 74
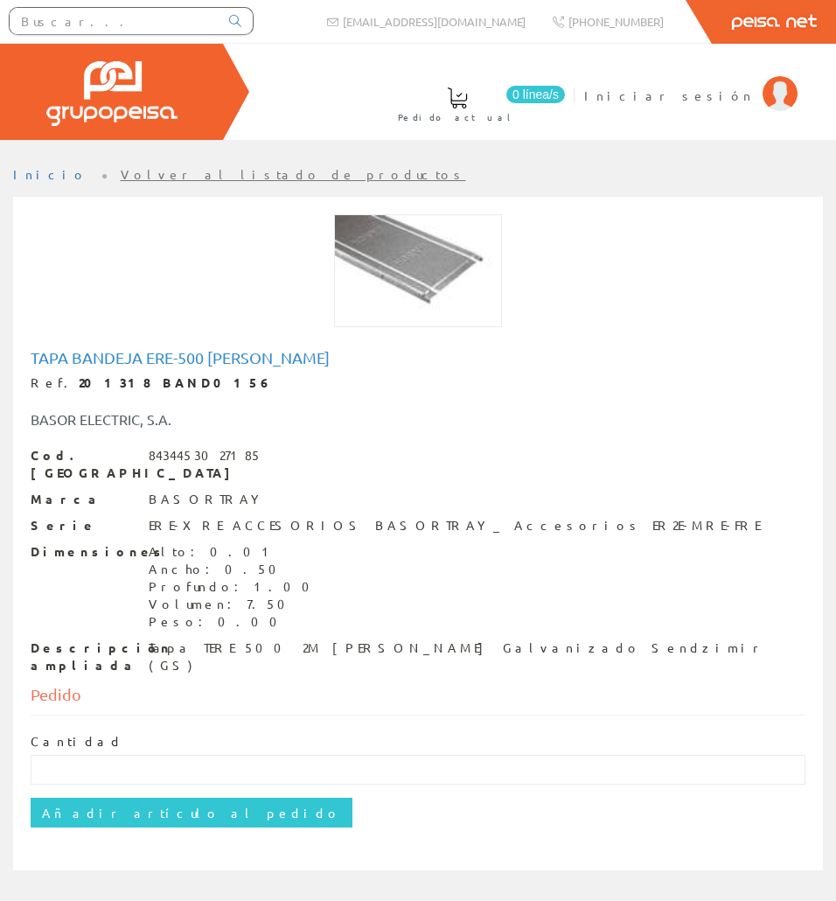
click at [133, 351] on h1 "Tapa Bandeja Ere-500 [PERSON_NAME]" at bounding box center [418, 357] width 775 height 17
click at [132, 351] on h1 "Tapa Bandeja Ere-500 [PERSON_NAME]" at bounding box center [418, 357] width 775 height 17
copy h1 "Tapa Bandeja Ere-500 [PERSON_NAME]"
click at [329, 639] on div "Tapa TERE 500 2M GS Acero Galvanizado Sendzimir (GS)" at bounding box center [477, 656] width 657 height 35
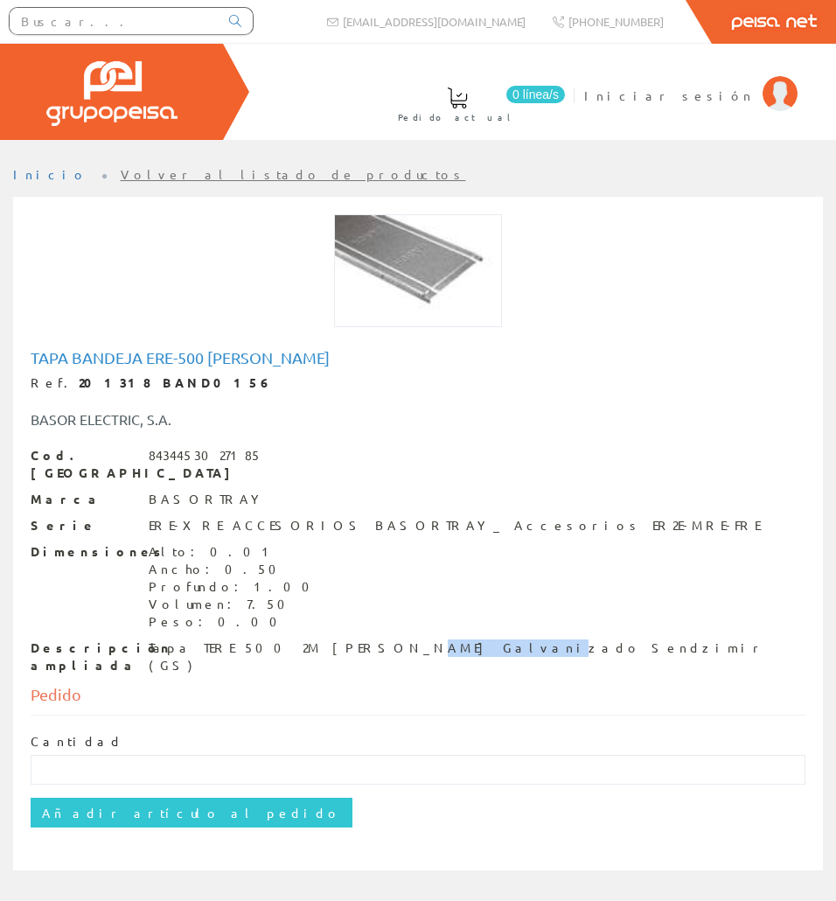
click at [329, 639] on div "Tapa TERE 500 2M GS Acero Galvanizado Sendzimir (GS)" at bounding box center [477, 656] width 657 height 35
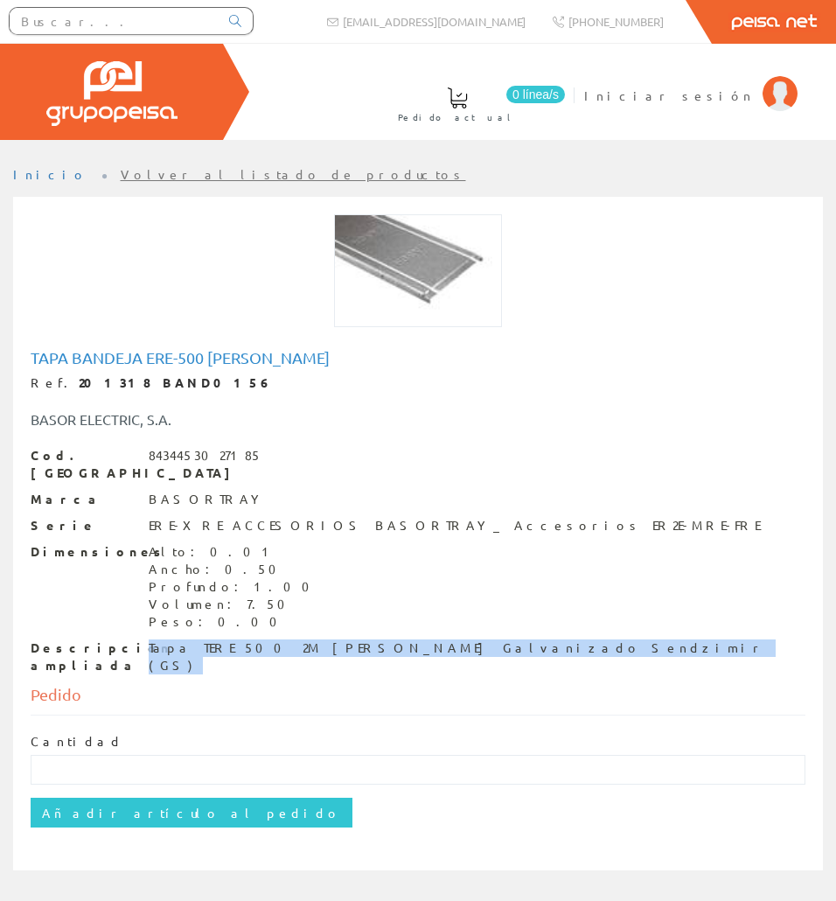
click at [329, 639] on div "Tapa TERE 500 2M GS Acero Galvanizado Sendzimir (GS)" at bounding box center [477, 656] width 657 height 35
copy div "Tapa TERE 500 2M GS Acero Galvanizado Sendzimir (GS)"
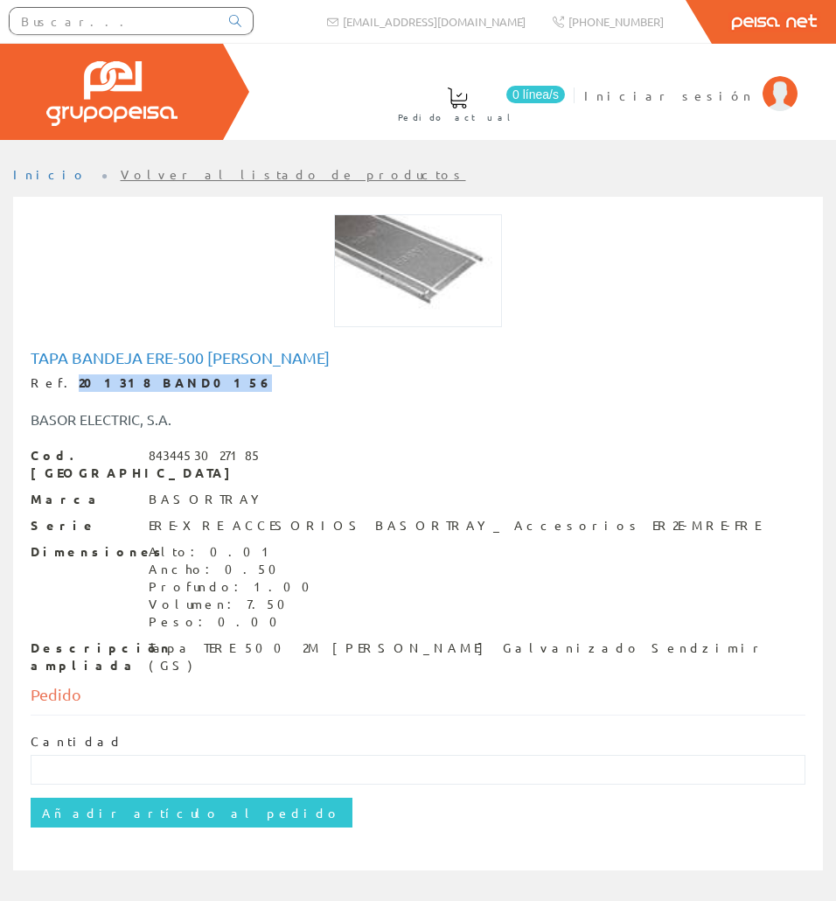
drag, startPoint x: 164, startPoint y: 388, endPoint x: 58, endPoint y: 381, distance: 106.1
click at [58, 381] on div "Ref. 201318 BAND0156" at bounding box center [418, 382] width 775 height 17
copy strong "201318 BAND0156"
click at [155, 12] on input "text" at bounding box center [114, 21] width 209 height 26
paste input "BAND0582"
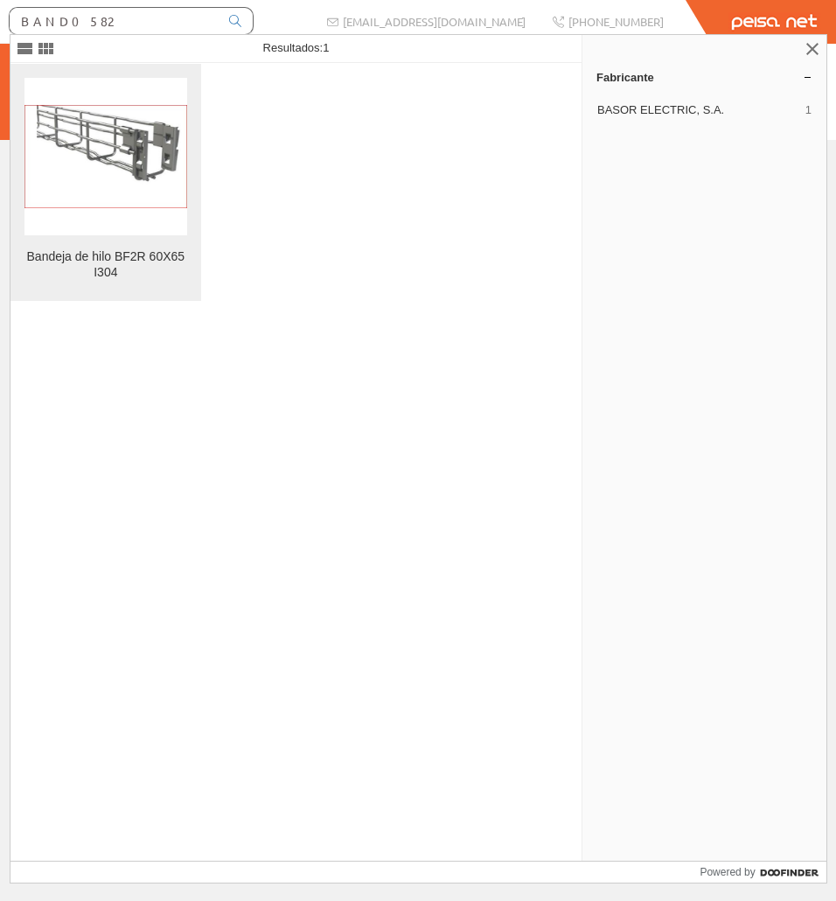
type input "BAND0582"
click at [131, 158] on figure at bounding box center [105, 156] width 163 height 157
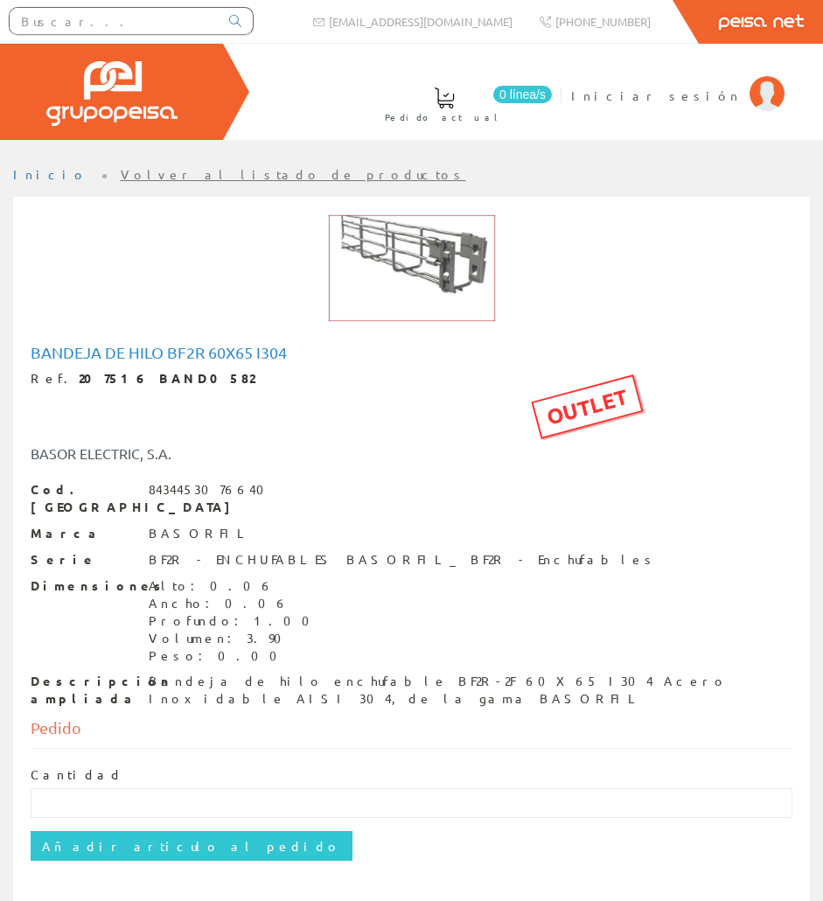
click at [157, 359] on h1 "Bandeja de hilo BF2R 60X65 I304" at bounding box center [412, 352] width 762 height 17
copy h1 "Bandeja de hilo BF2R 60X65 I304"
drag, startPoint x: 168, startPoint y: 377, endPoint x: 57, endPoint y: 379, distance: 111.1
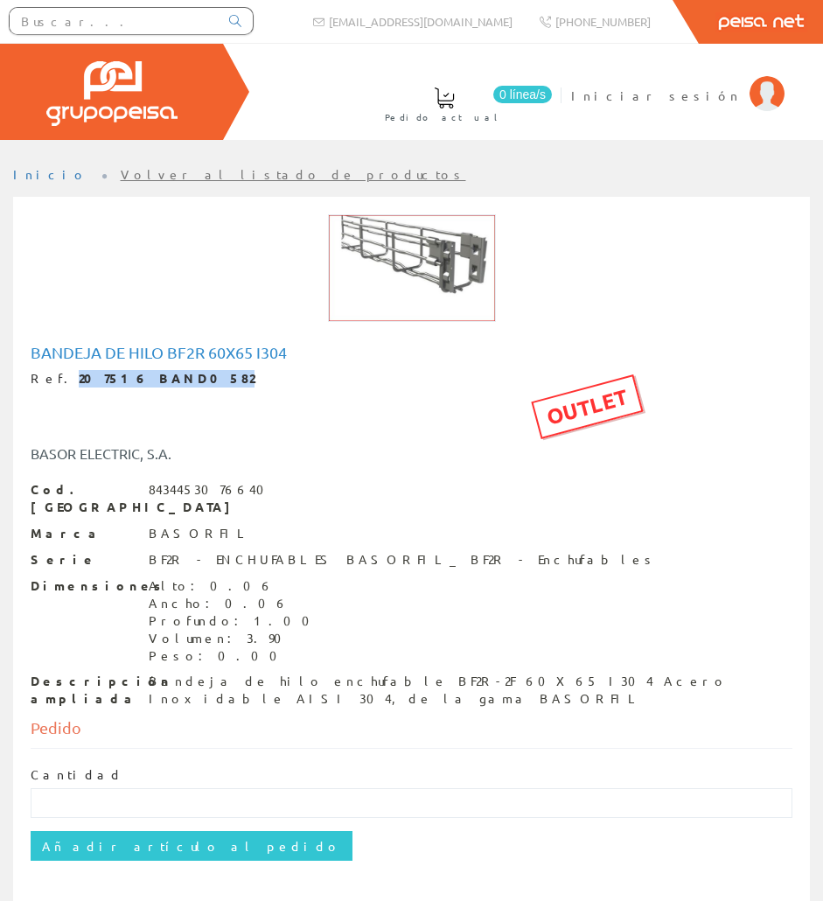
click at [57, 379] on div "Ref. 207516 BAND0582" at bounding box center [412, 378] width 762 height 17
copy strong "207516 BAND0582"
click at [246, 673] on div "Bandeja de hilo enchufable BF2R-2F 60X65 I304 Acero Inoxidable AISI 304, de la …" at bounding box center [471, 690] width 644 height 35
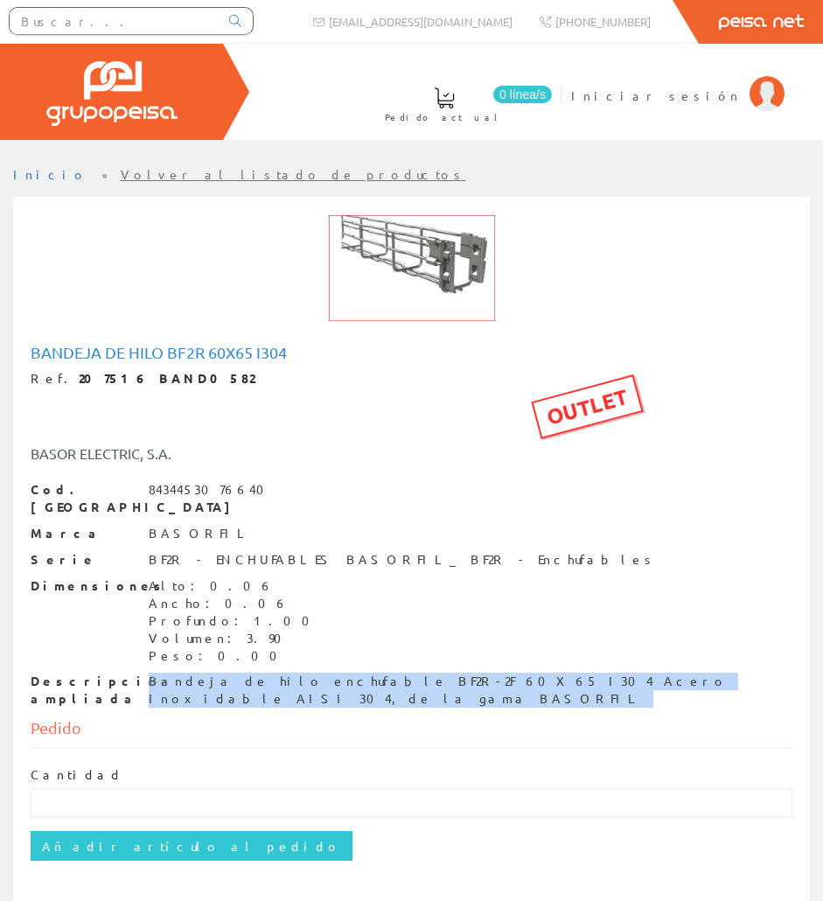
click at [246, 673] on div "Bandeja de hilo enchufable BF2R-2F 60X65 I304 Acero Inoxidable AISI 304, de la …" at bounding box center [471, 690] width 644 height 35
copy div "Bandeja de hilo enchufable BF2R-2F 60X65 I304 Acero Inoxidable AISI 304, de la …"
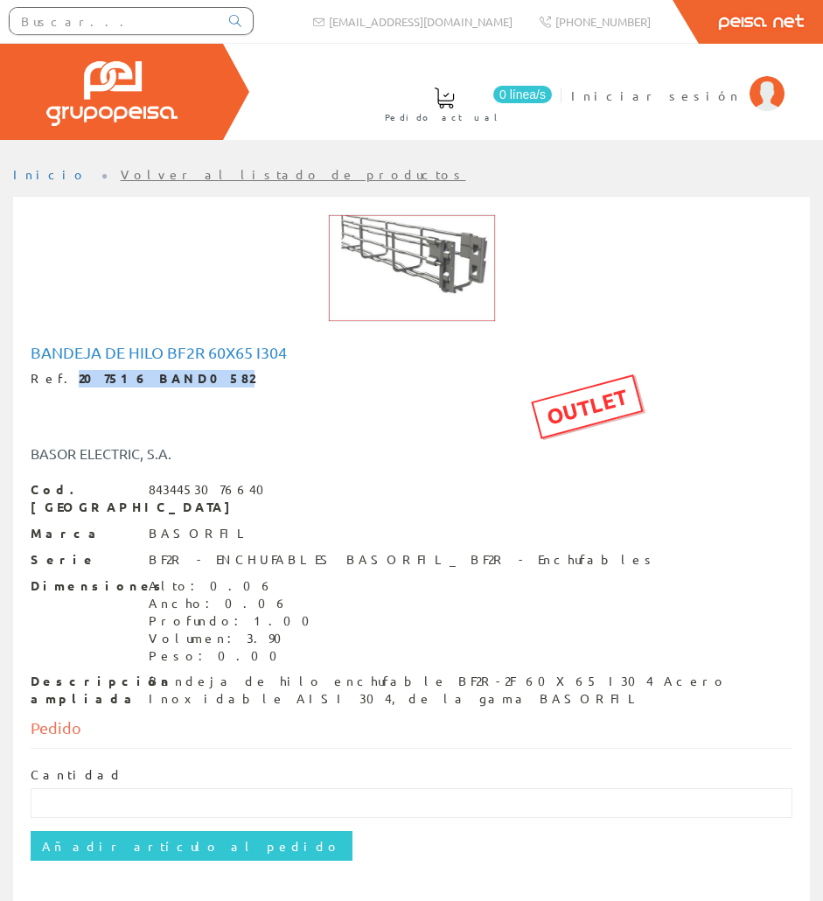
drag, startPoint x: 162, startPoint y: 374, endPoint x: 52, endPoint y: 384, distance: 109.8
click at [52, 384] on div "Ref. 207516 BAND0582" at bounding box center [412, 378] width 762 height 17
copy div "207516 BAND0582"
click at [120, 25] on input "text" at bounding box center [114, 21] width 209 height 26
paste input "BAND0914"
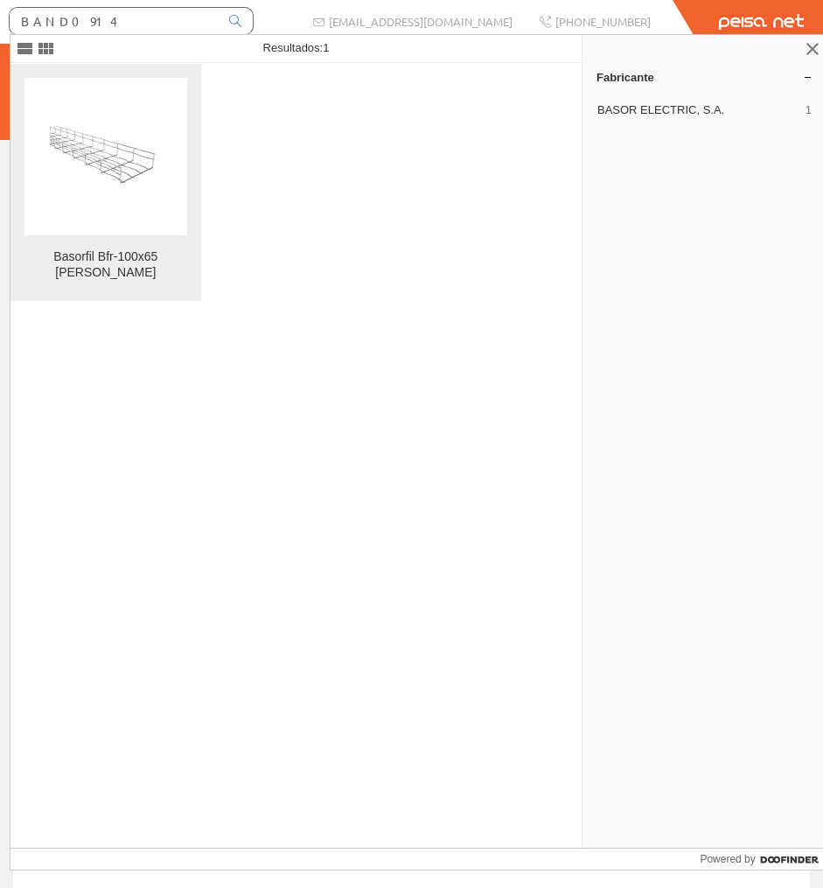
type input "BAND0914"
click at [171, 184] on figure at bounding box center [105, 156] width 163 height 157
click at [159, 280] on link "Basorfil Bfr-100x65 Gc Basor" at bounding box center [105, 182] width 191 height 237
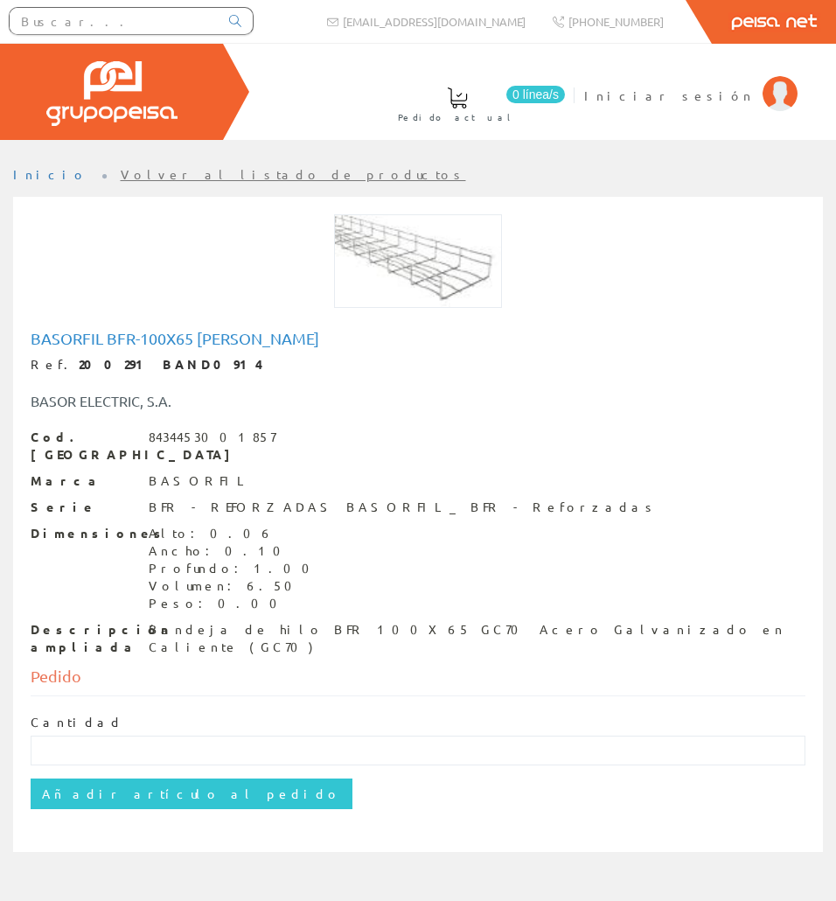
click at [160, 331] on h1 "Basorfil Bfr-100x65 [PERSON_NAME]" at bounding box center [418, 338] width 775 height 17
copy h1 "Basorfil Bfr-100x65 [PERSON_NAME]"
click at [199, 621] on div "Bandeja de hilo BFR 100X65 GC70 Acero Galvanizado en Caliente (GC70)" at bounding box center [477, 638] width 657 height 35
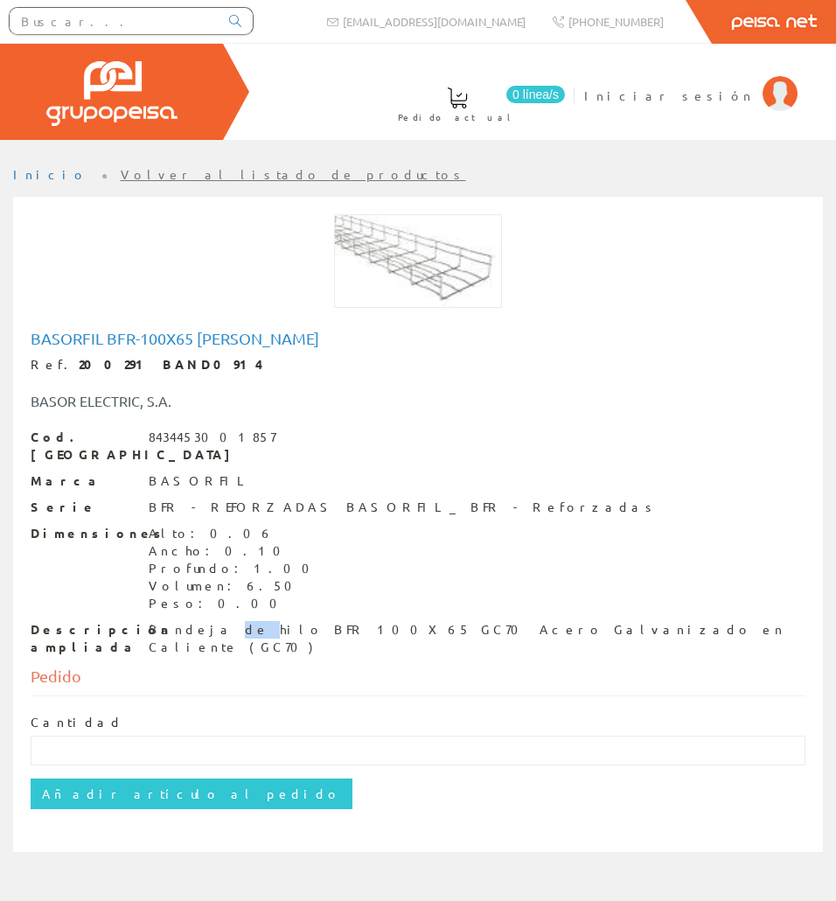
click at [199, 621] on div "Bandeja de hilo BFR 100X65 GC70 Acero Galvanizado en Caliente (GC70)" at bounding box center [477, 638] width 657 height 35
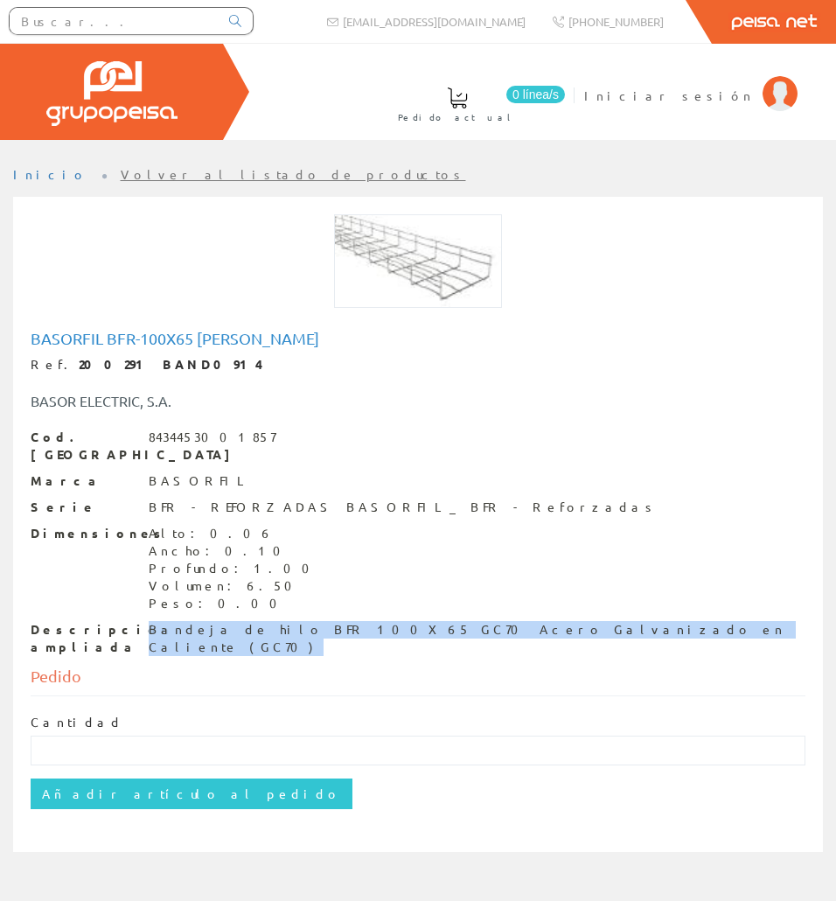
click at [199, 621] on div "Bandeja de hilo BFR 100X65 GC70 Acero Galvanizado en Caliente (GC70)" at bounding box center [477, 638] width 657 height 35
copy div "Bandeja de hilo BFR 100X65 GC70 Acero Galvanizado en Caliente (GC70)"
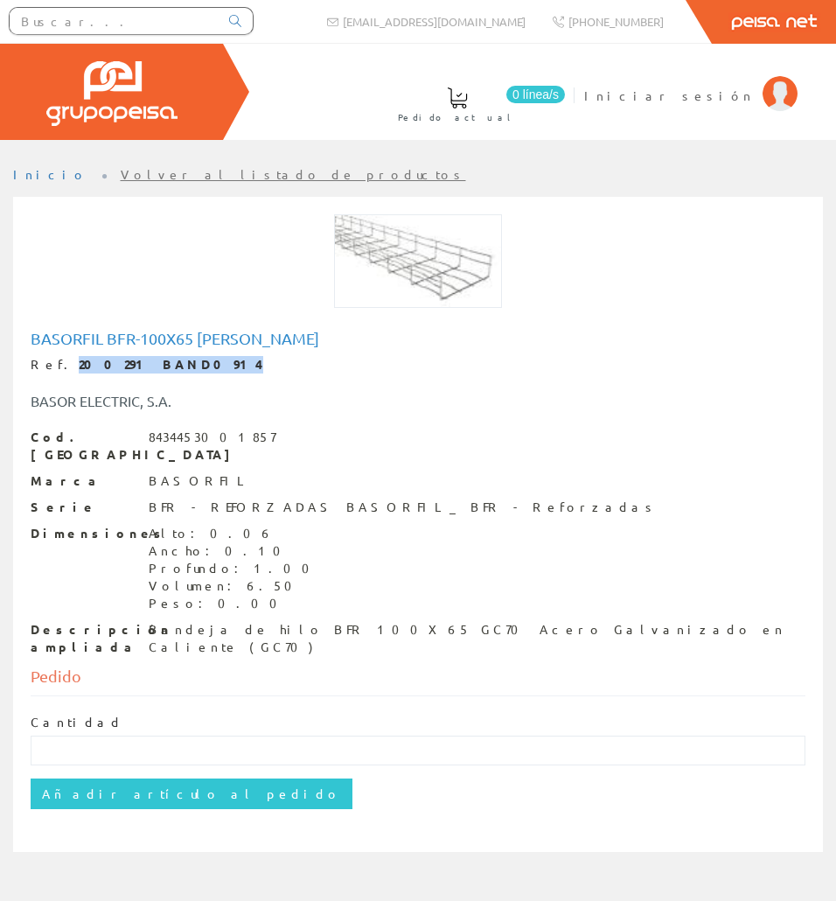
drag, startPoint x: 170, startPoint y: 361, endPoint x: 57, endPoint y: 360, distance: 112.9
click at [57, 360] on div "Ref. 200291 BAND0914" at bounding box center [418, 364] width 775 height 17
copy strong "200291 BAND0914"
click at [155, 19] on input "text" at bounding box center [114, 21] width 209 height 26
paste input "BAND0915"
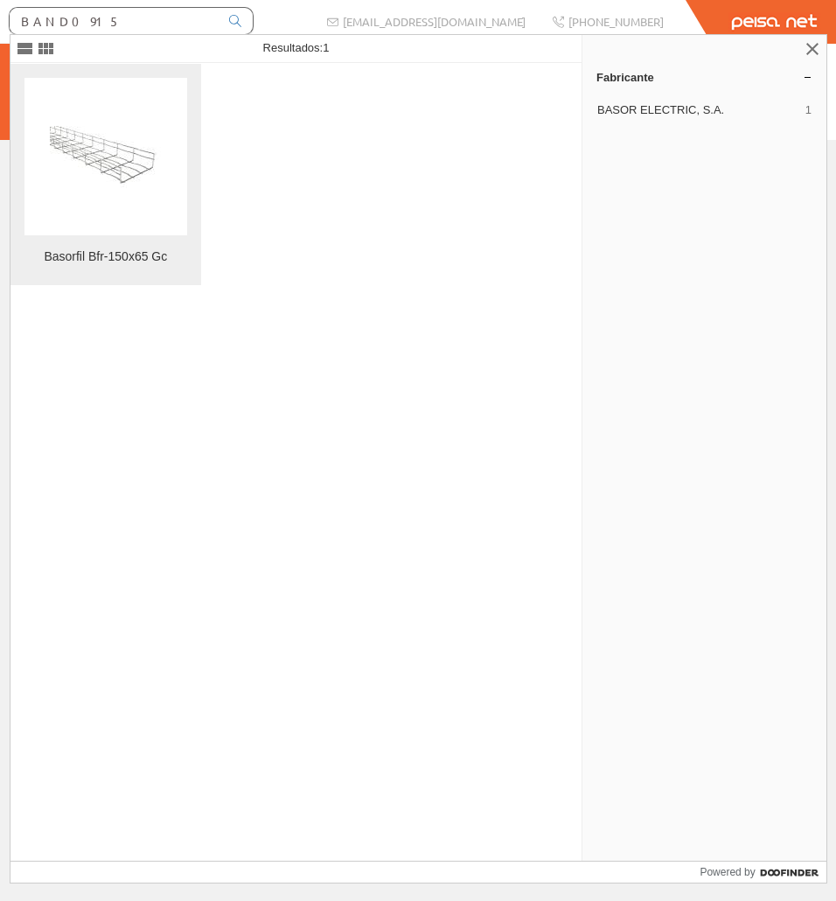
type input "BAND0915"
click at [97, 147] on img at bounding box center [105, 157] width 111 height 62
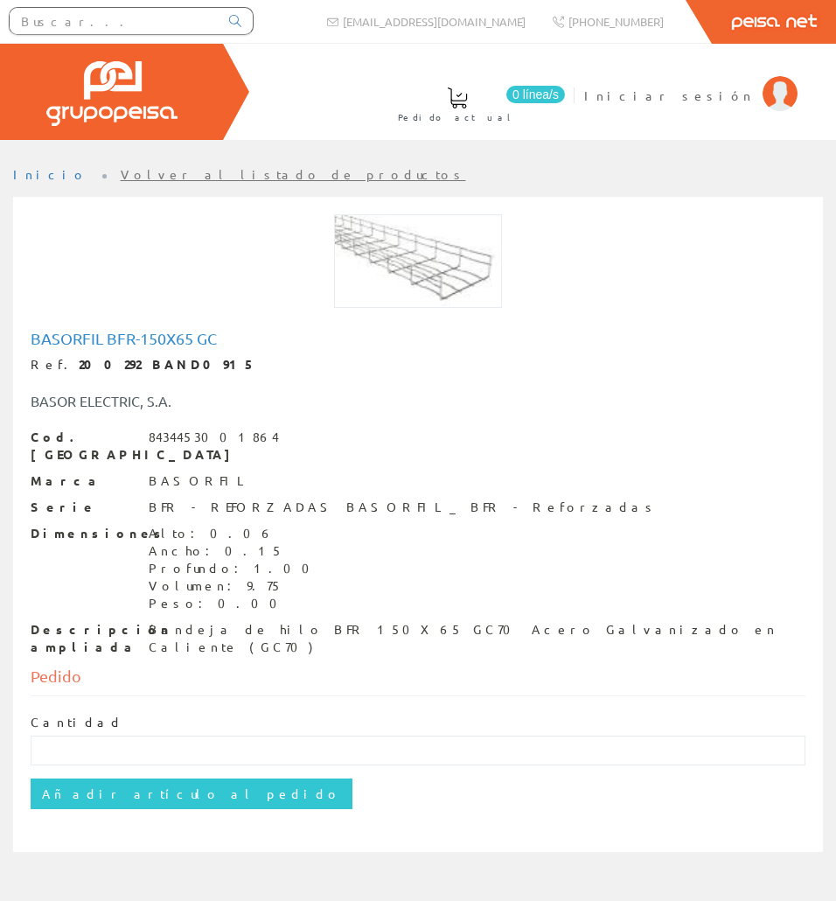
click at [162, 343] on h1 "Basorfil Bfr-150x65 Gc" at bounding box center [418, 338] width 775 height 17
copy h1 "Basorfil Bfr-150x65 Gc"
drag, startPoint x: 205, startPoint y: 624, endPoint x: 206, endPoint y: 610, distance: 14.0
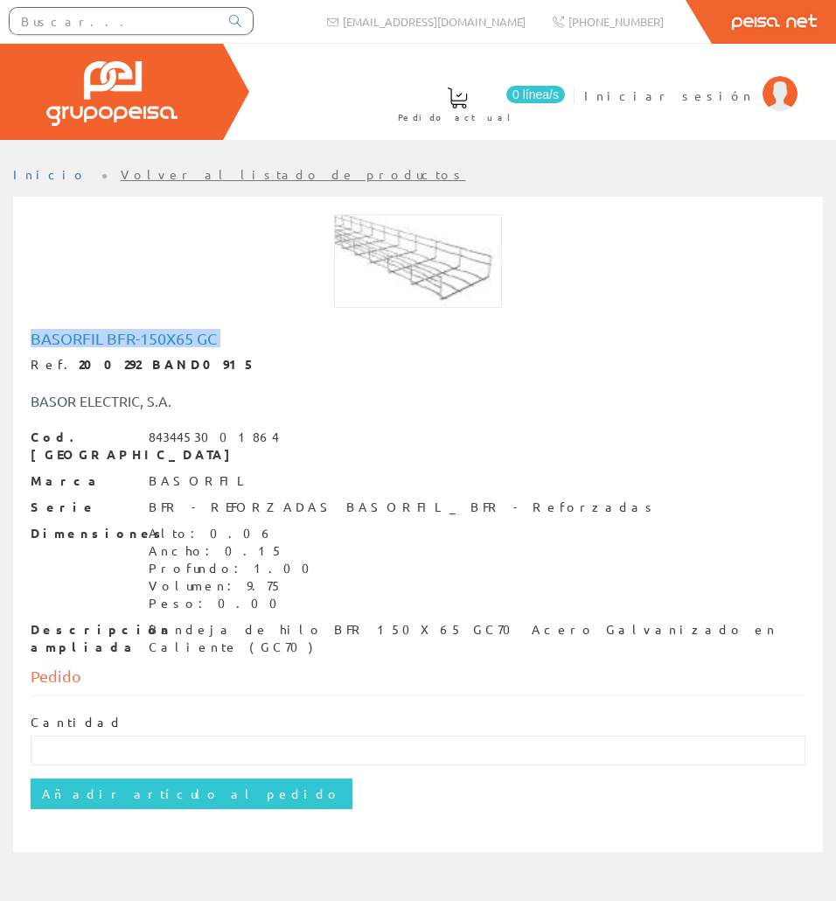
click at [205, 624] on div "Descripción ampliada Bandeja de hilo BFR 150X65 GC70 Acero Galvanizado en Calie…" at bounding box center [418, 638] width 775 height 35
click at [206, 621] on div "Bandeja de hilo BFR 150X65 GC70 Acero Galvanizado en Caliente (GC70)" at bounding box center [477, 638] width 657 height 35
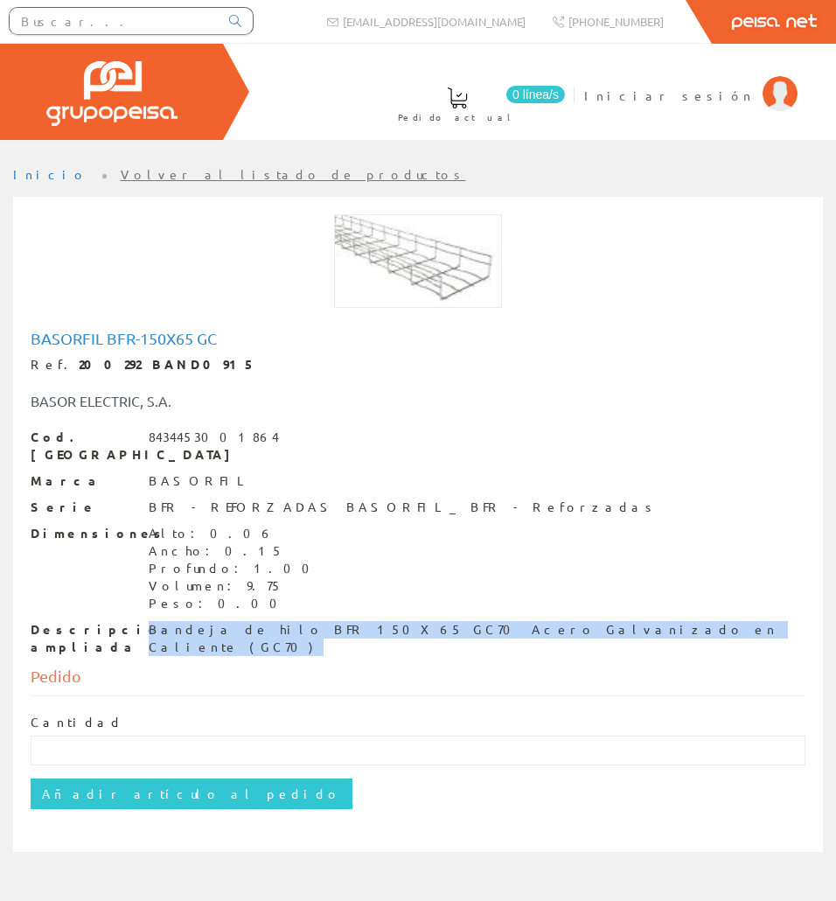
click at [206, 621] on div "Bandeja de hilo BFR 150X65 GC70 Acero Galvanizado en Caliente (GC70)" at bounding box center [477, 638] width 657 height 35
copy div "Bandeja de hilo BFR 150X65 GC70 Acero Galvanizado en Caliente (GC70)"
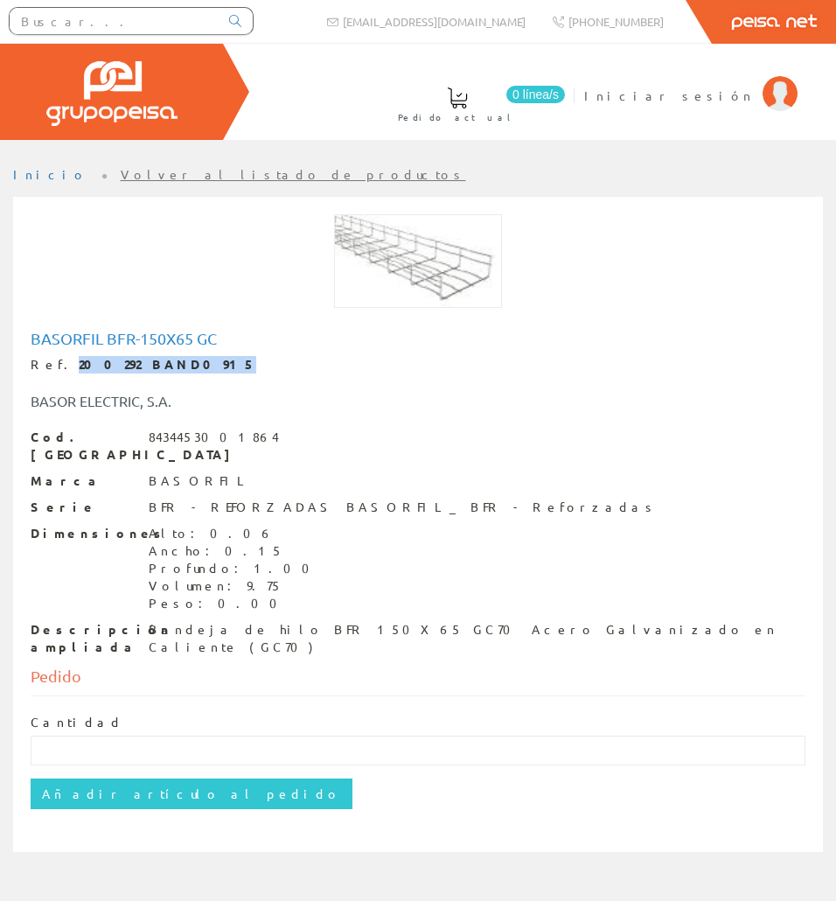
drag, startPoint x: 168, startPoint y: 365, endPoint x: 57, endPoint y: 364, distance: 111.1
click at [57, 364] on div "Ref. 200292 BAND0915" at bounding box center [418, 364] width 775 height 17
copy strong "200292 BAND0915"
